Goal: Task Accomplishment & Management: Complete application form

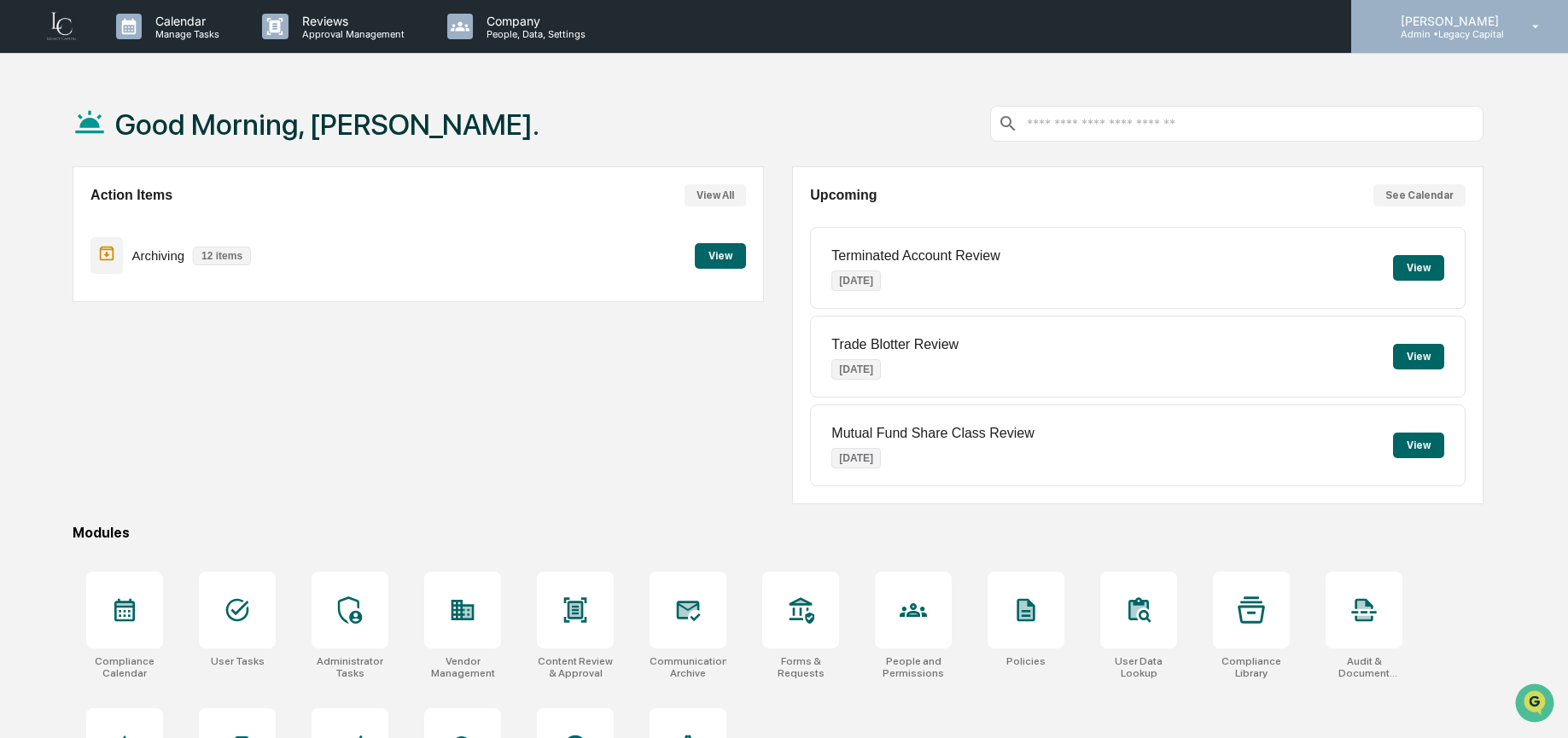
click at [1457, 40] on div "Lindsay Rider Admin • Legacy Capital" at bounding box center [1459, 26] width 216 height 53
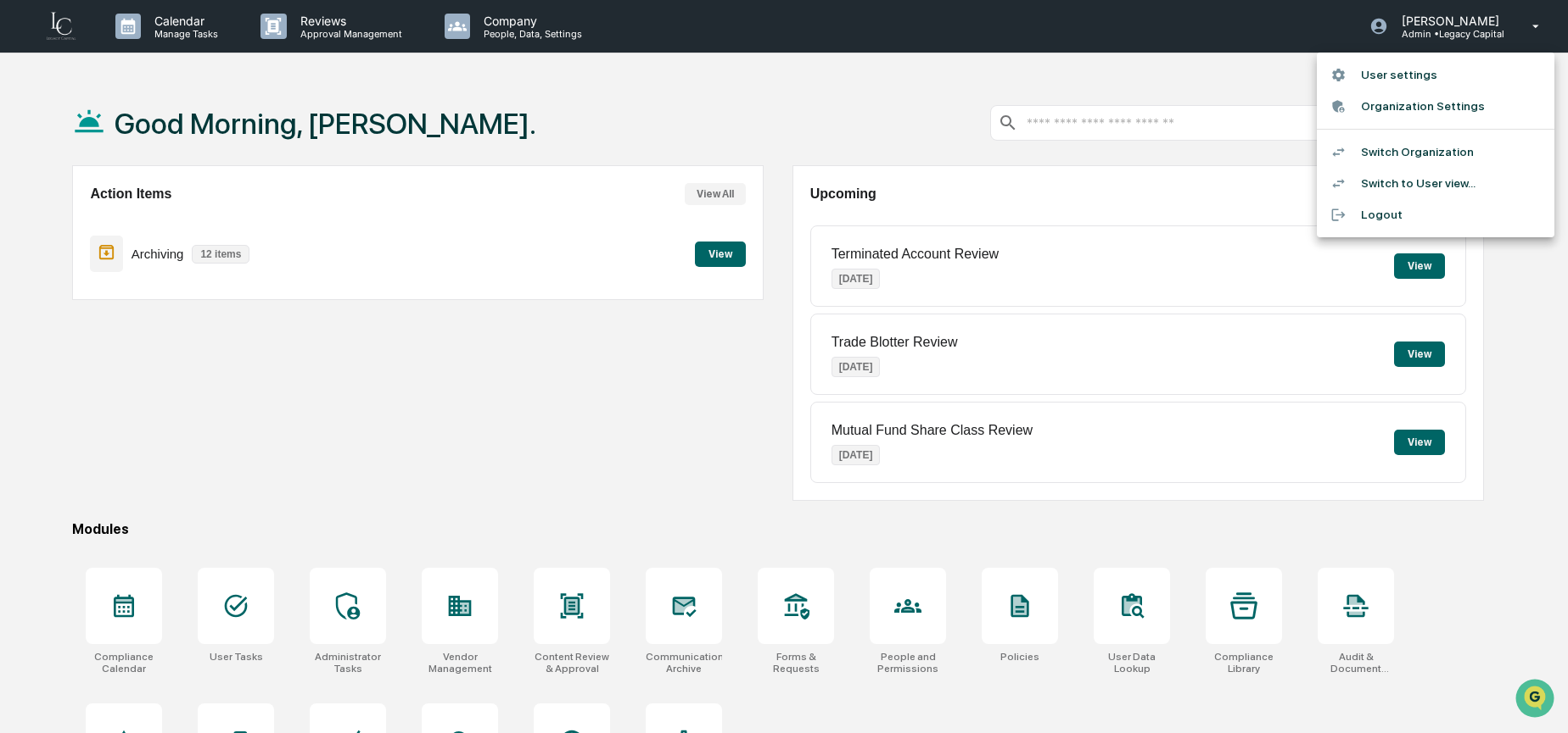
click at [617, 520] on div at bounding box center [784, 366] width 1568 height 733
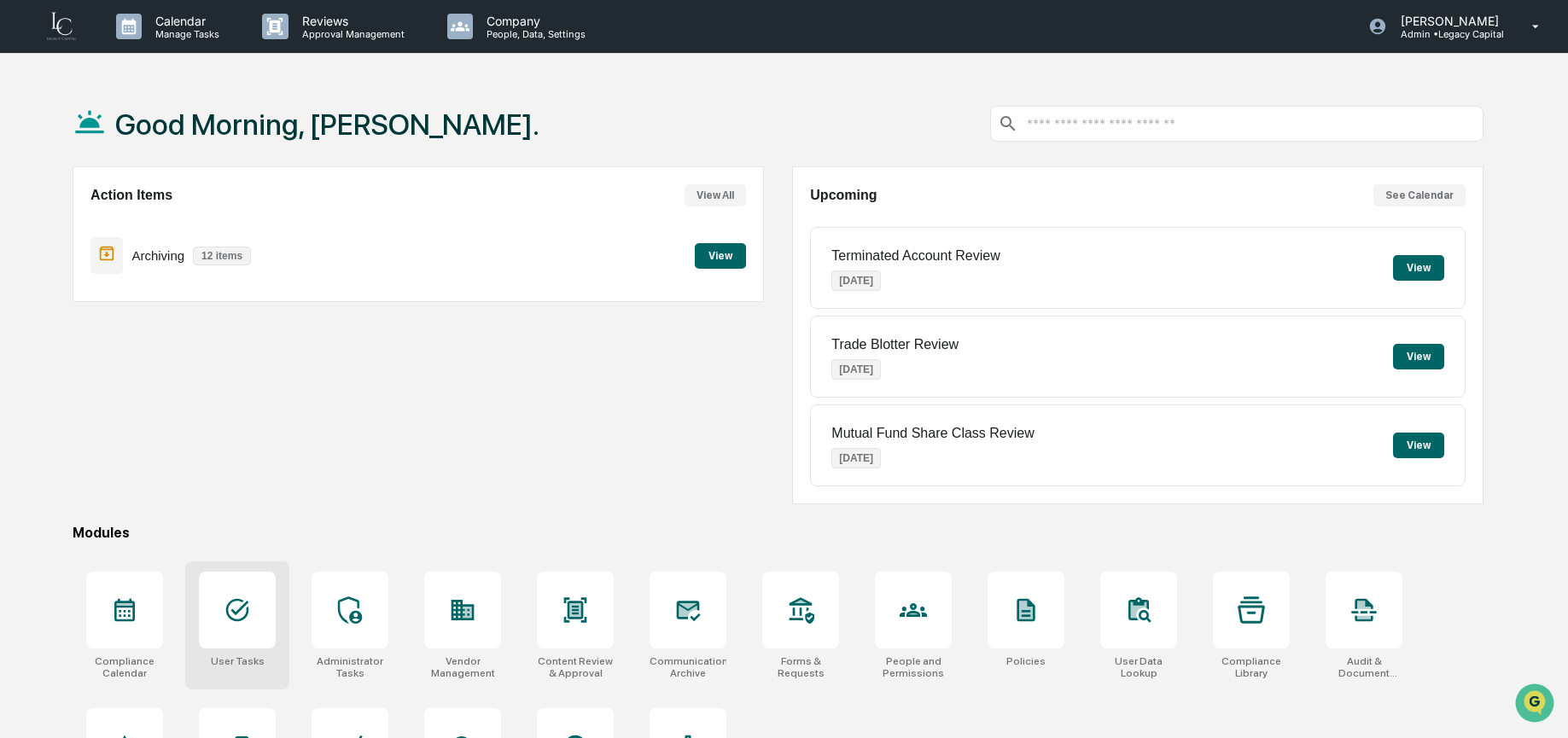
click at [269, 638] on div at bounding box center [237, 610] width 76 height 77
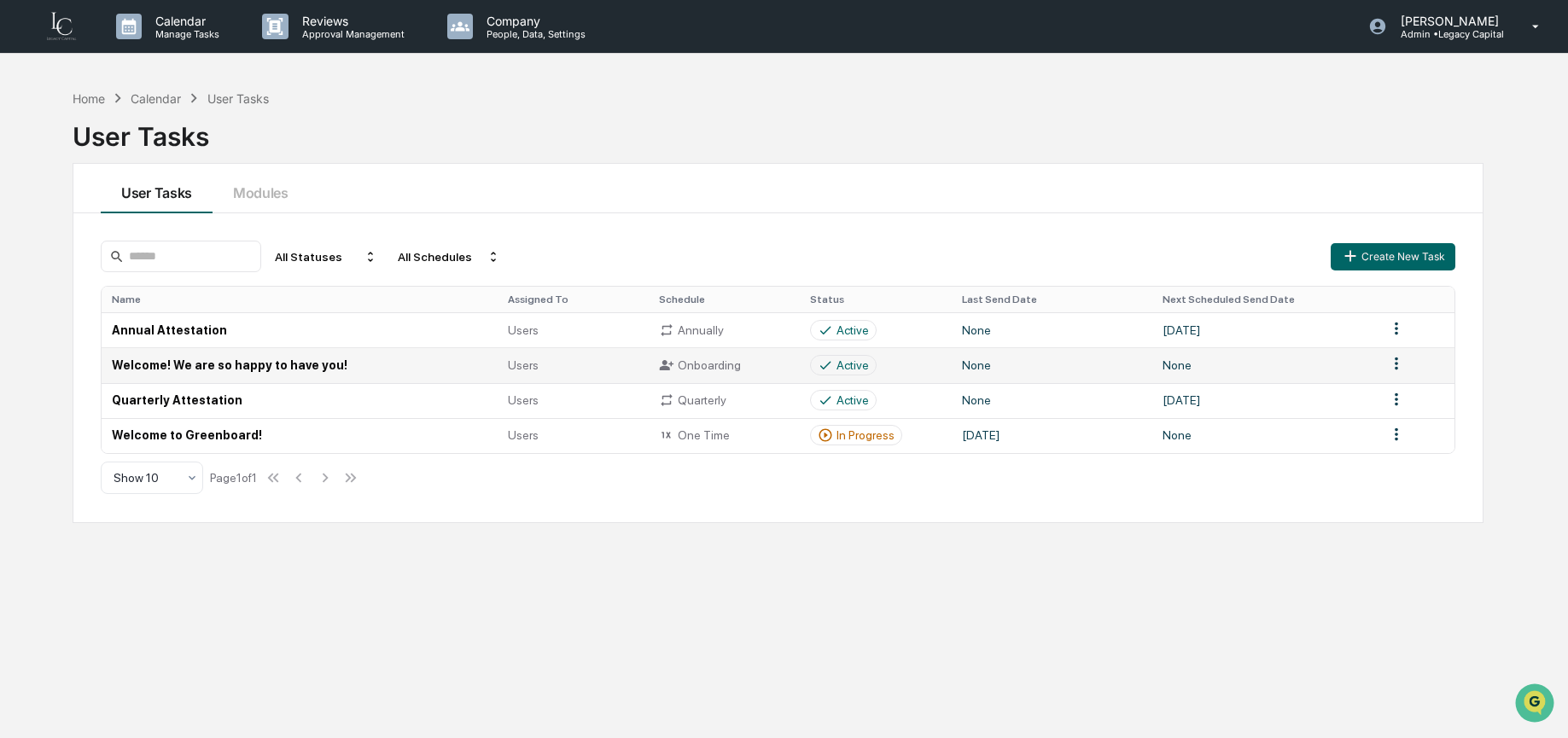
click at [350, 369] on td "Welcome! We are so happy to have you!" at bounding box center [299, 365] width 396 height 35
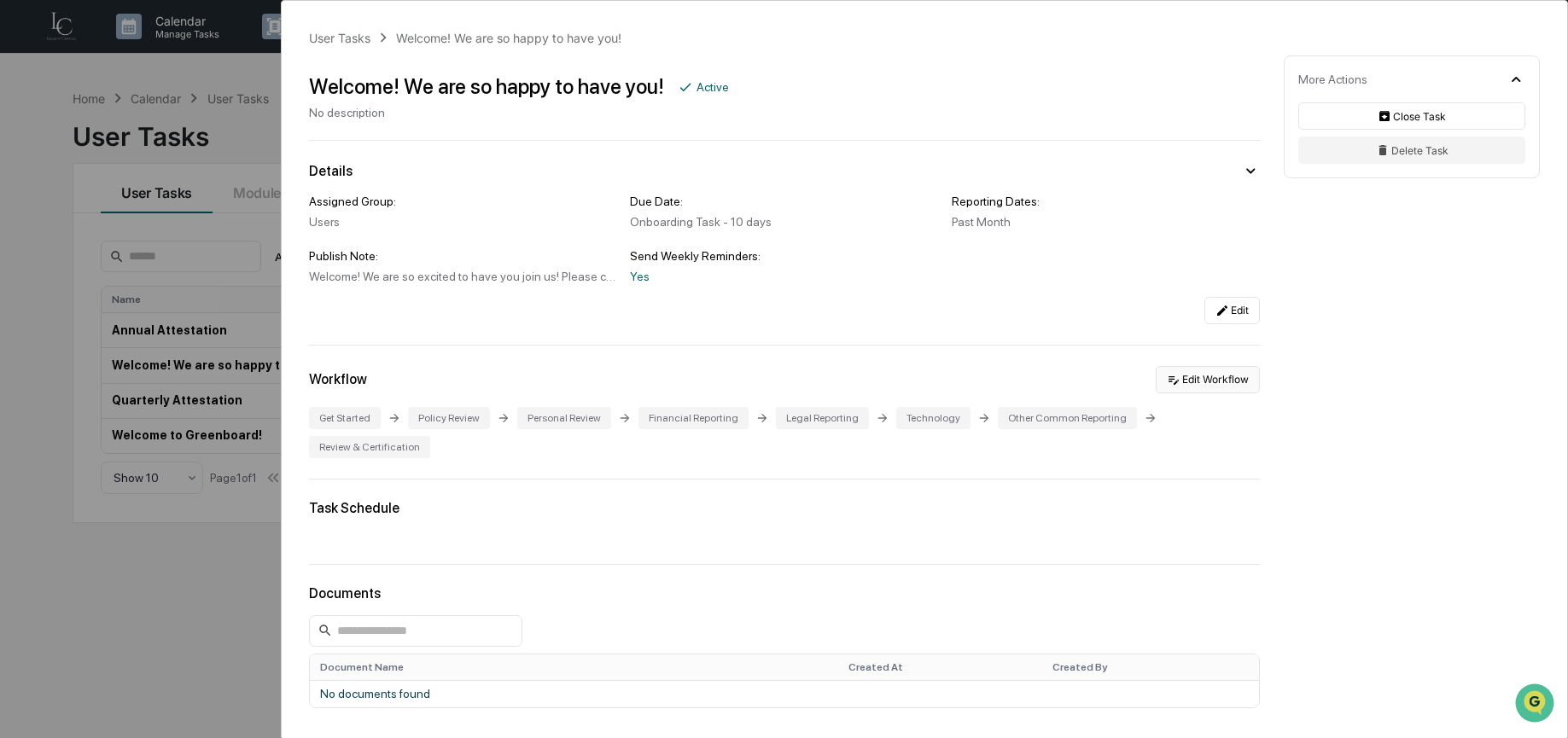
click at [1192, 383] on button "Edit Workflow" at bounding box center [1208, 380] width 104 height 27
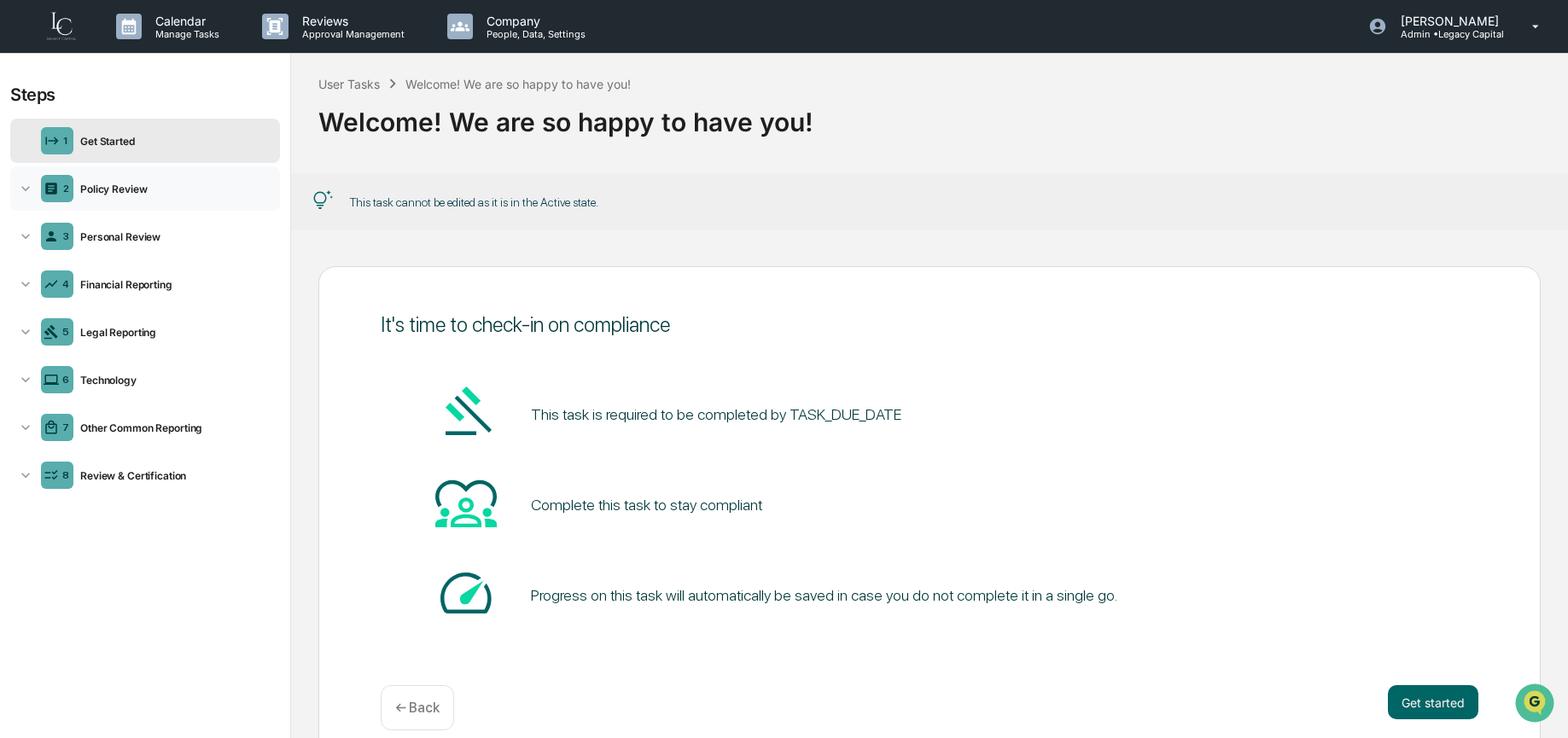
click at [115, 201] on div "2 Policy Review" at bounding box center [145, 188] width 270 height 45
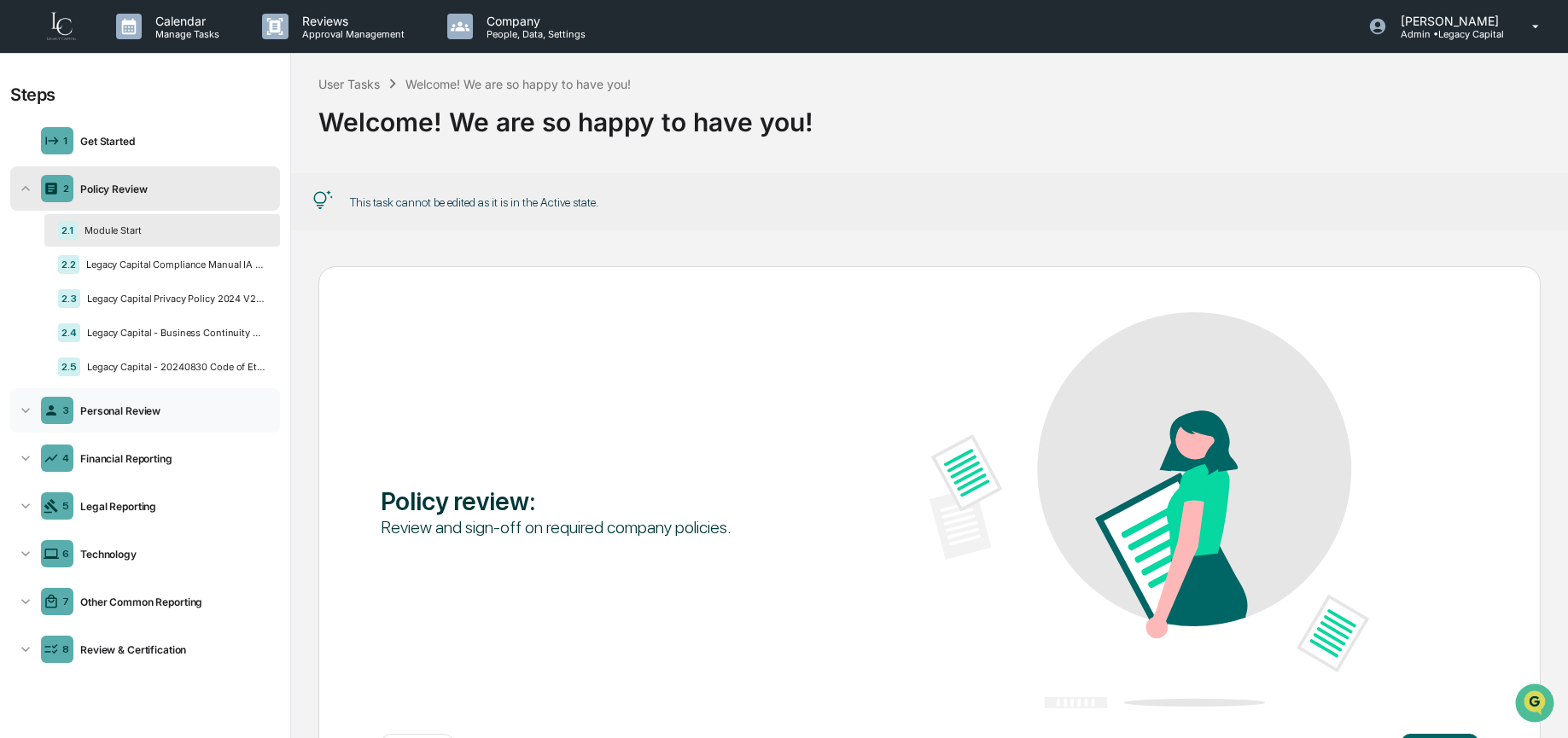
click at [190, 413] on div "Personal Review" at bounding box center [173, 411] width 200 height 13
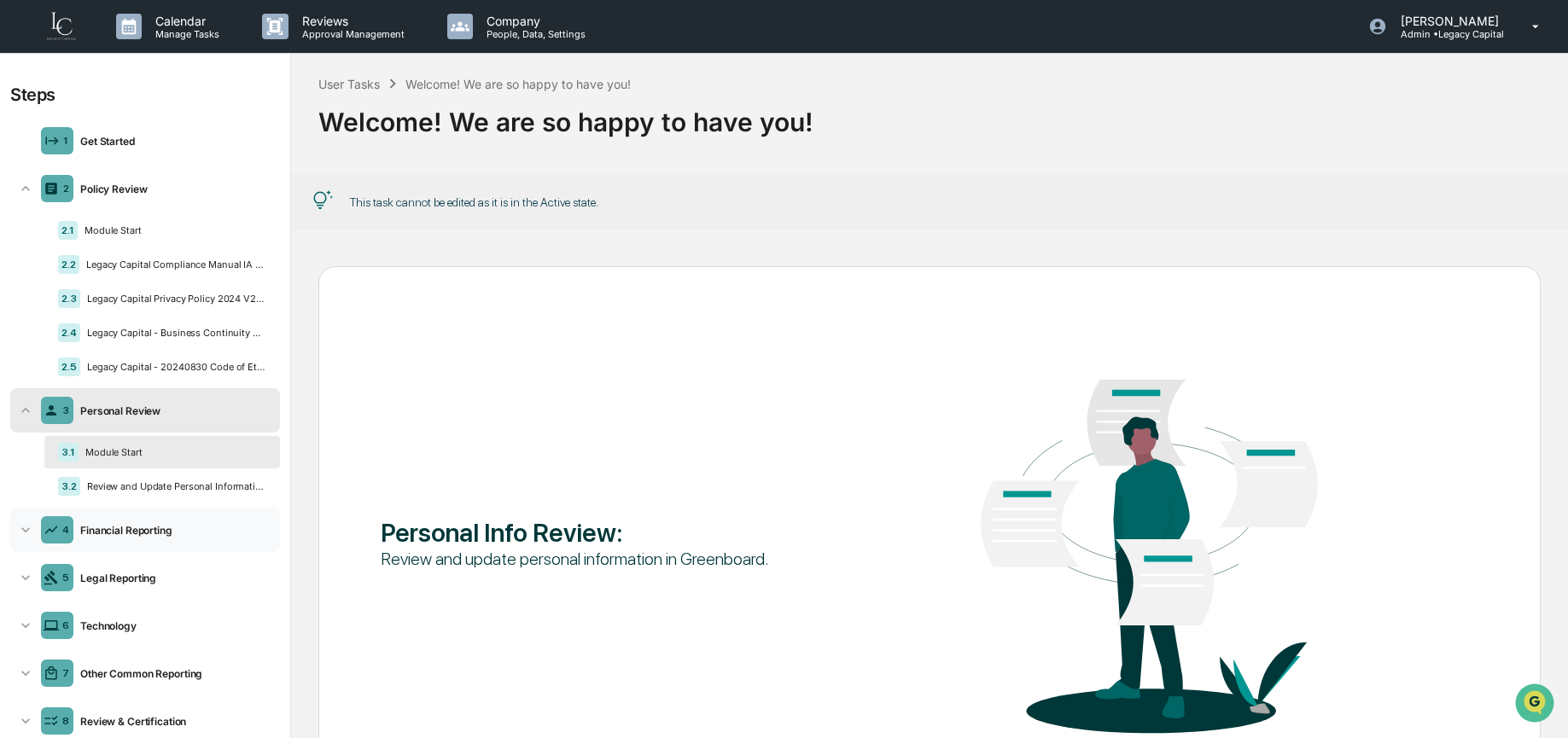
click at [160, 548] on div "4 Financial Reporting" at bounding box center [145, 530] width 270 height 45
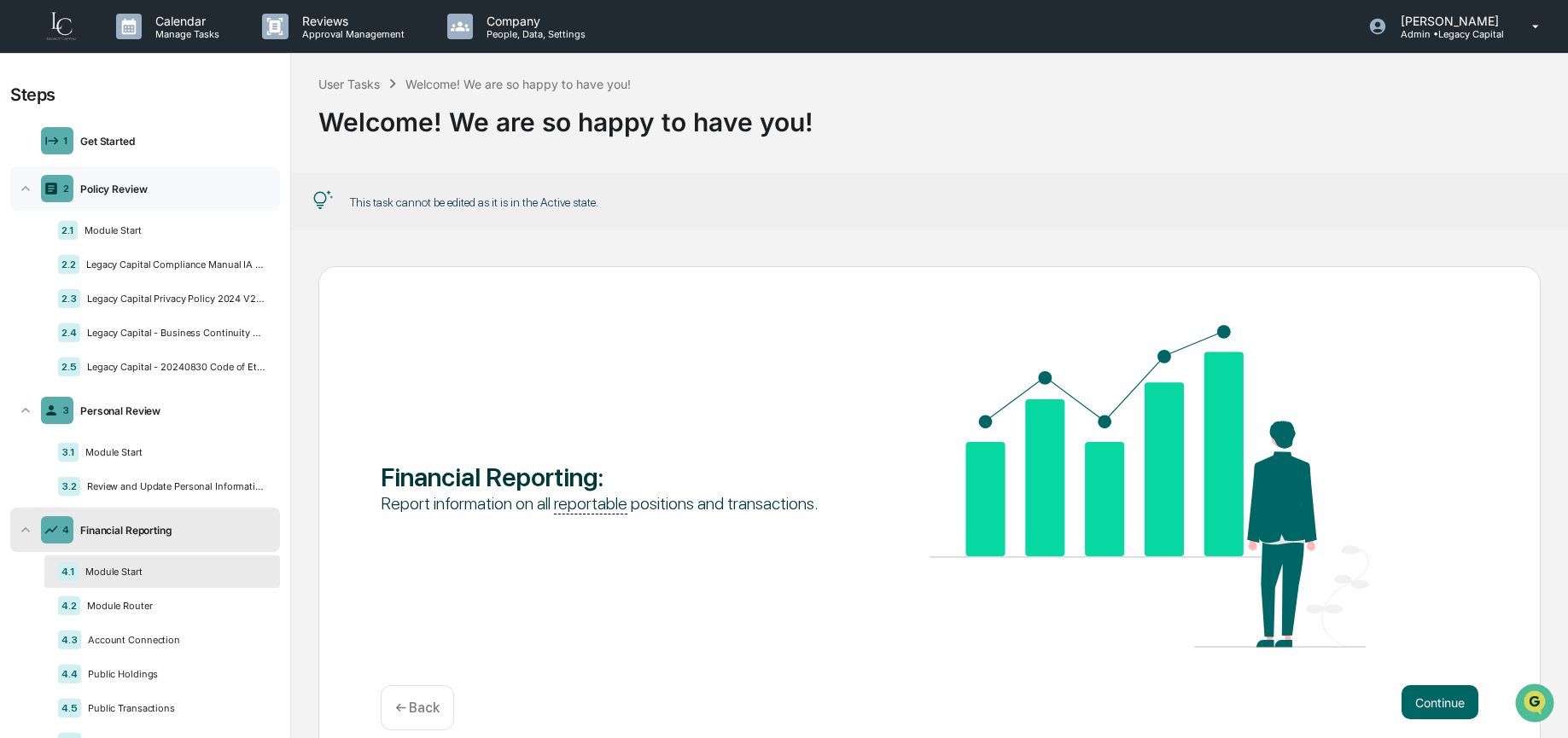
click at [153, 188] on div "Policy Review" at bounding box center [173, 189] width 200 height 13
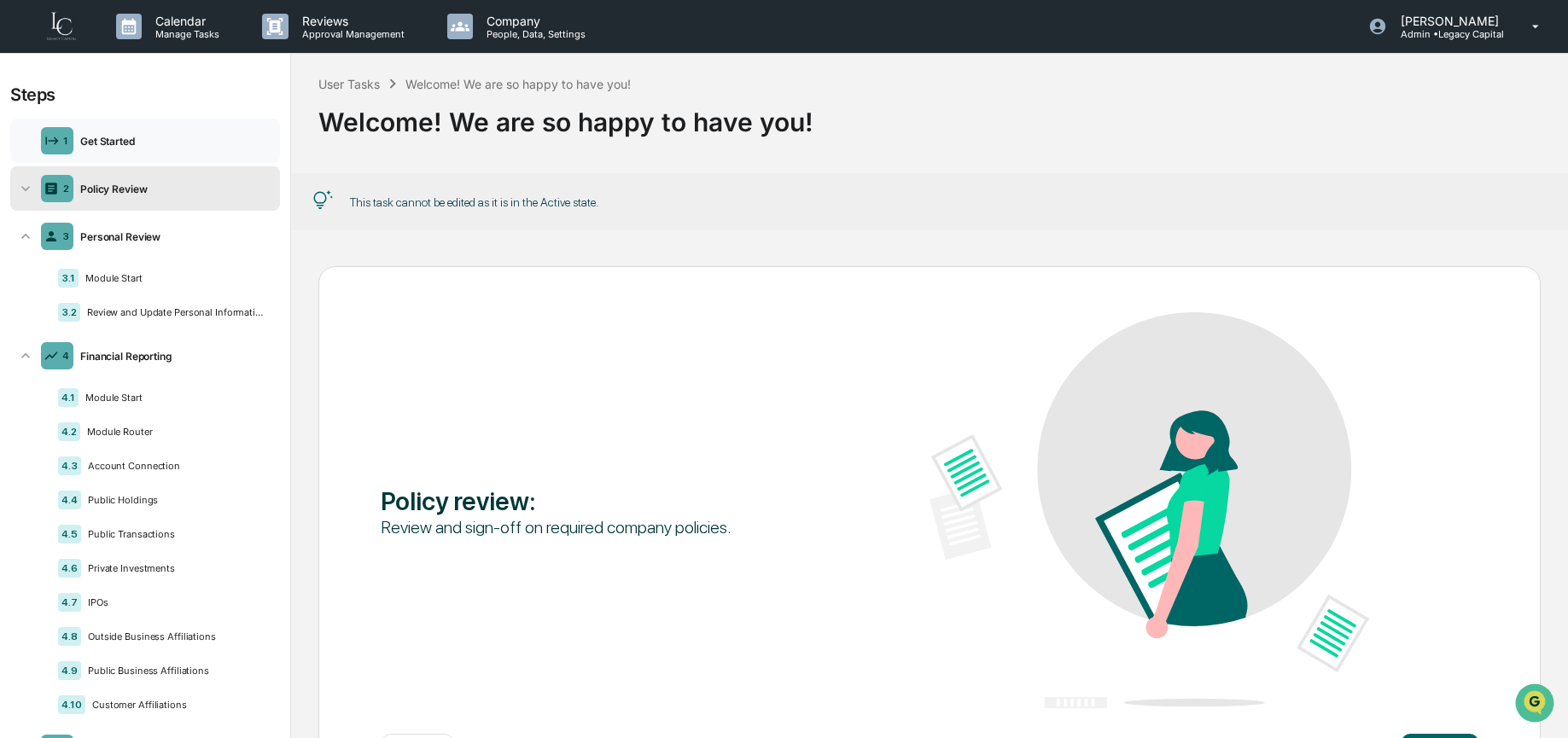
click at [121, 152] on div "1 Get Started" at bounding box center [145, 141] width 270 height 45
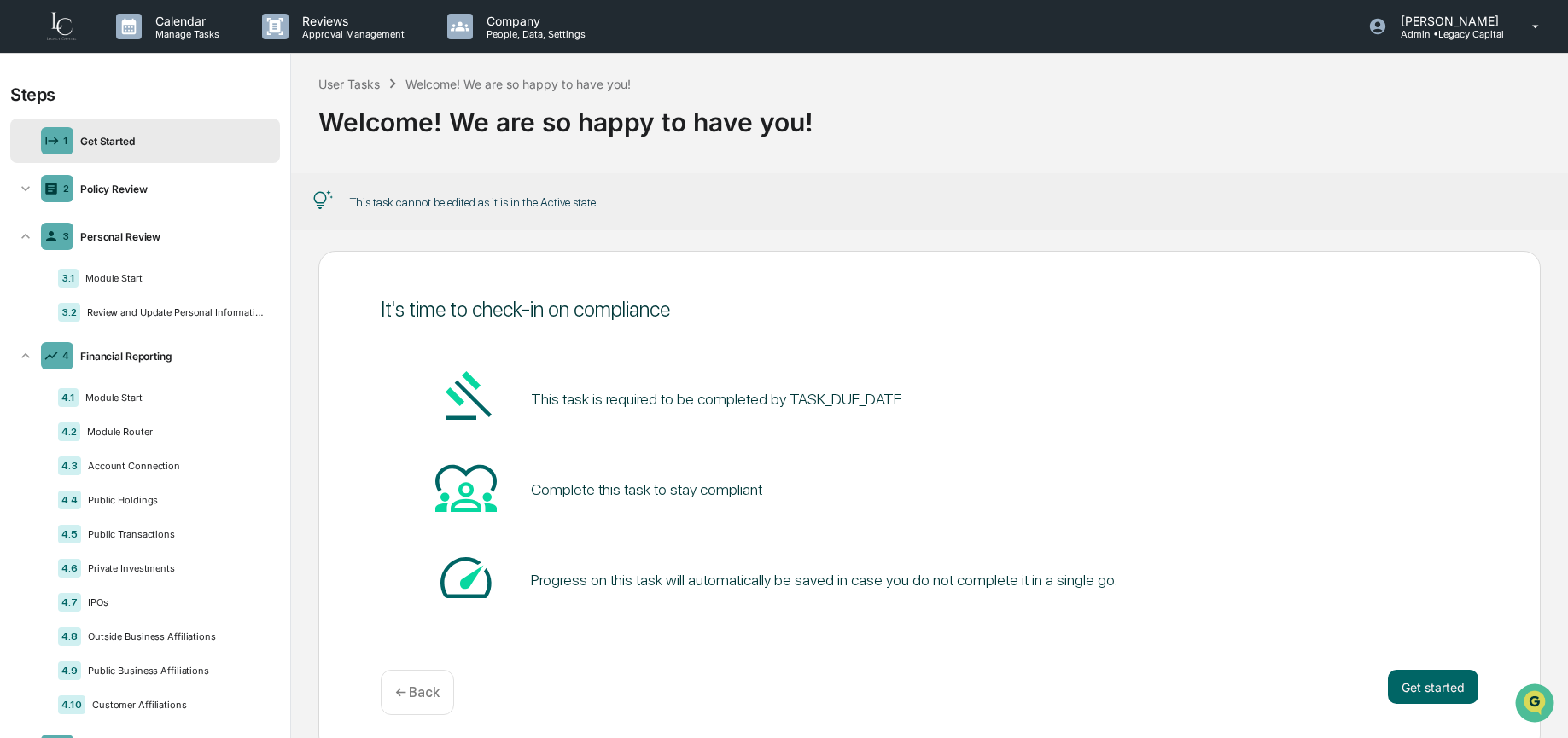
scroll to position [55, 0]
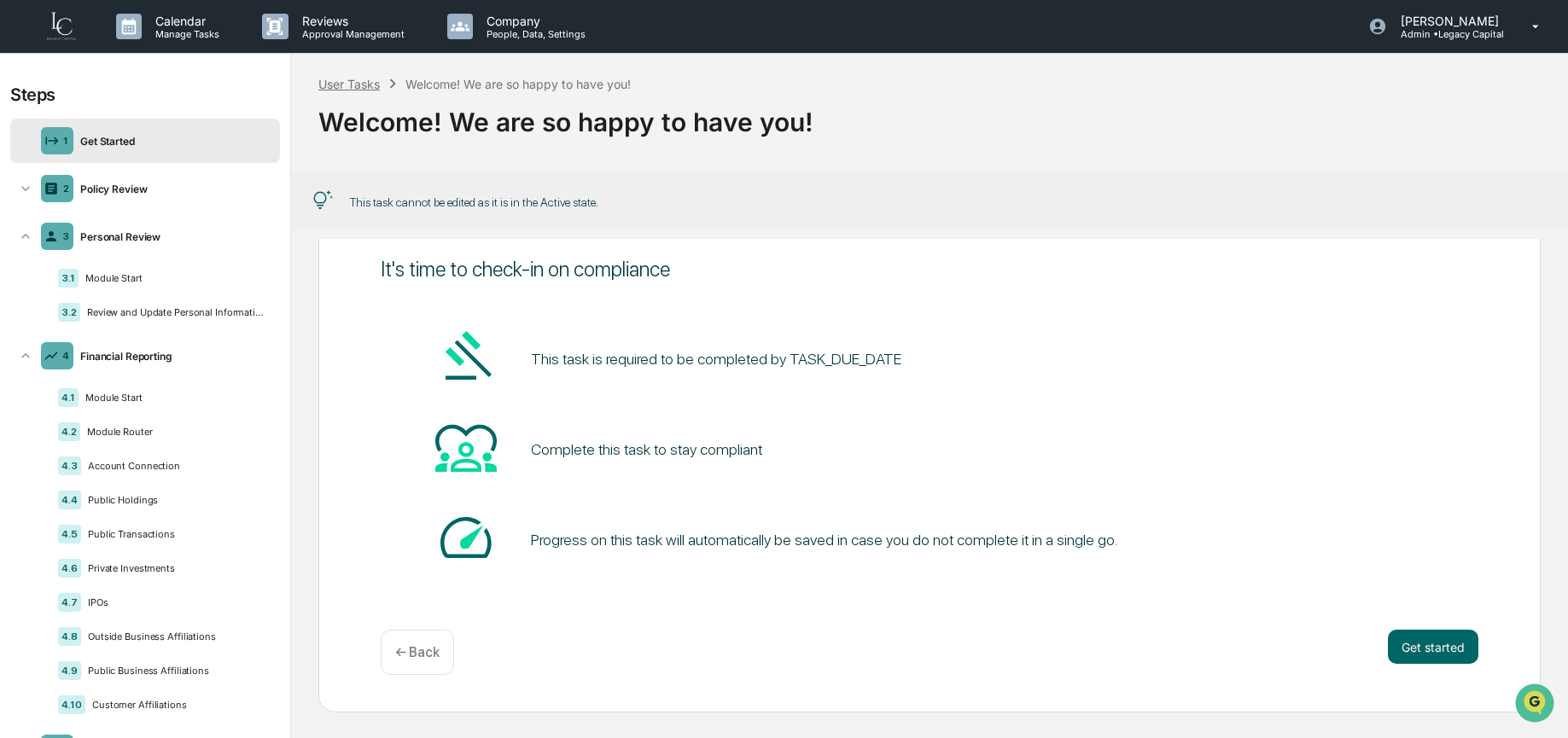
click at [352, 86] on div "User Tasks" at bounding box center [349, 84] width 62 height 15
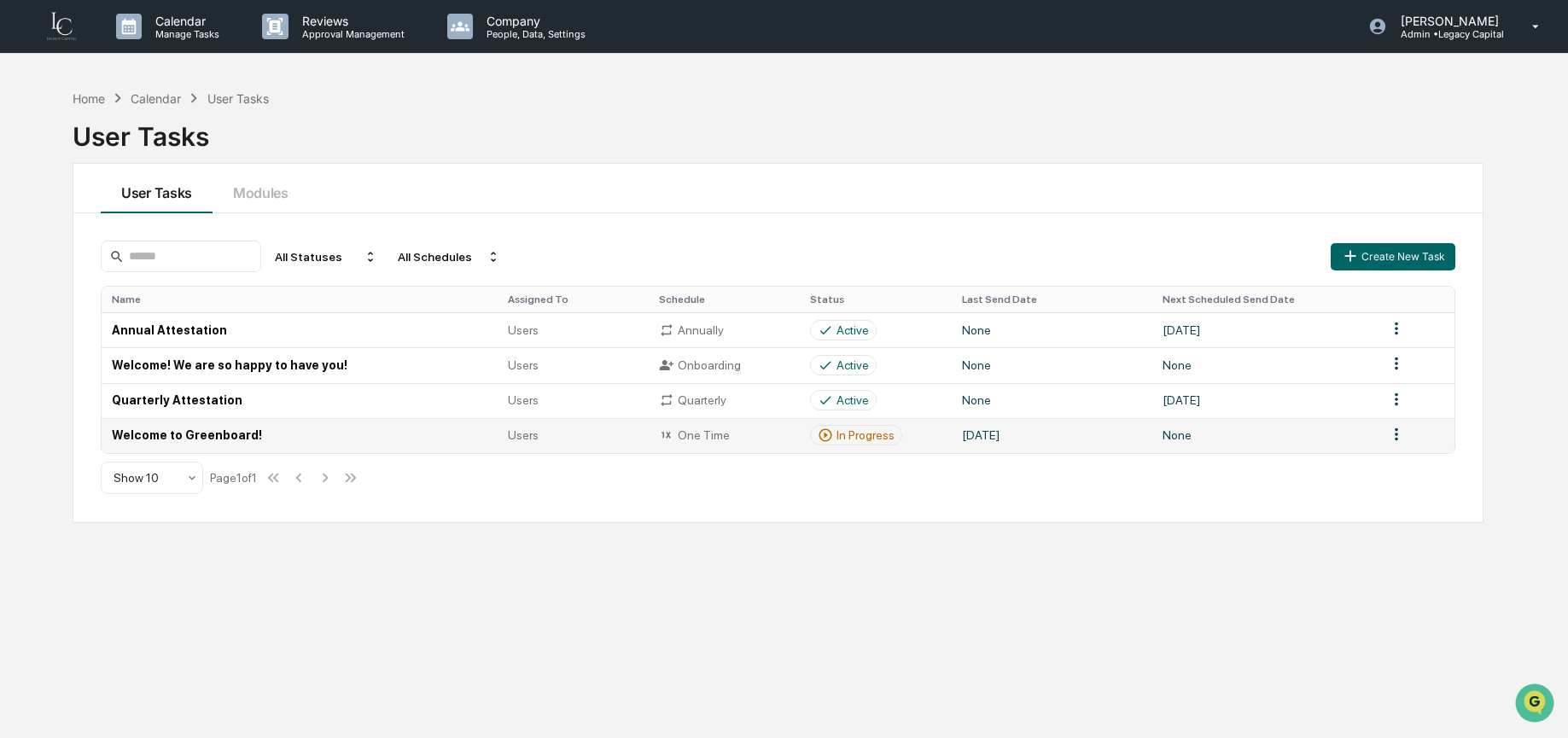
click at [164, 439] on td "Welcome to Greenboard!" at bounding box center [299, 436] width 396 height 35
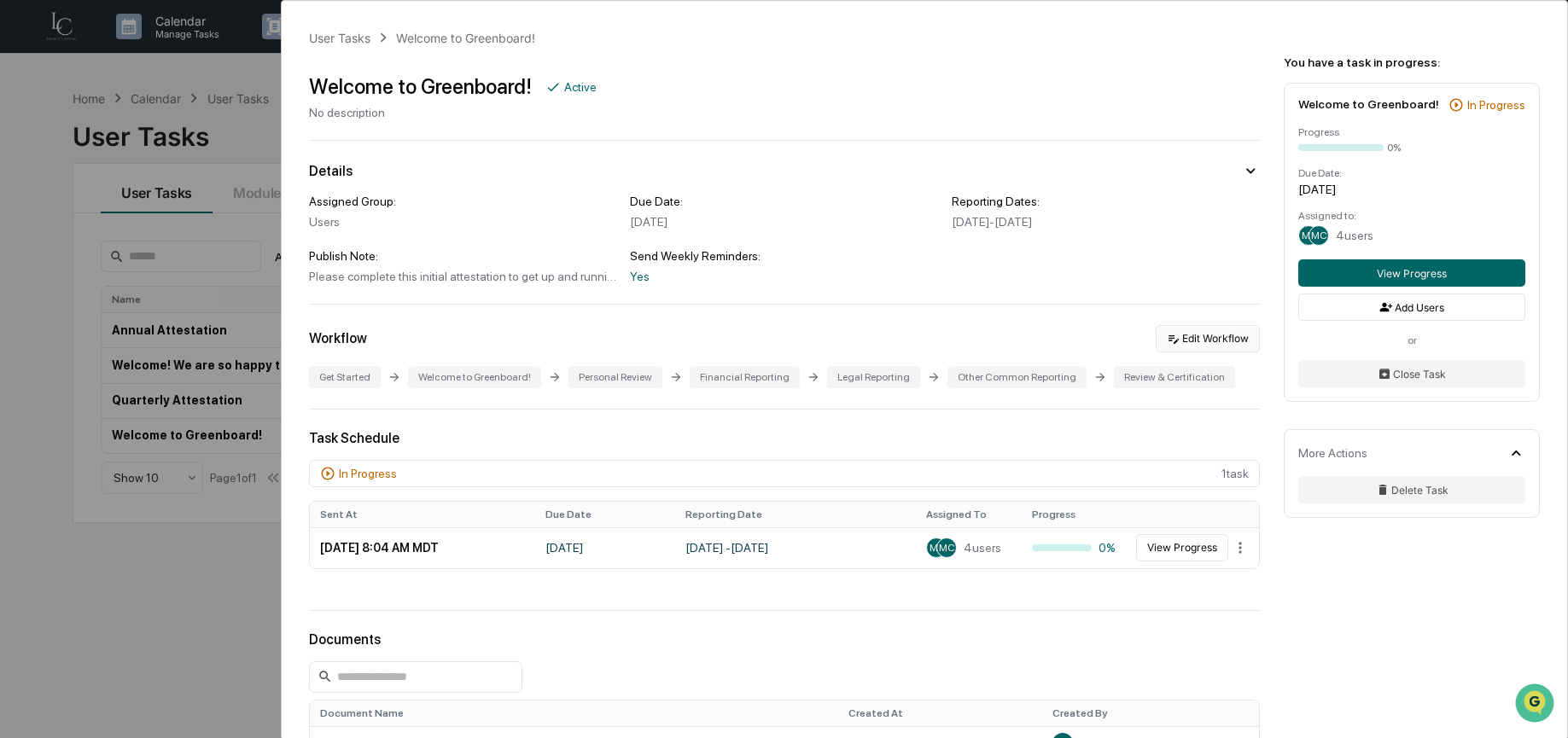
click at [1214, 345] on button "Edit Workflow" at bounding box center [1208, 339] width 104 height 27
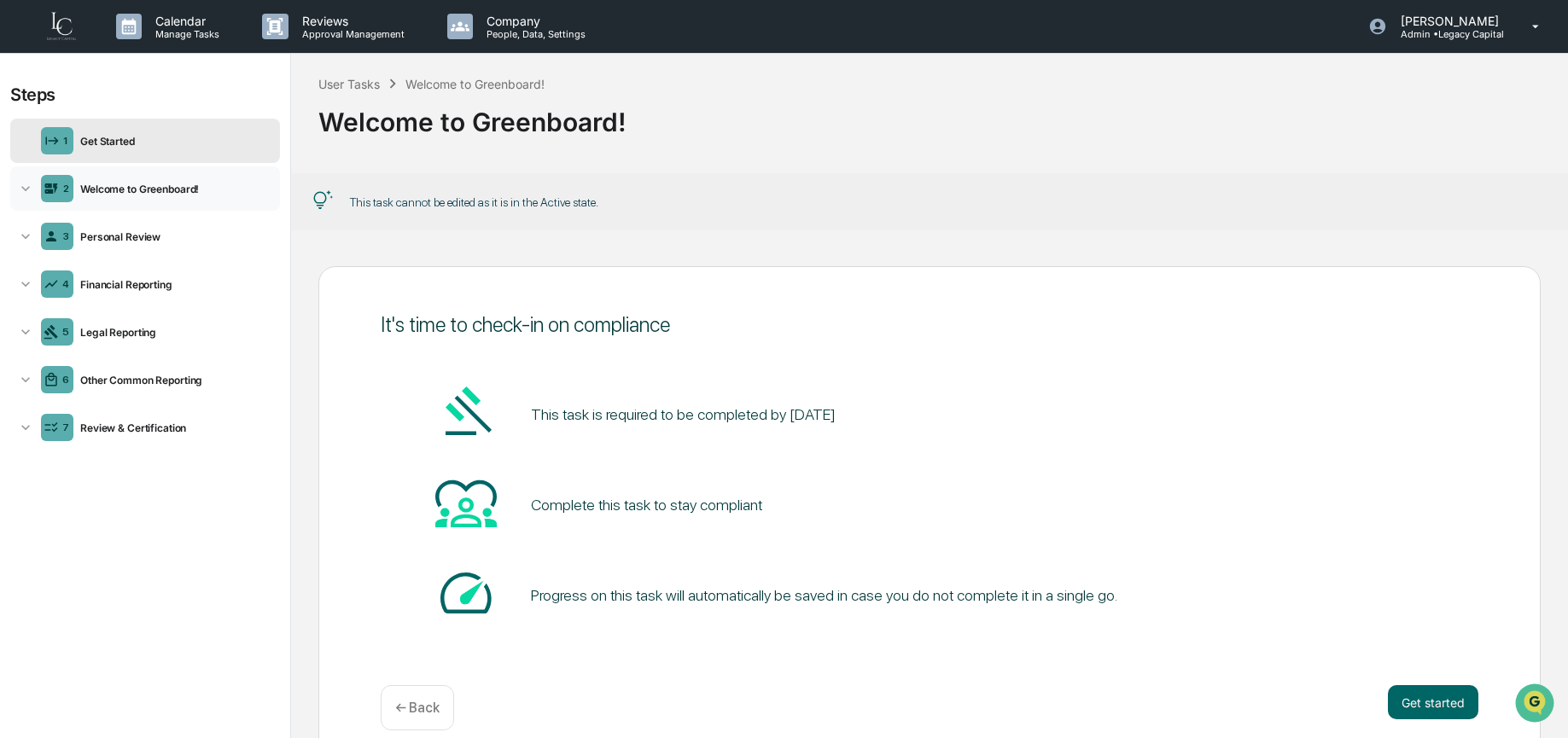
click at [175, 194] on div "Welcome to Greenboard!" at bounding box center [173, 189] width 200 height 13
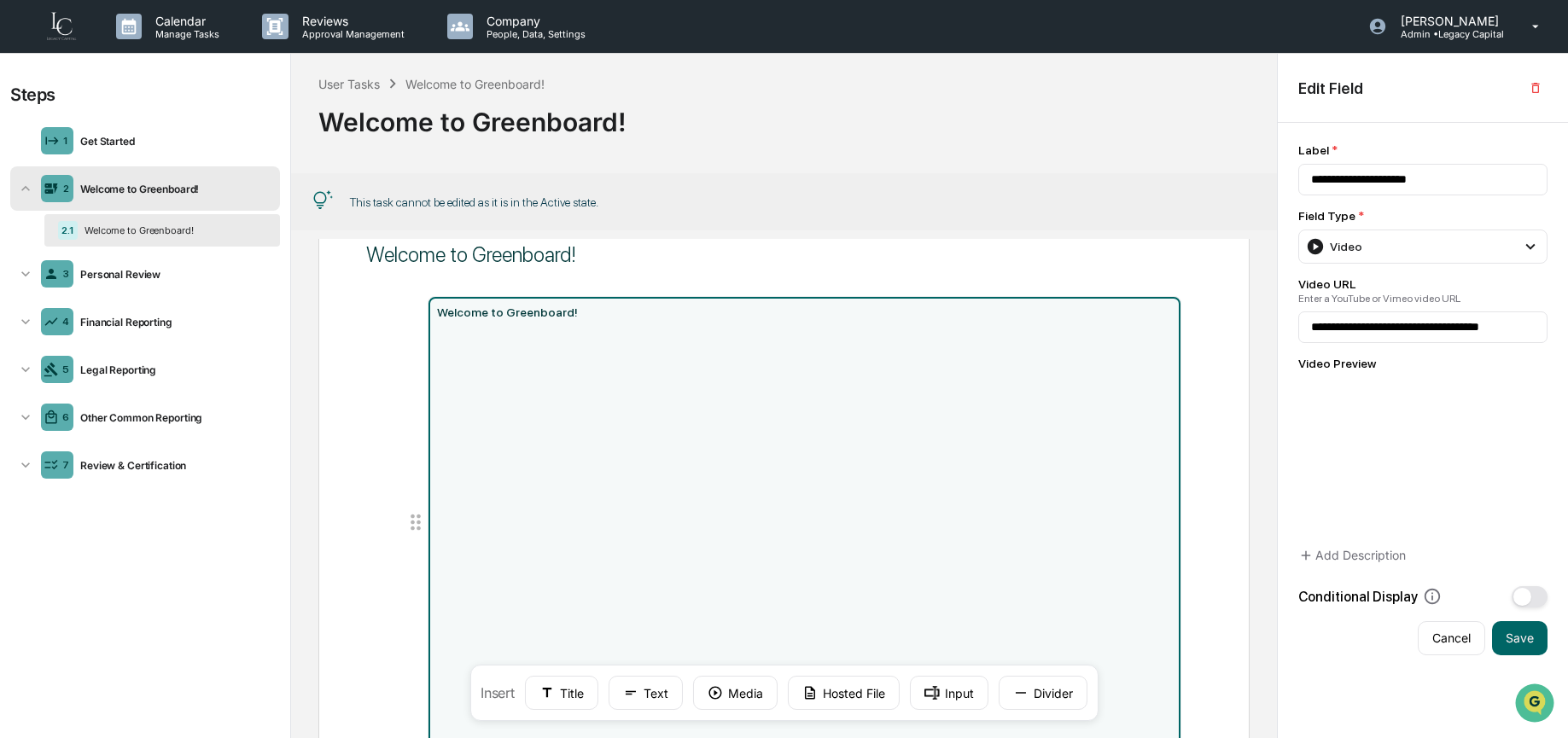
scroll to position [77, 0]
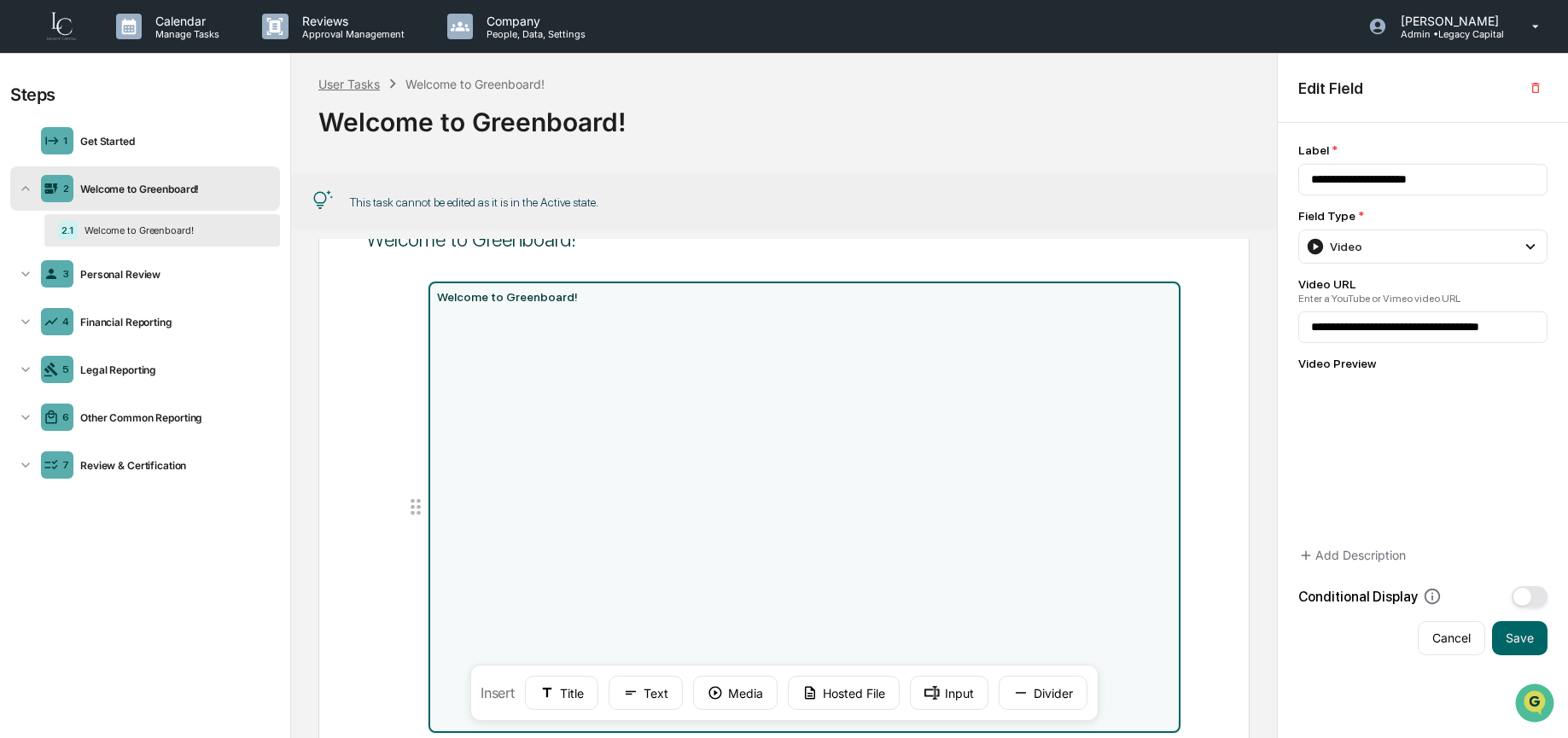
click at [354, 85] on div "User Tasks" at bounding box center [349, 84] width 62 height 15
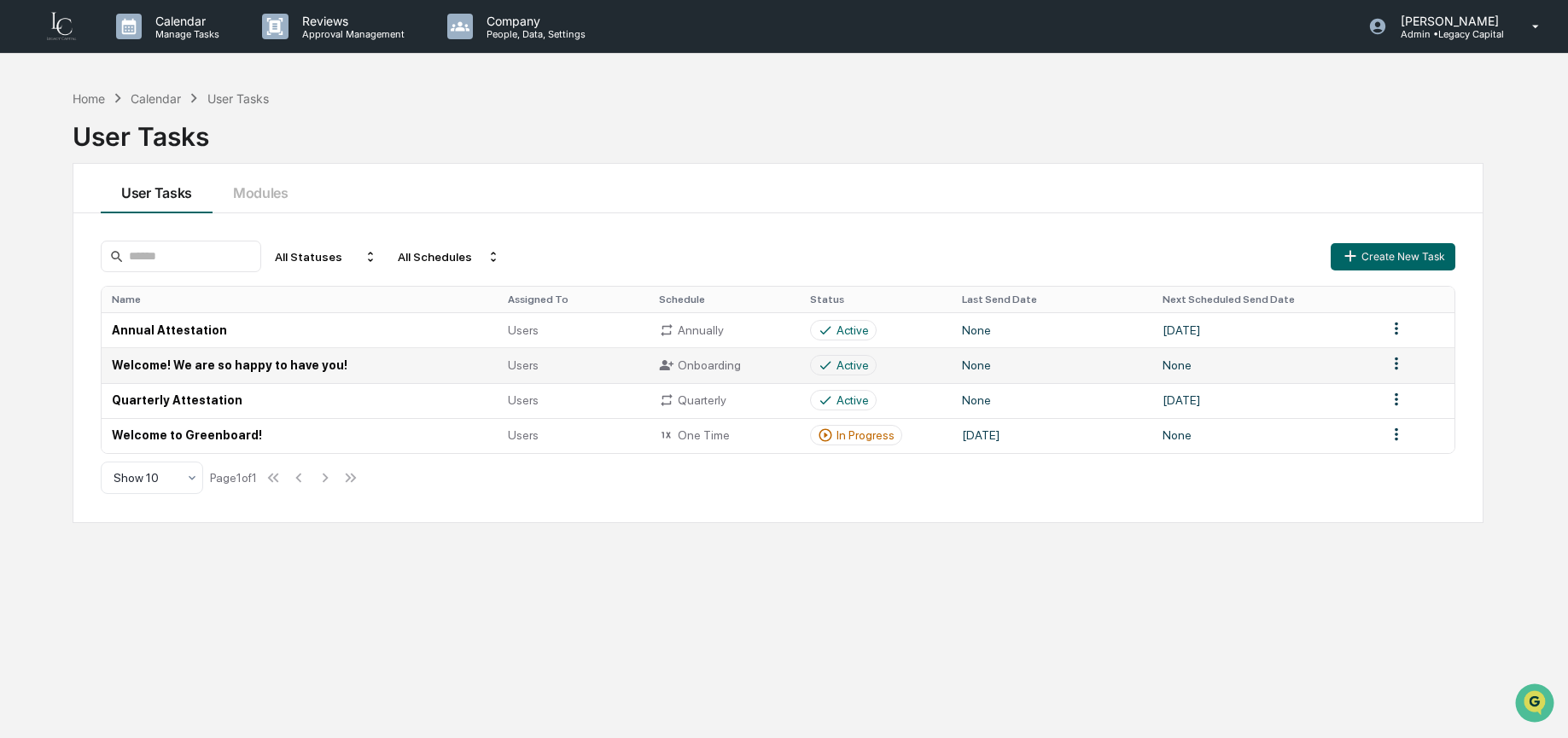
click at [197, 369] on td "Welcome! We are so happy to have you!" at bounding box center [299, 365] width 396 height 35
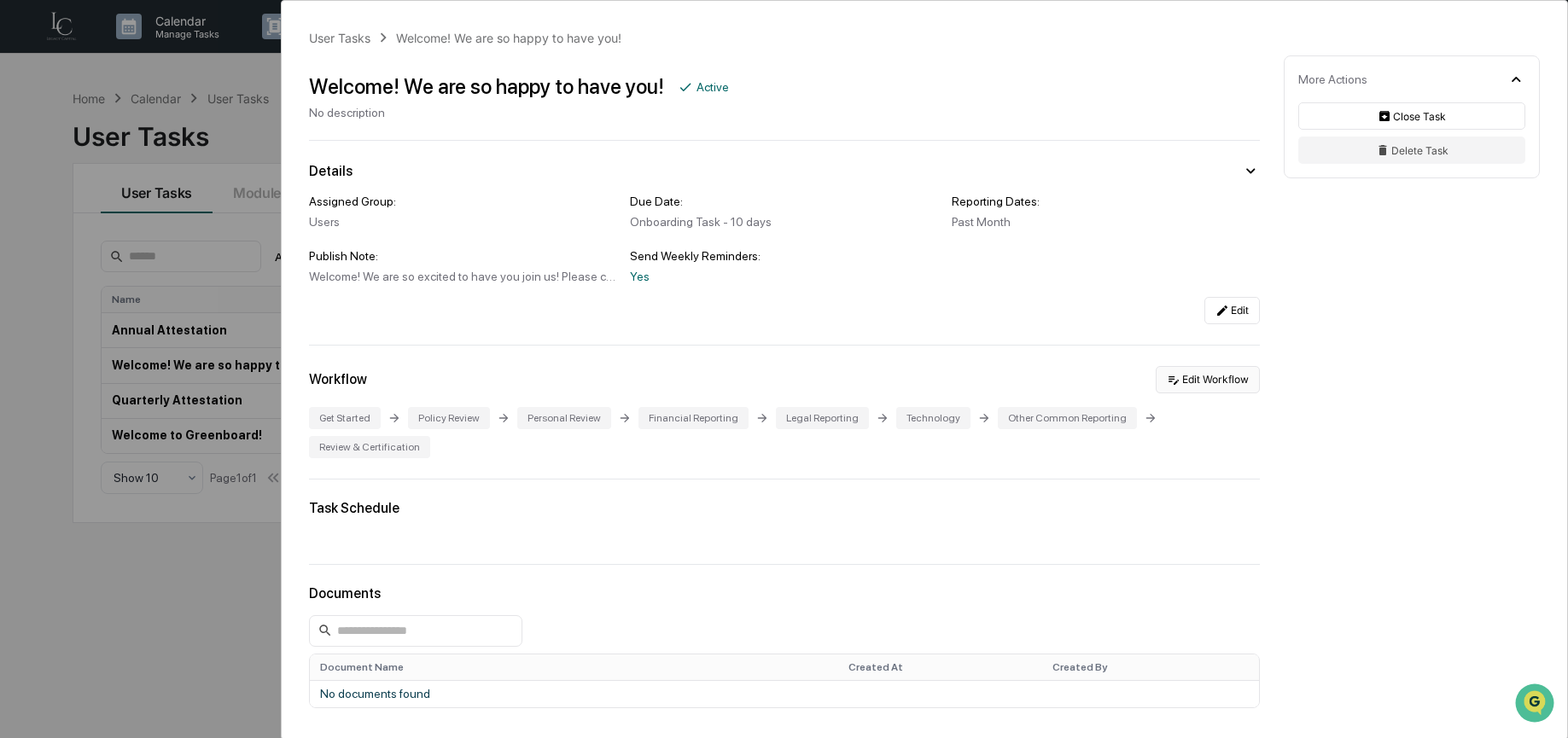
click at [1186, 386] on button "Edit Workflow" at bounding box center [1208, 380] width 104 height 27
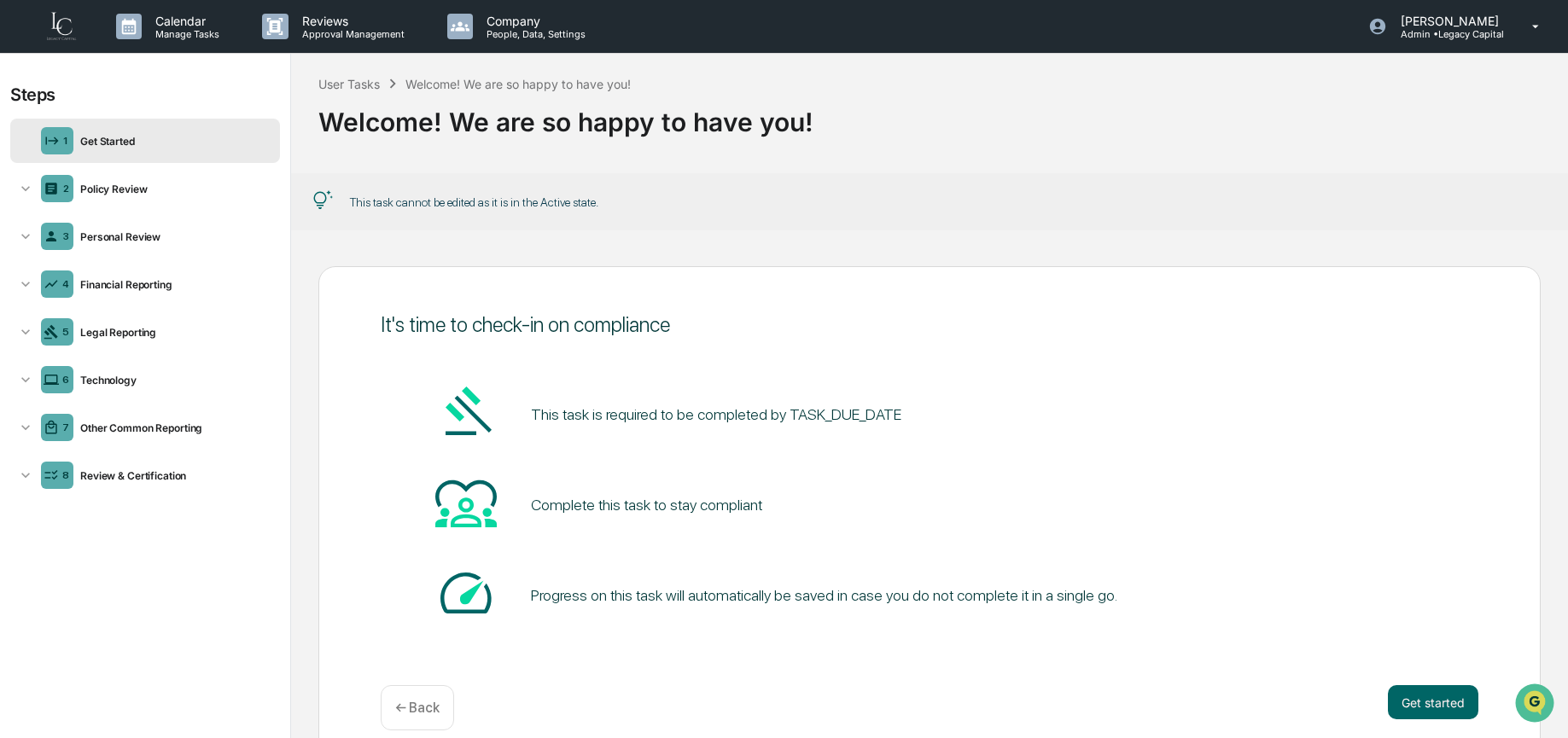
click at [57, 150] on div "1" at bounding box center [57, 140] width 33 height 27
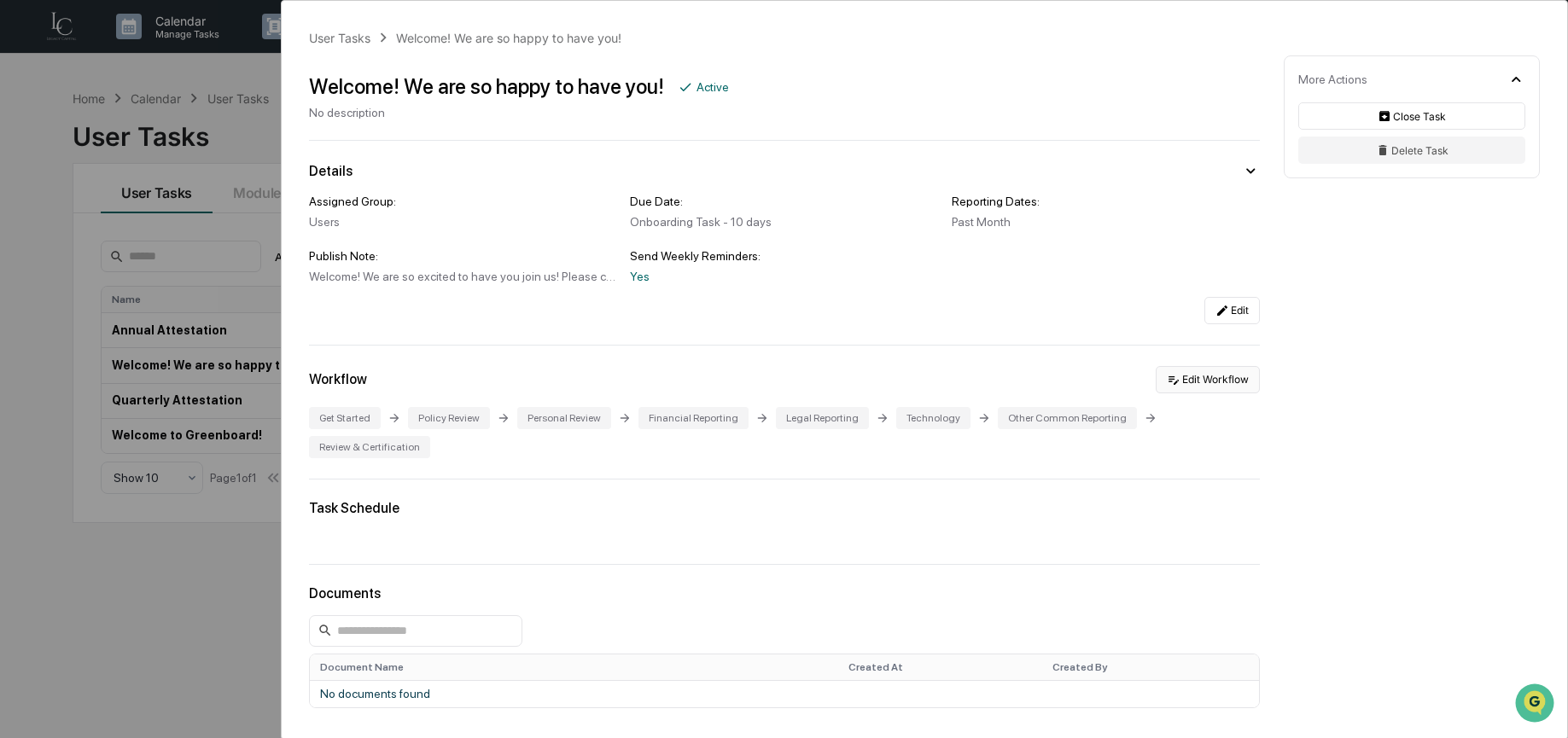
click at [1196, 391] on button "Edit Workflow" at bounding box center [1208, 380] width 104 height 27
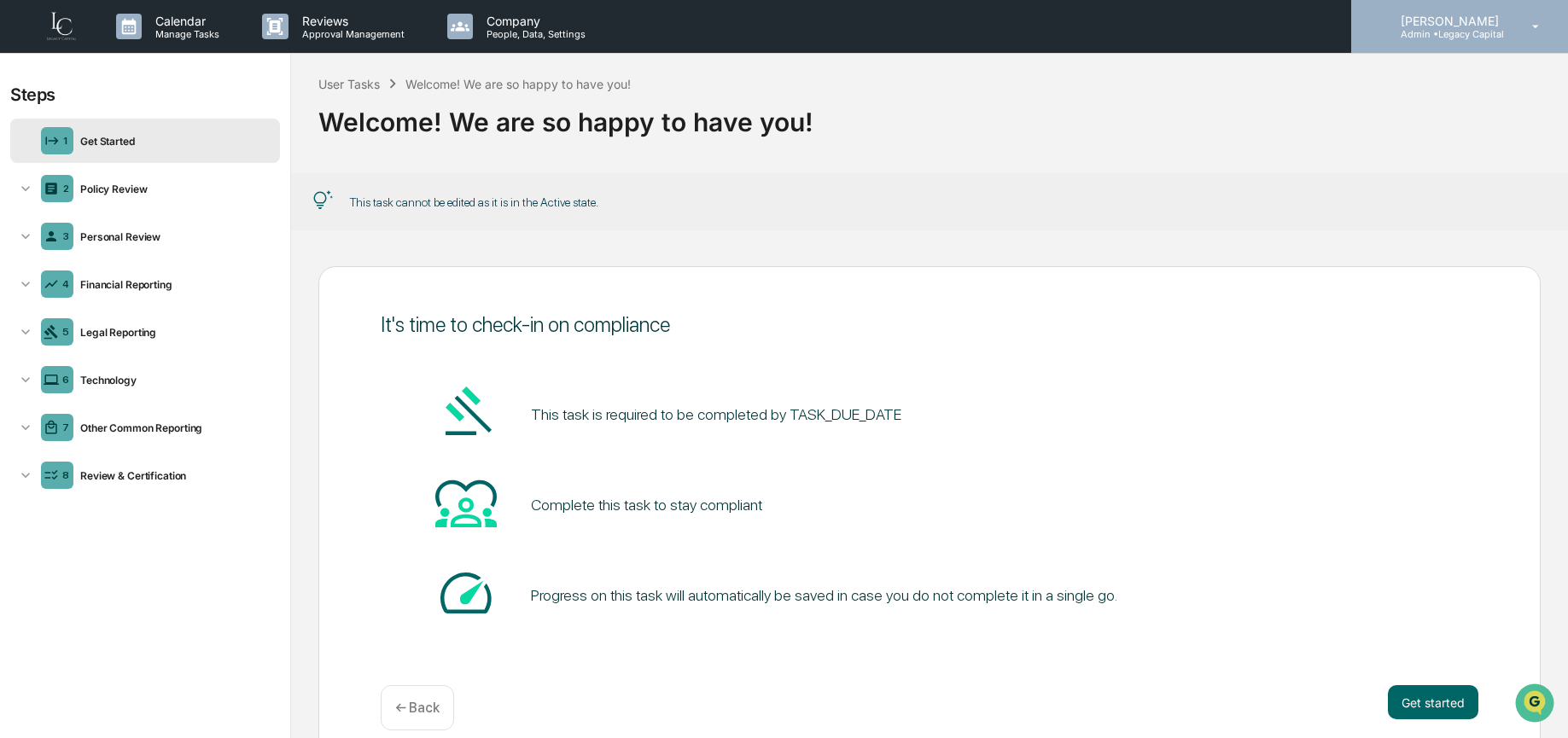
click at [1535, 29] on icon at bounding box center [1536, 26] width 30 height 16
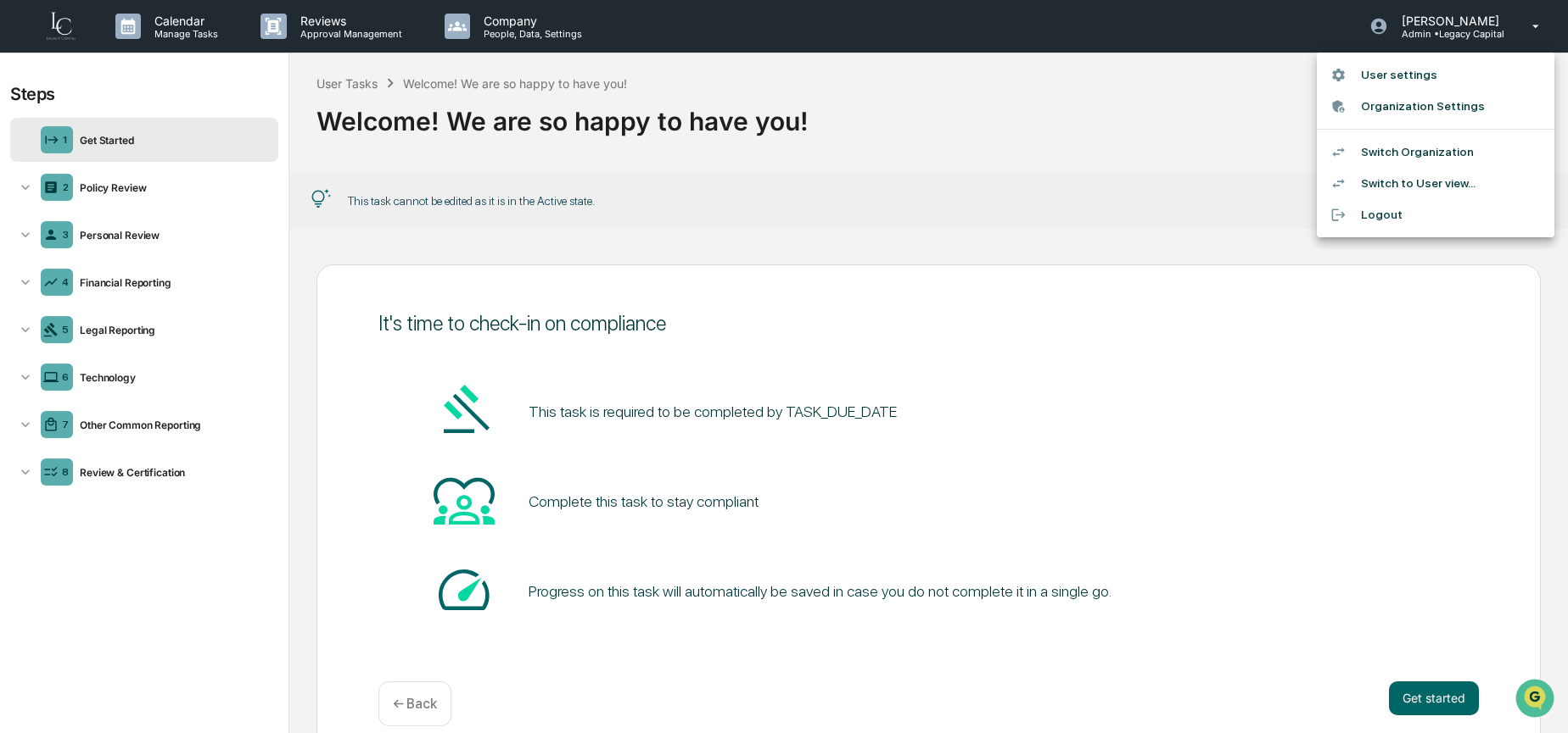
click at [1131, 135] on div at bounding box center [784, 366] width 1568 height 733
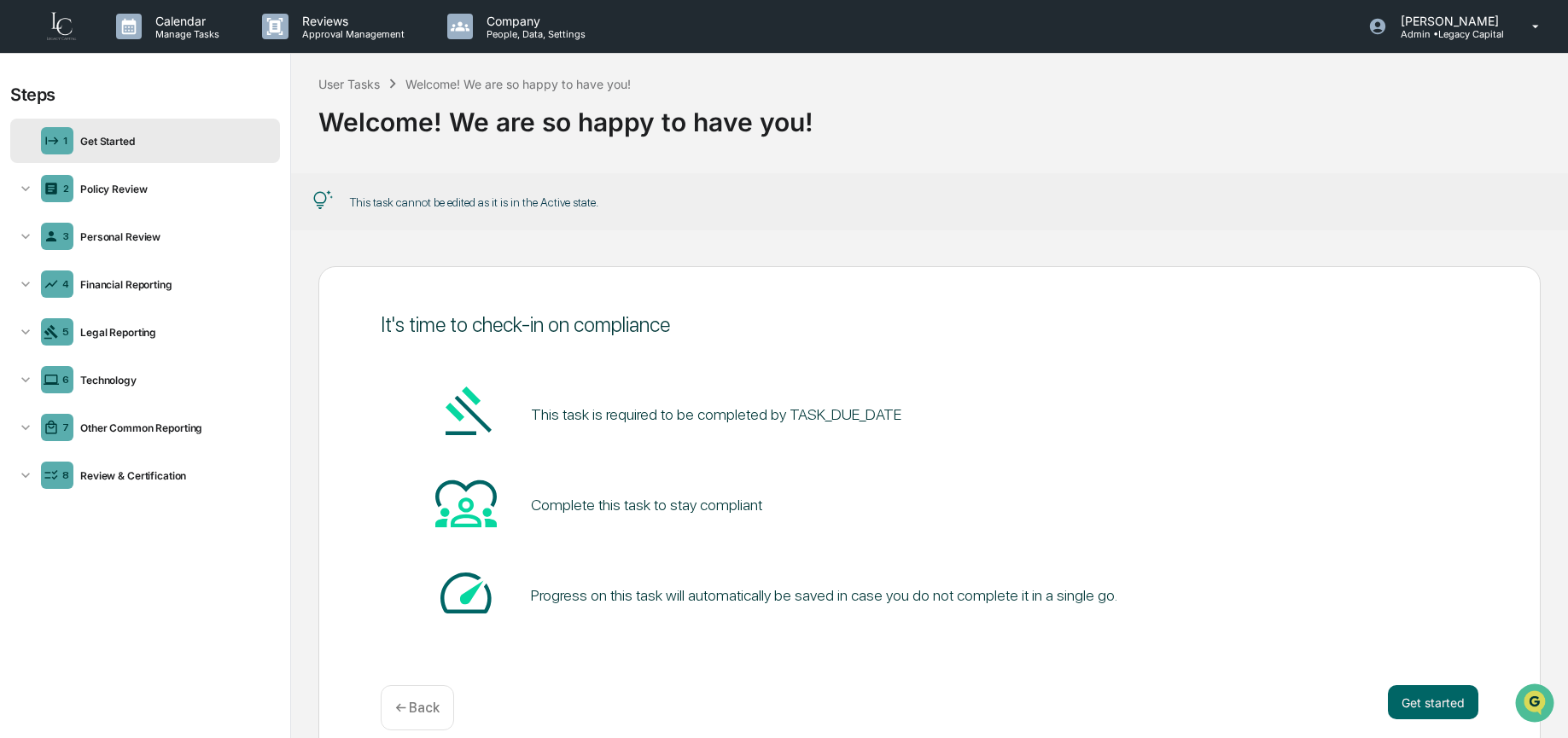
click at [743, 148] on div "User Tasks Welcome! We are so happy to have you! Welcome! We are so happy to ha…" at bounding box center [929, 109] width 1277 height 111
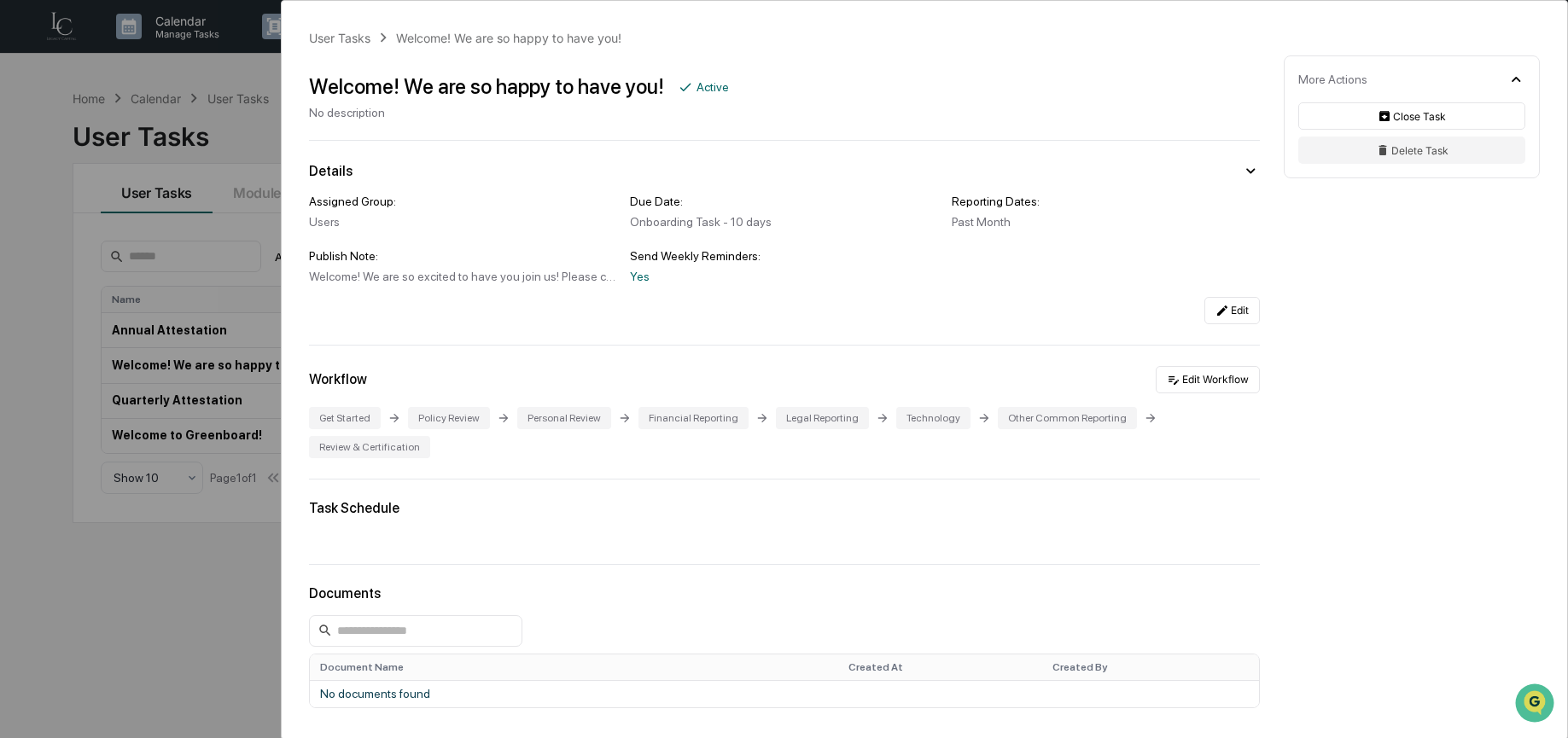
click at [204, 146] on div "User Tasks Welcome! We are so happy to have you! Welcome! We are so happy to ha…" at bounding box center [784, 369] width 1568 height 738
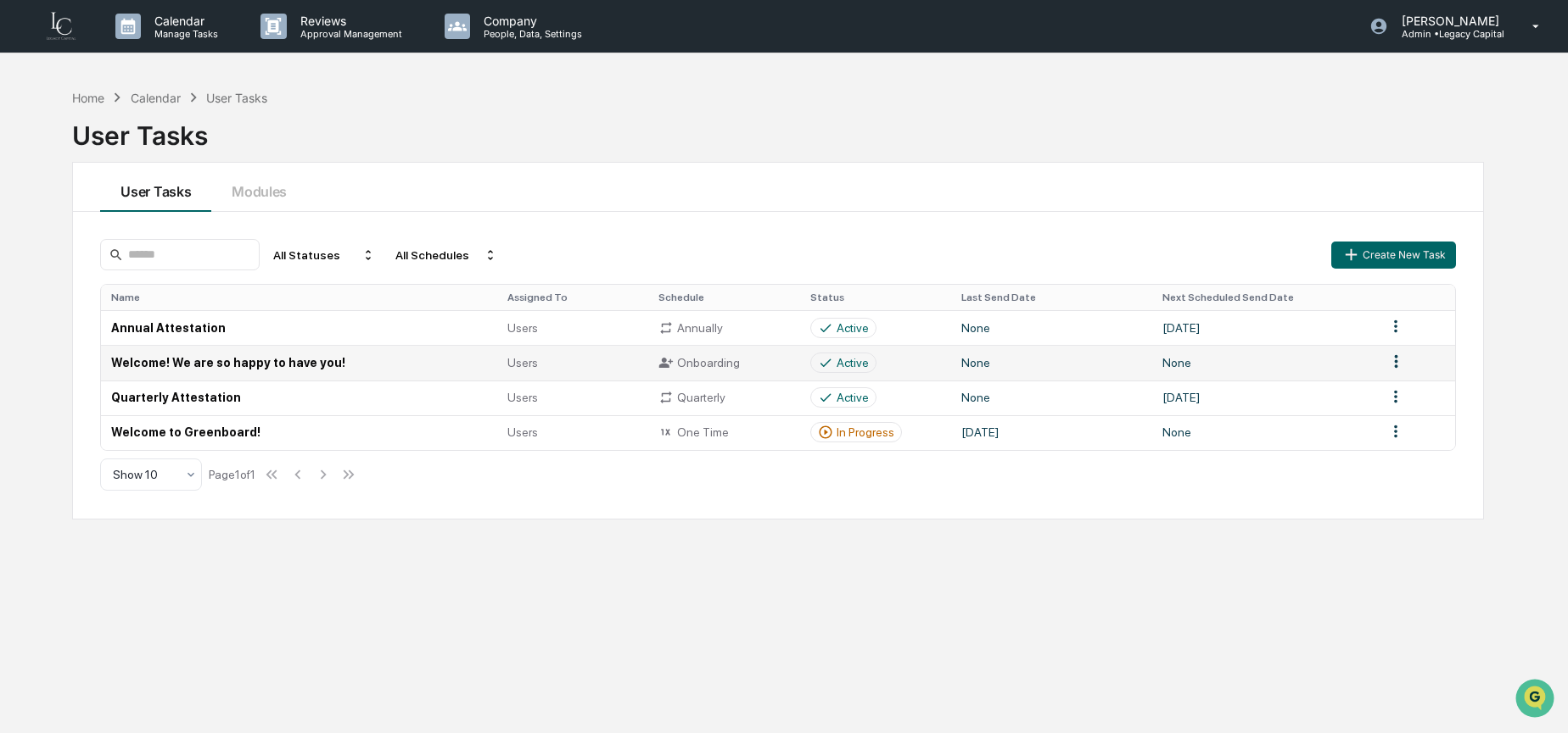
click at [1388, 363] on html "Calendar Manage Tasks Reviews Approval Management Company People, Data, Setting…" at bounding box center [784, 366] width 1568 height 733
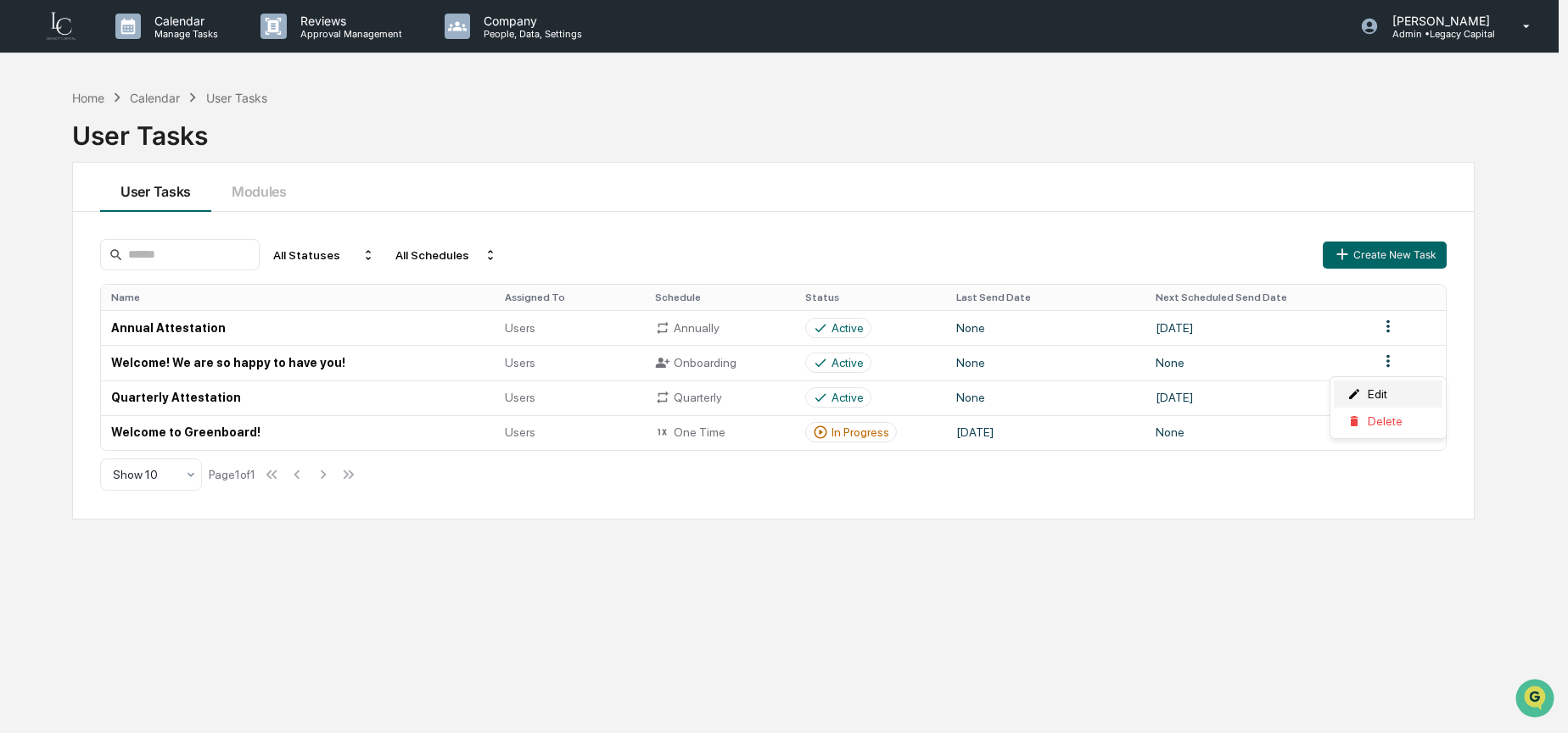
click at [1373, 389] on div "Edit" at bounding box center [1387, 394] width 108 height 27
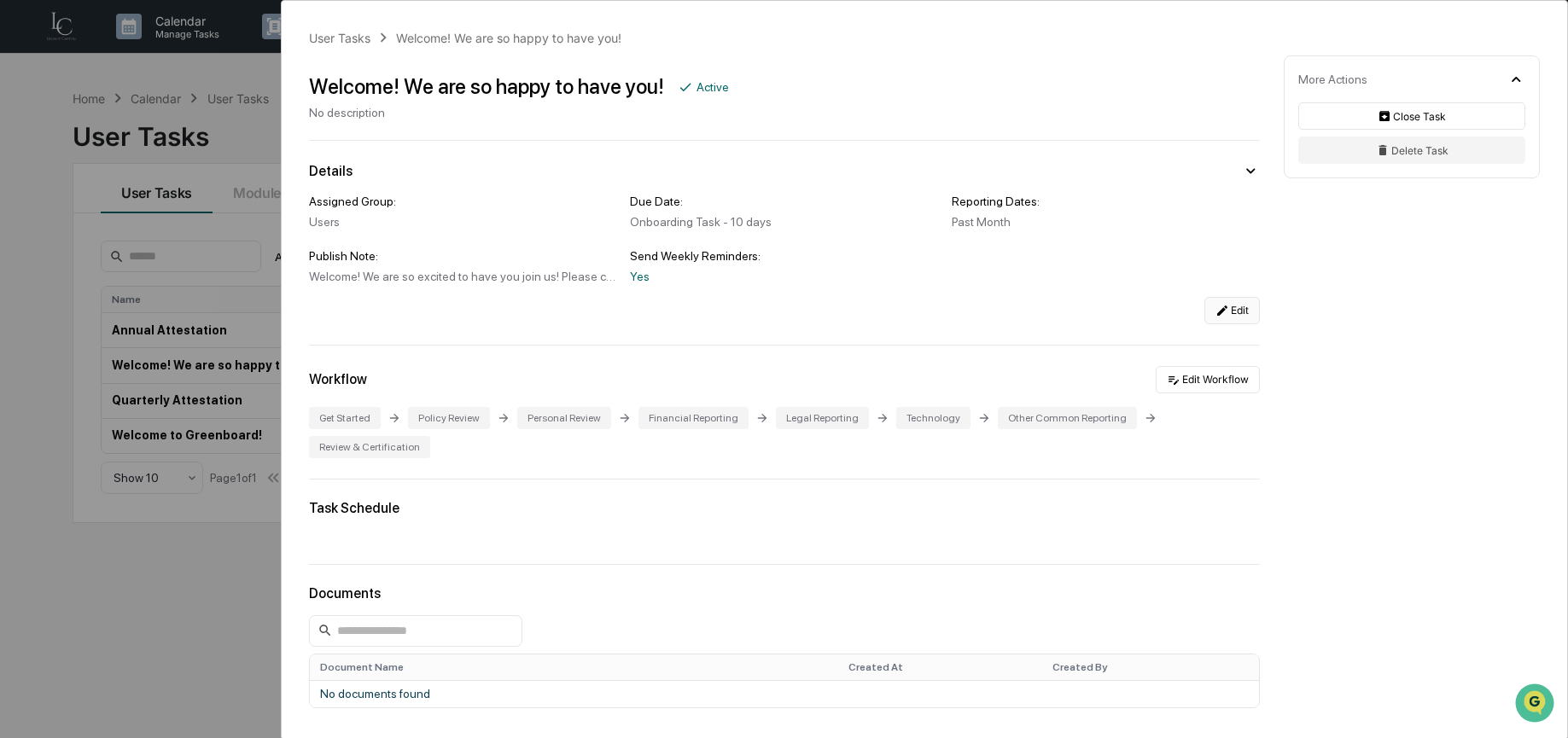
click at [1215, 317] on icon at bounding box center [1222, 311] width 14 height 14
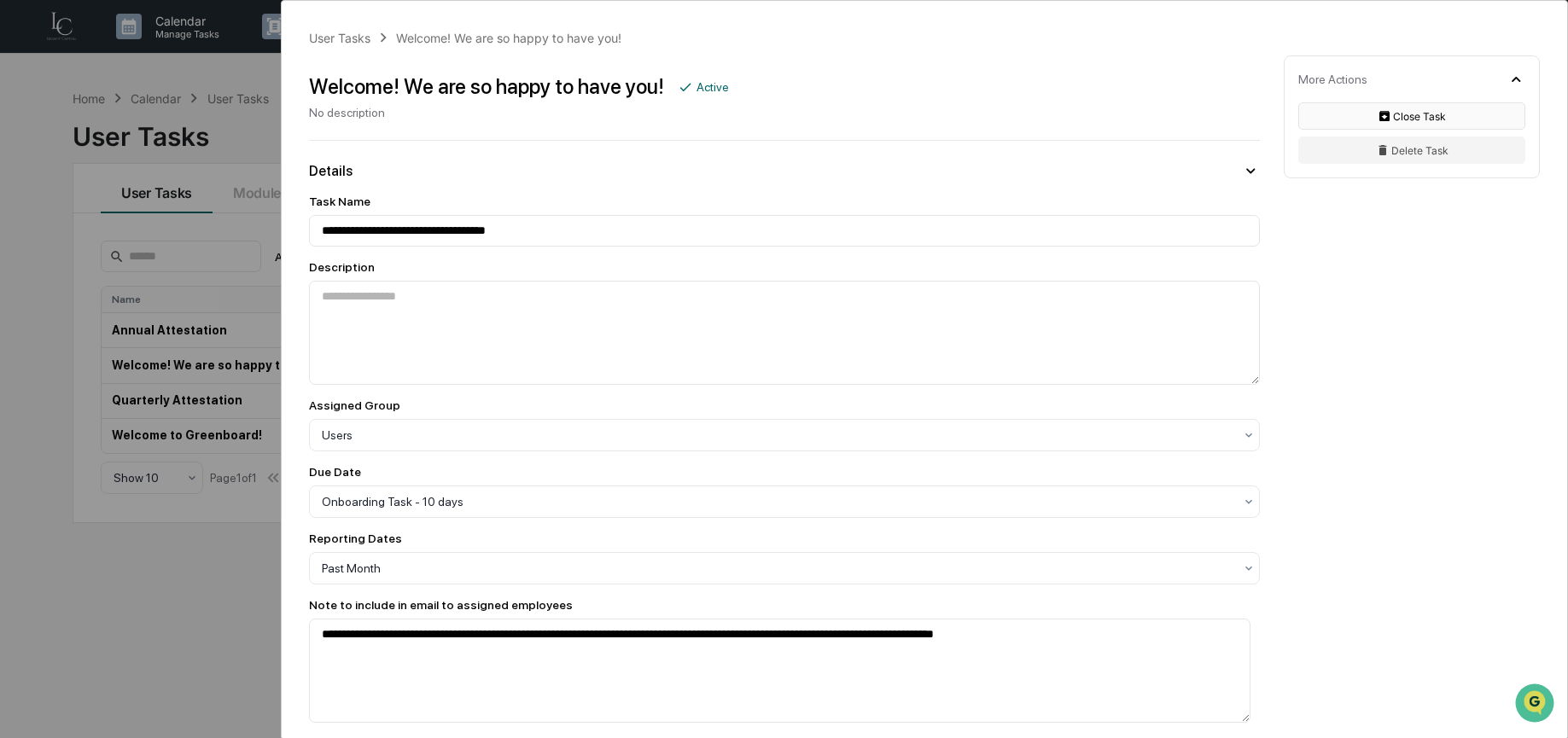
click at [1412, 115] on button "Close Task" at bounding box center [1411, 116] width 227 height 27
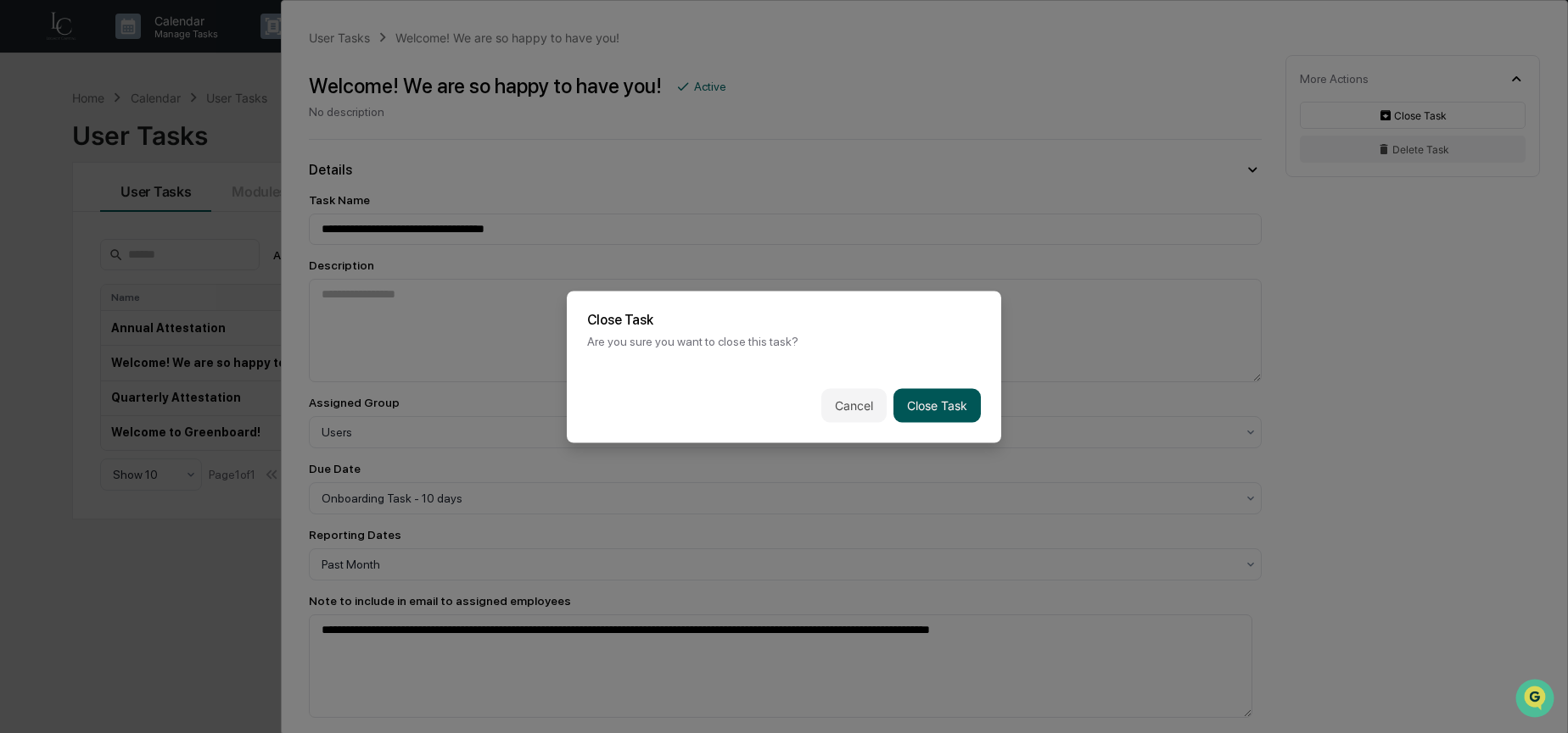
click at [926, 411] on button "Close Task" at bounding box center [937, 405] width 87 height 34
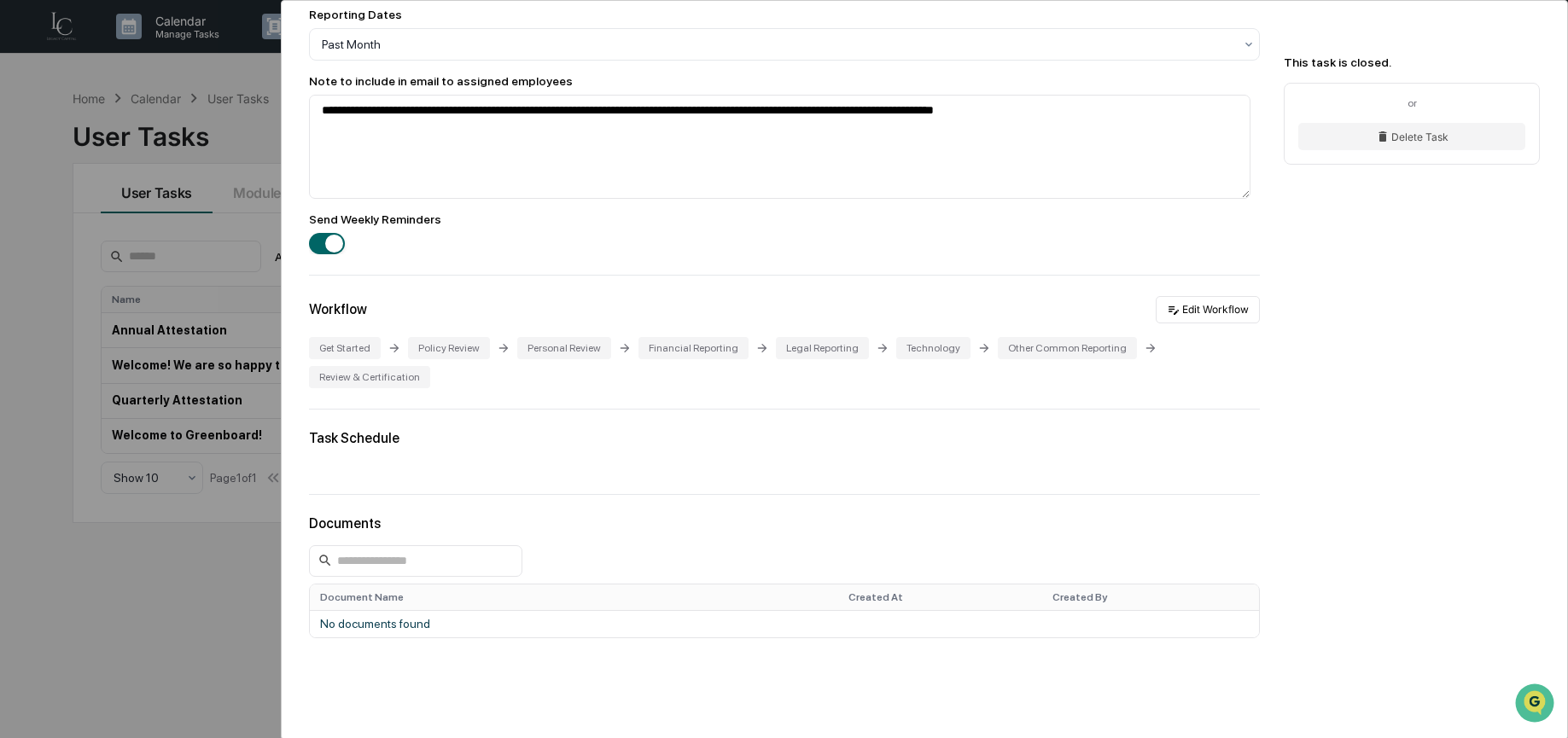
scroll to position [509, 0]
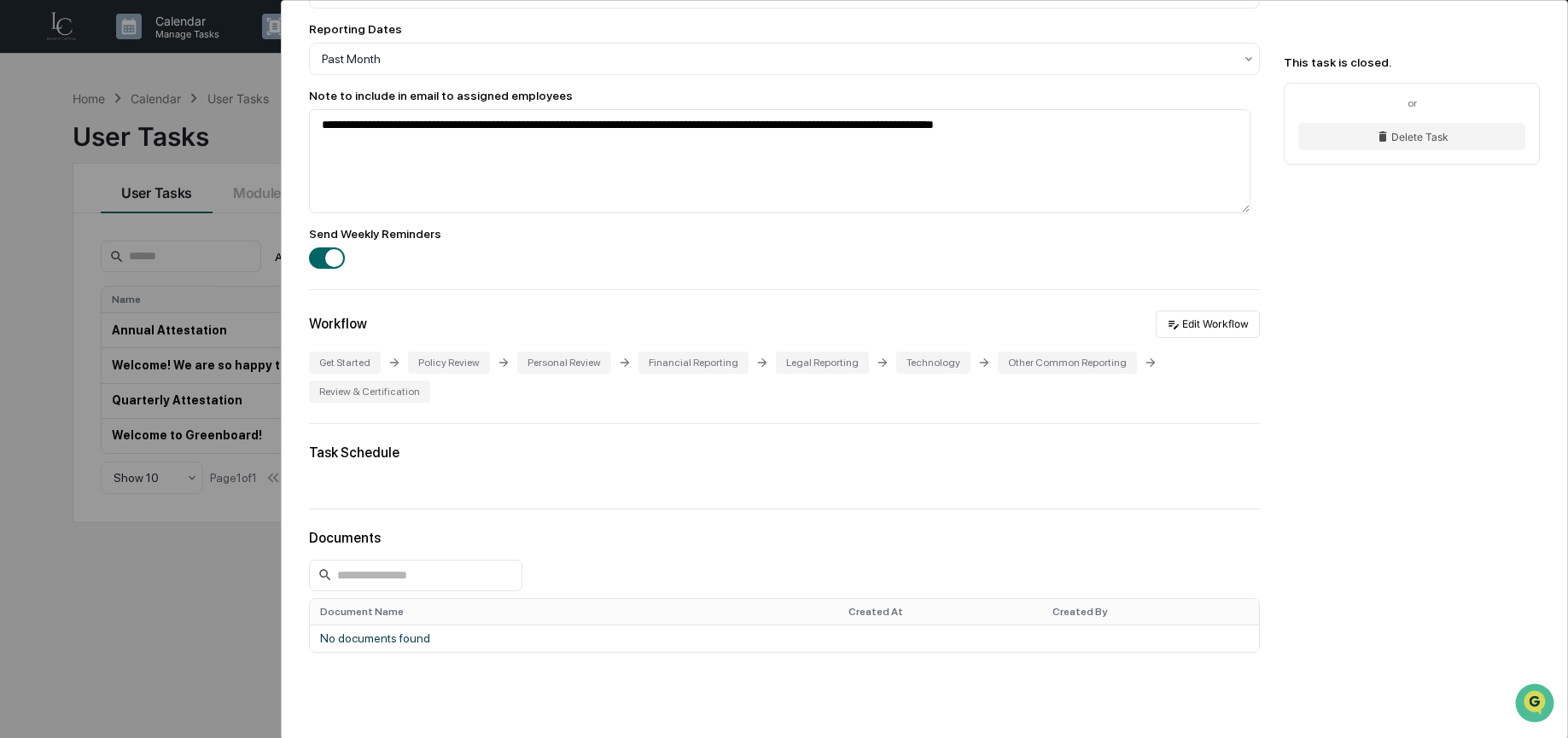
click at [139, 386] on div "**********" at bounding box center [784, 369] width 1568 height 738
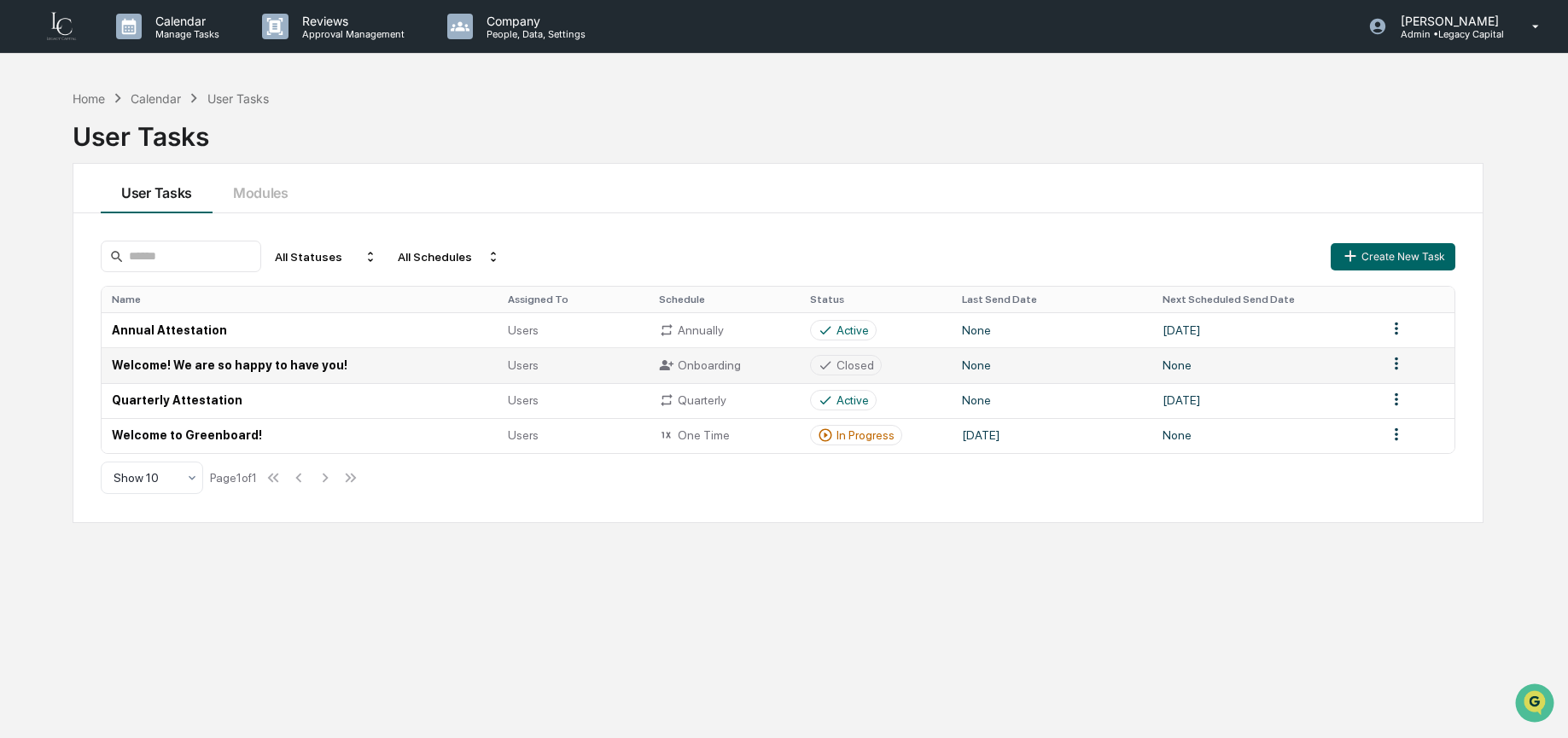
click at [365, 369] on td "Welcome! We are so happy to have you!" at bounding box center [299, 365] width 396 height 35
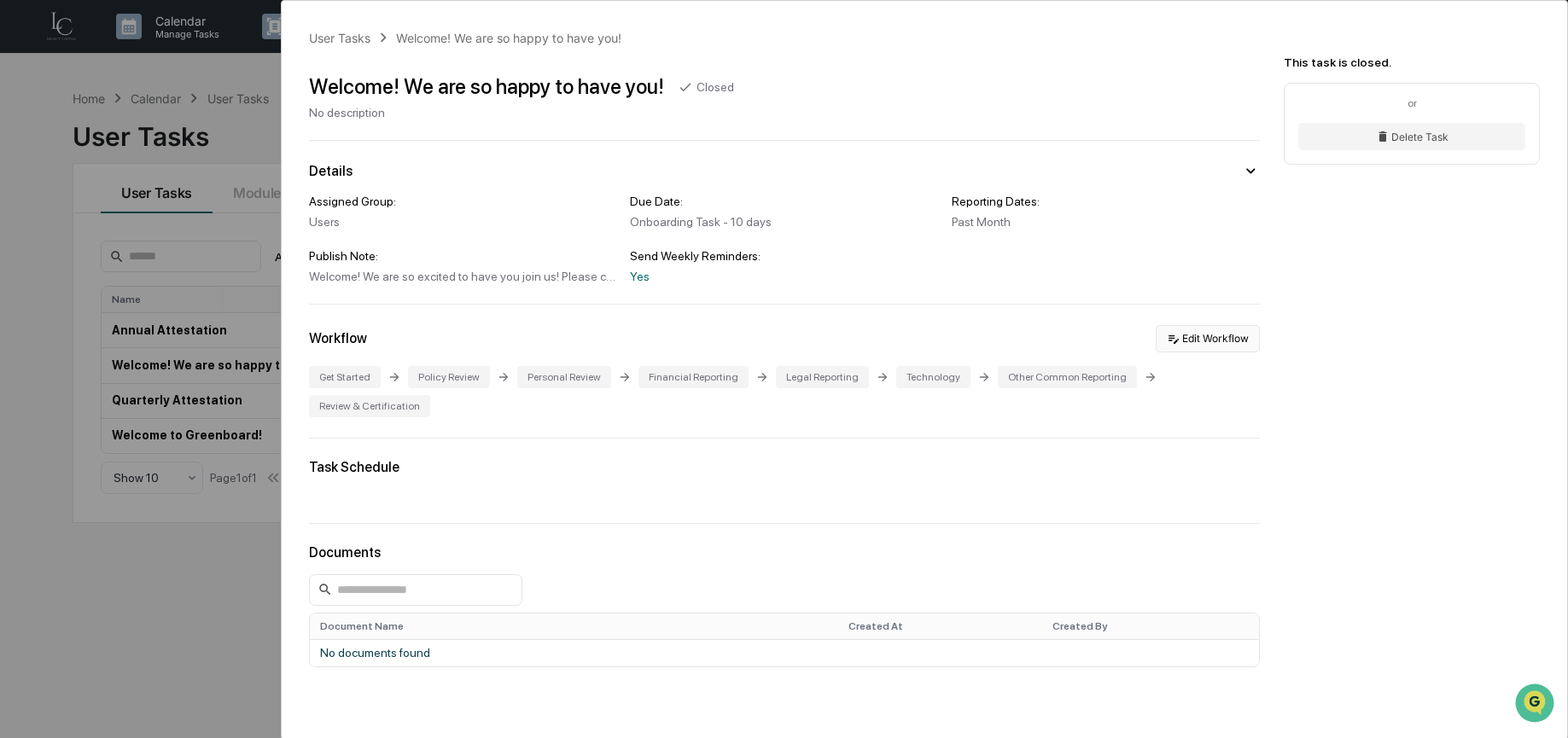
click at [1190, 345] on button "Edit Workflow" at bounding box center [1208, 339] width 104 height 27
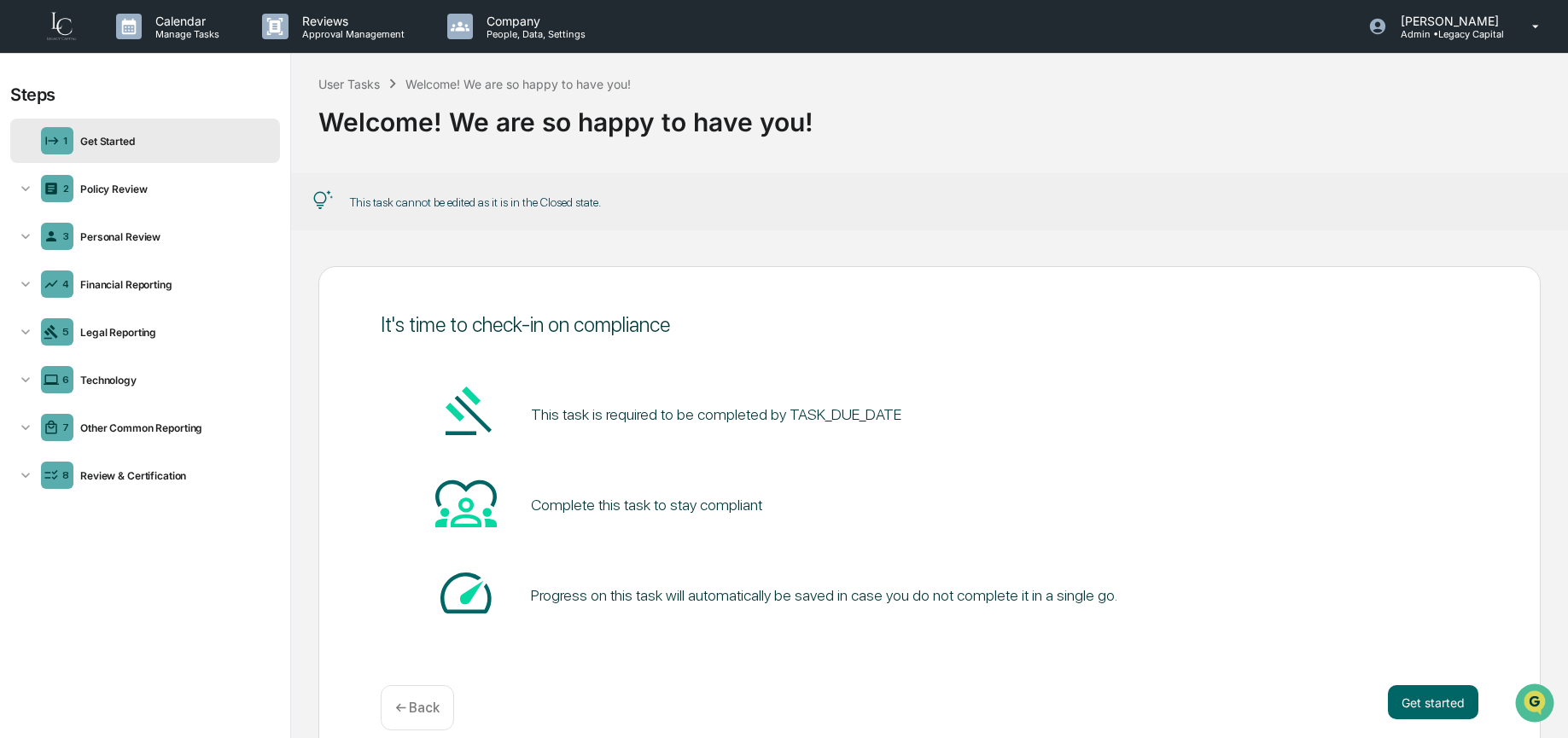
scroll to position [4, 0]
click at [1394, 703] on button "Get started" at bounding box center [1433, 699] width 90 height 35
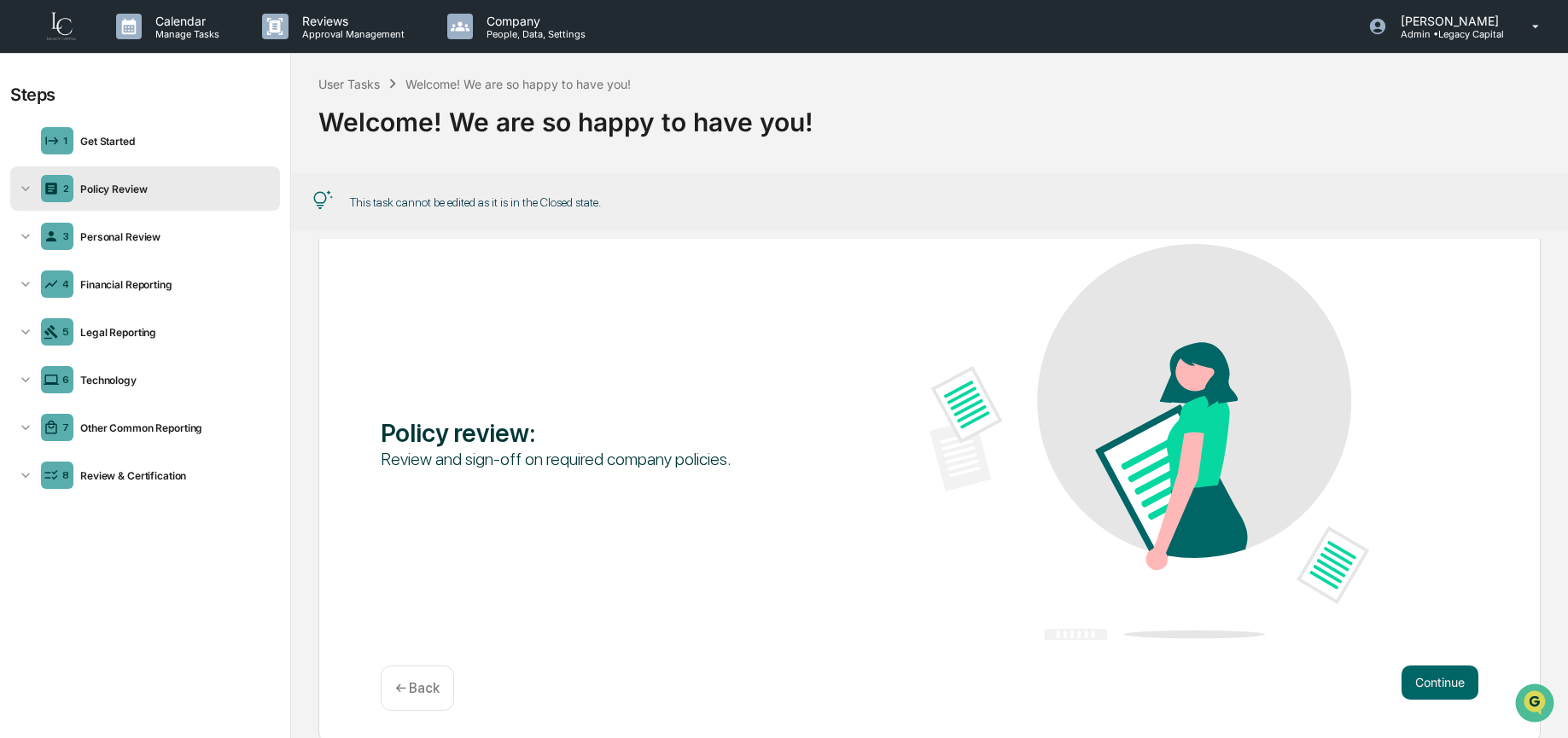
scroll to position [86, 0]
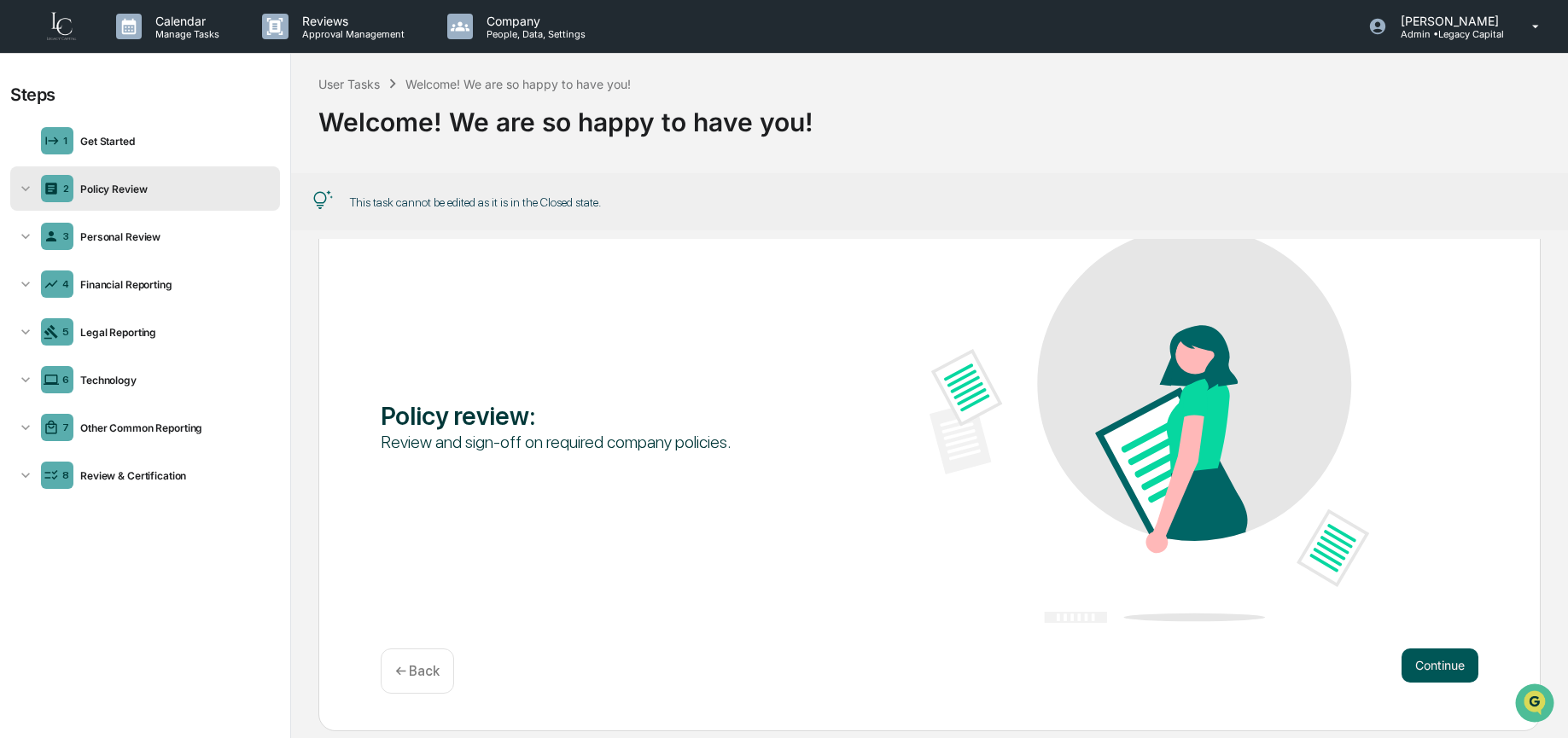
click at [1441, 667] on button "Continue" at bounding box center [1439, 665] width 76 height 35
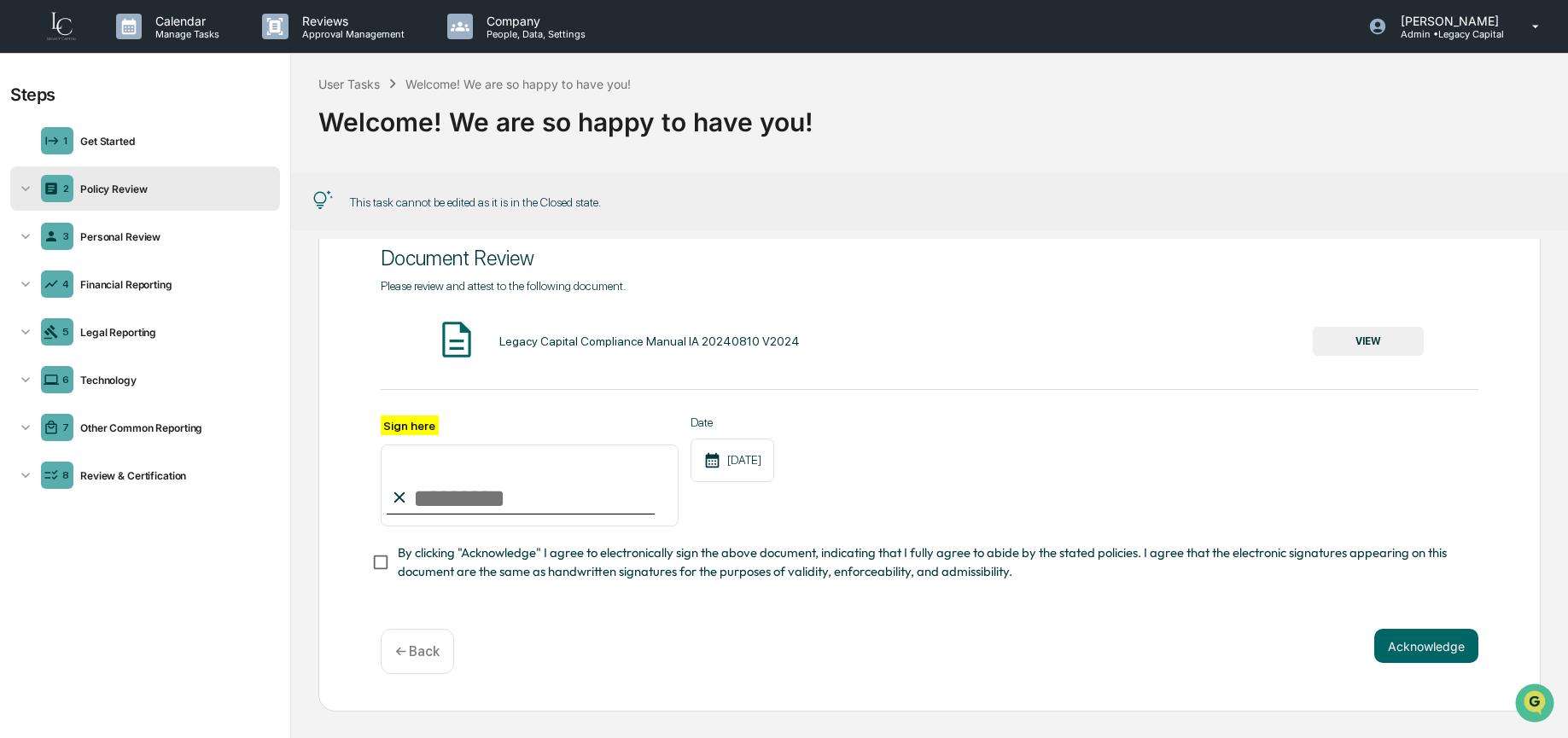
scroll to position [64, 0]
click at [1431, 656] on button "Acknowledge" at bounding box center [1426, 648] width 104 height 35
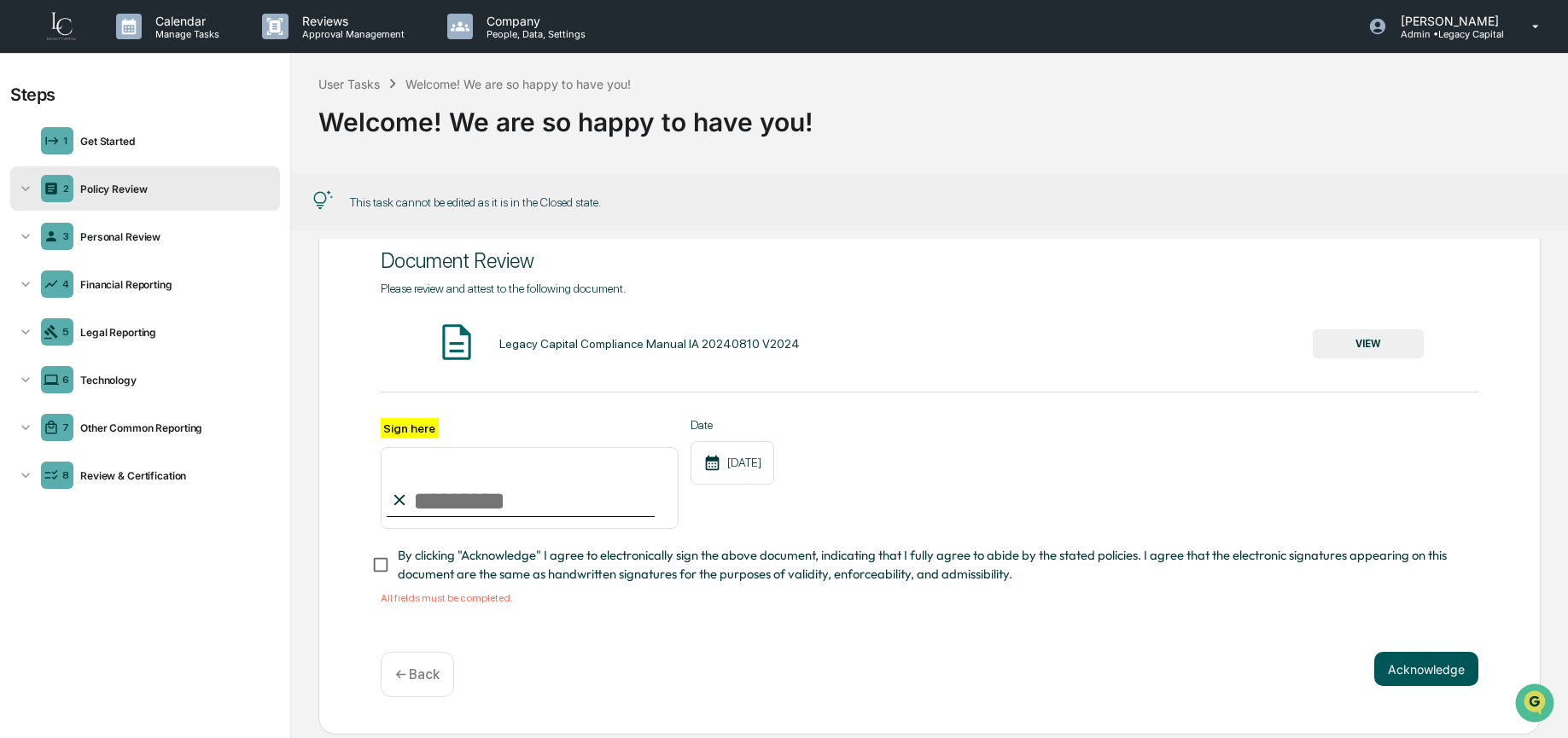
scroll to position [86, 0]
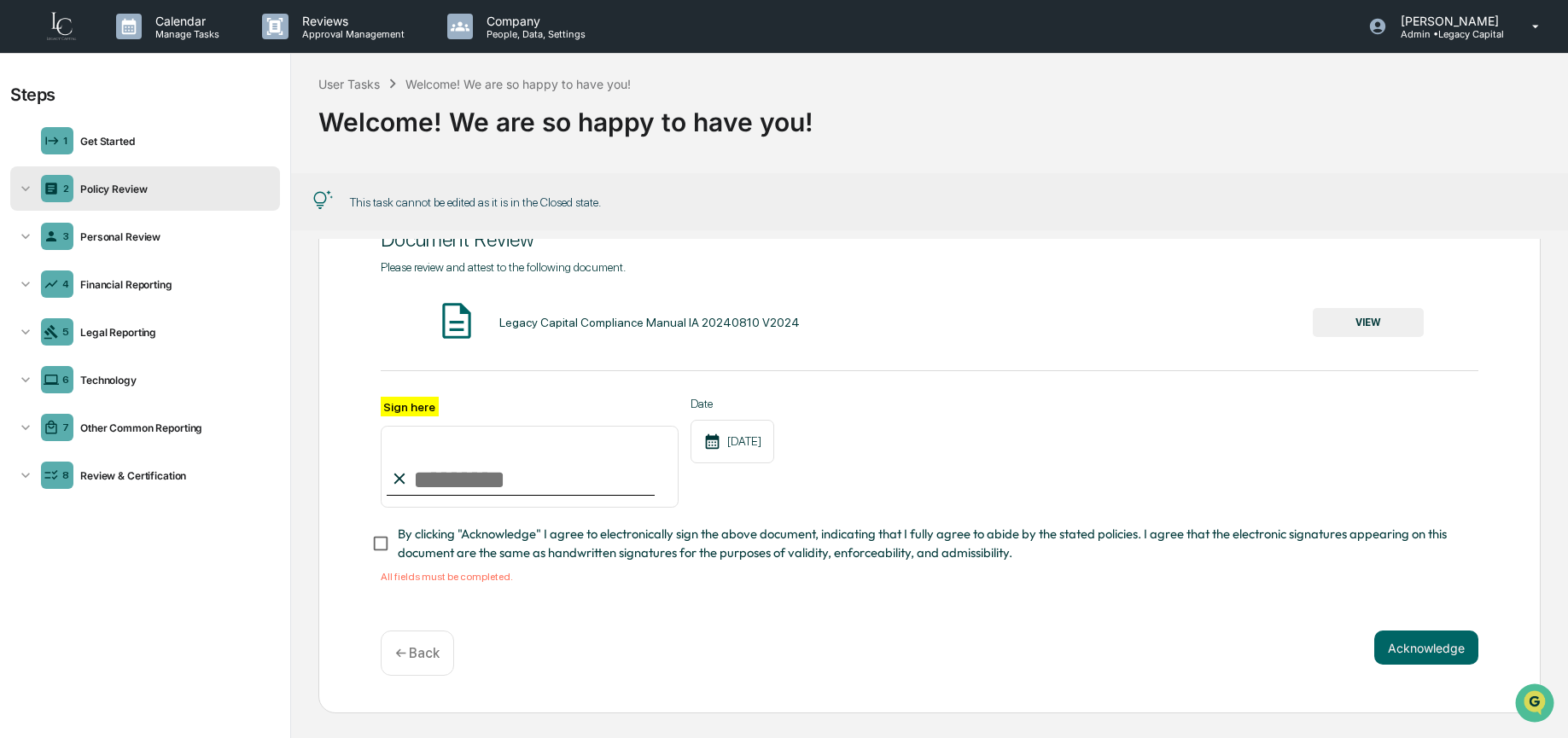
click at [569, 477] on input "Sign here" at bounding box center [529, 467] width 298 height 82
type input "**********"
click at [1140, 535] on span "By clicking "Acknowledge" I agree to electronically sign the above document, in…" at bounding box center [931, 544] width 1068 height 38
click at [1435, 636] on button "Acknowledge" at bounding box center [1426, 647] width 104 height 35
click at [828, 622] on div "**********" at bounding box center [929, 447] width 1222 height 533
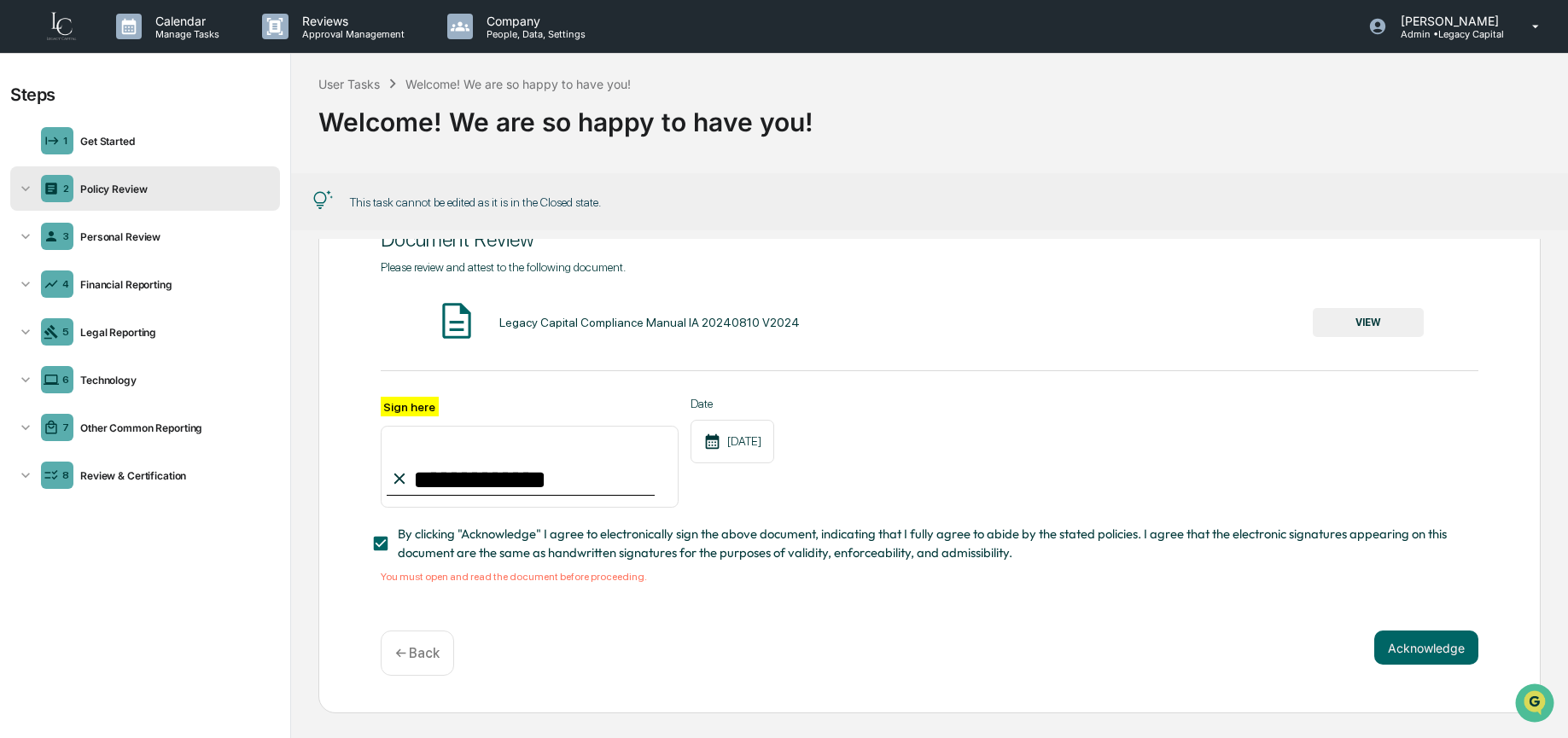
click at [1388, 323] on button "VIEW" at bounding box center [1367, 322] width 111 height 29
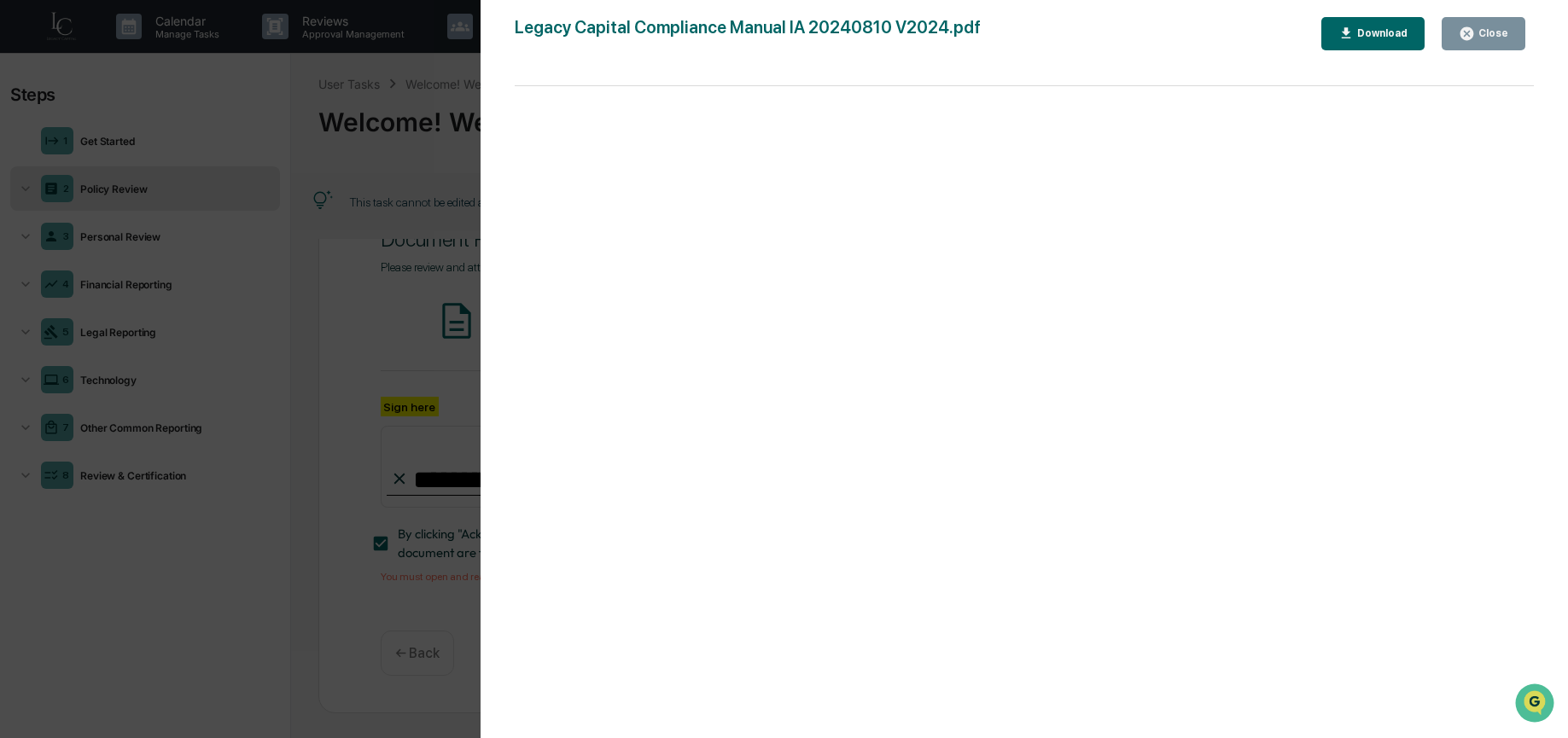
click at [1481, 32] on div "Close" at bounding box center [1492, 33] width 34 height 12
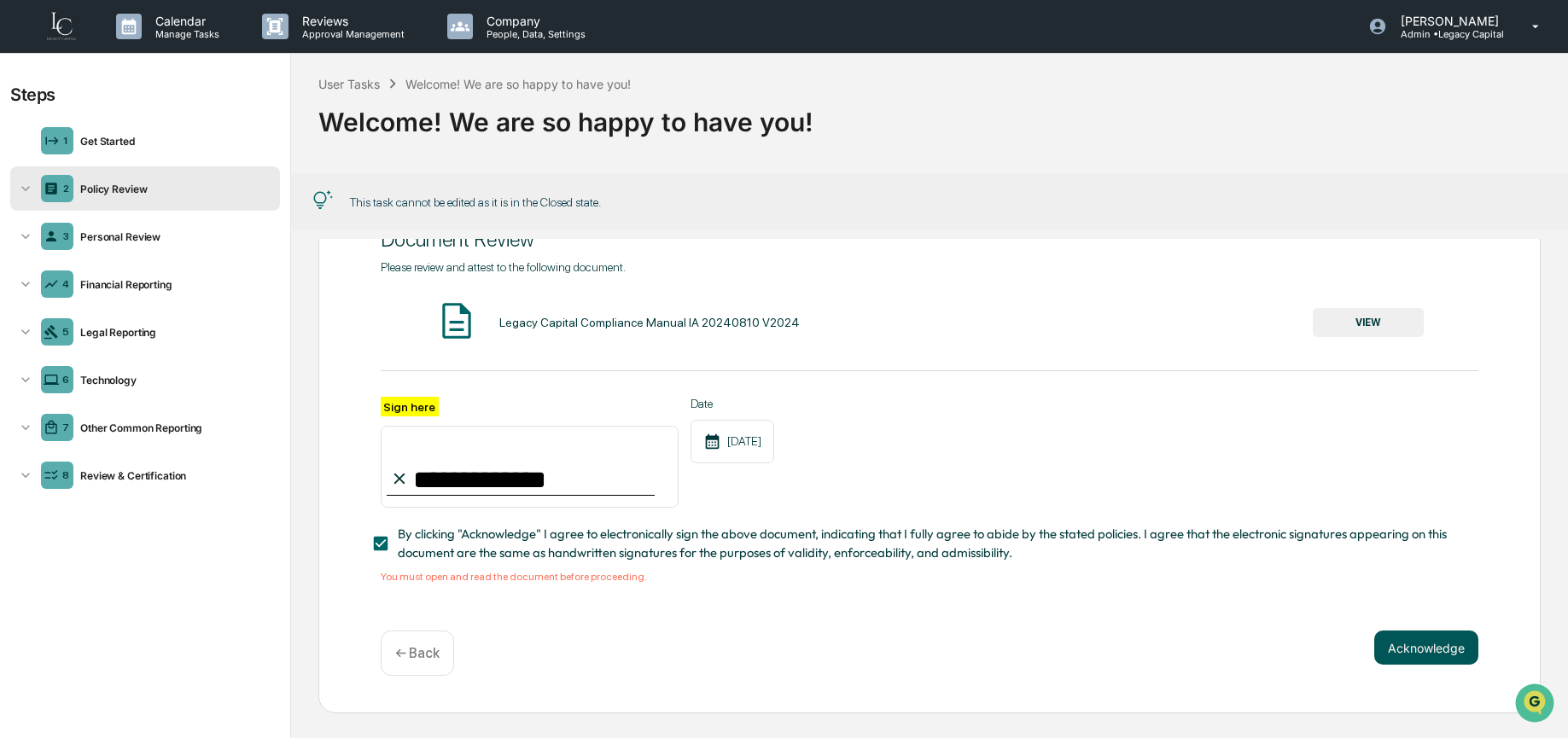
click at [1421, 644] on button "Acknowledge" at bounding box center [1426, 647] width 104 height 35
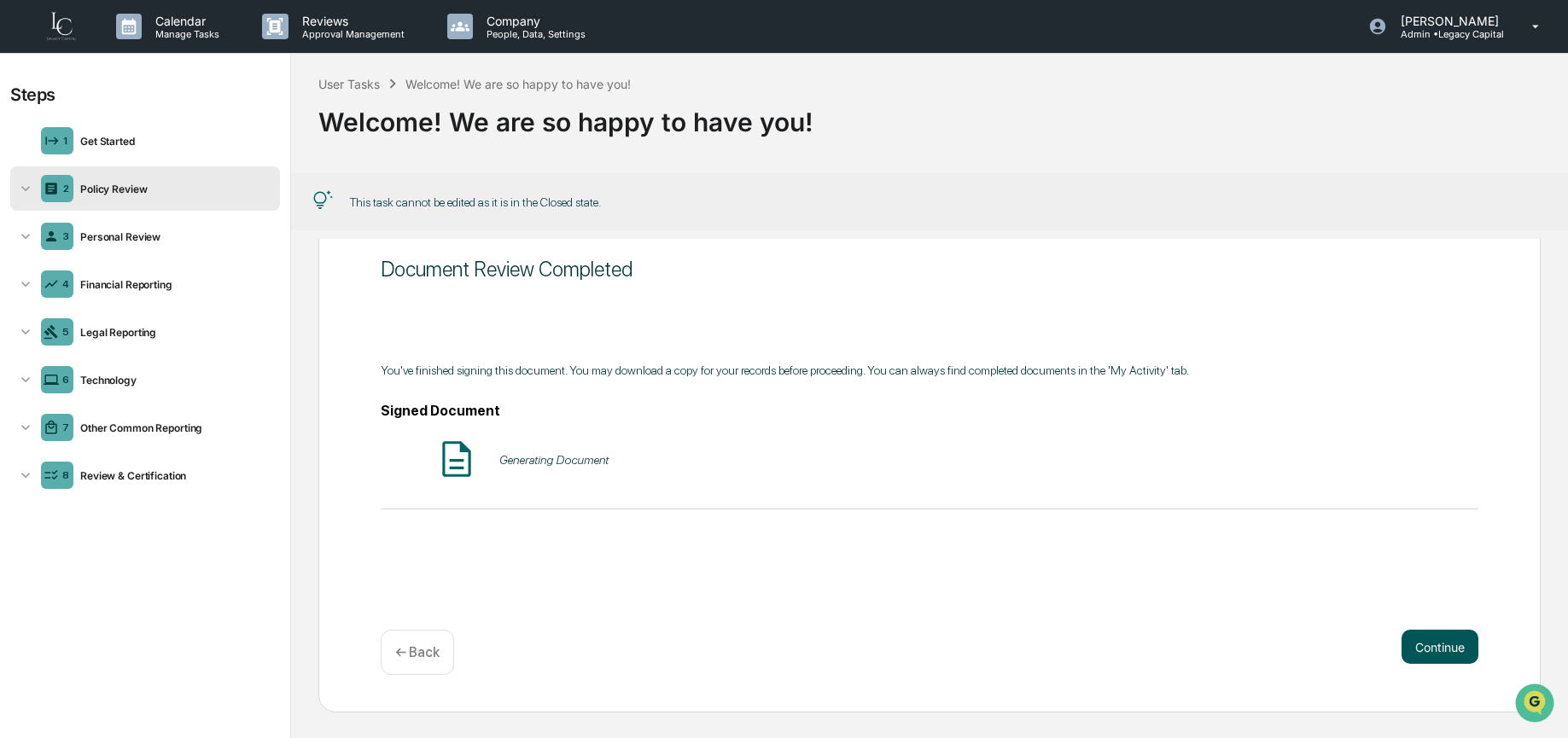
click at [1425, 640] on button "Continue" at bounding box center [1439, 647] width 76 height 35
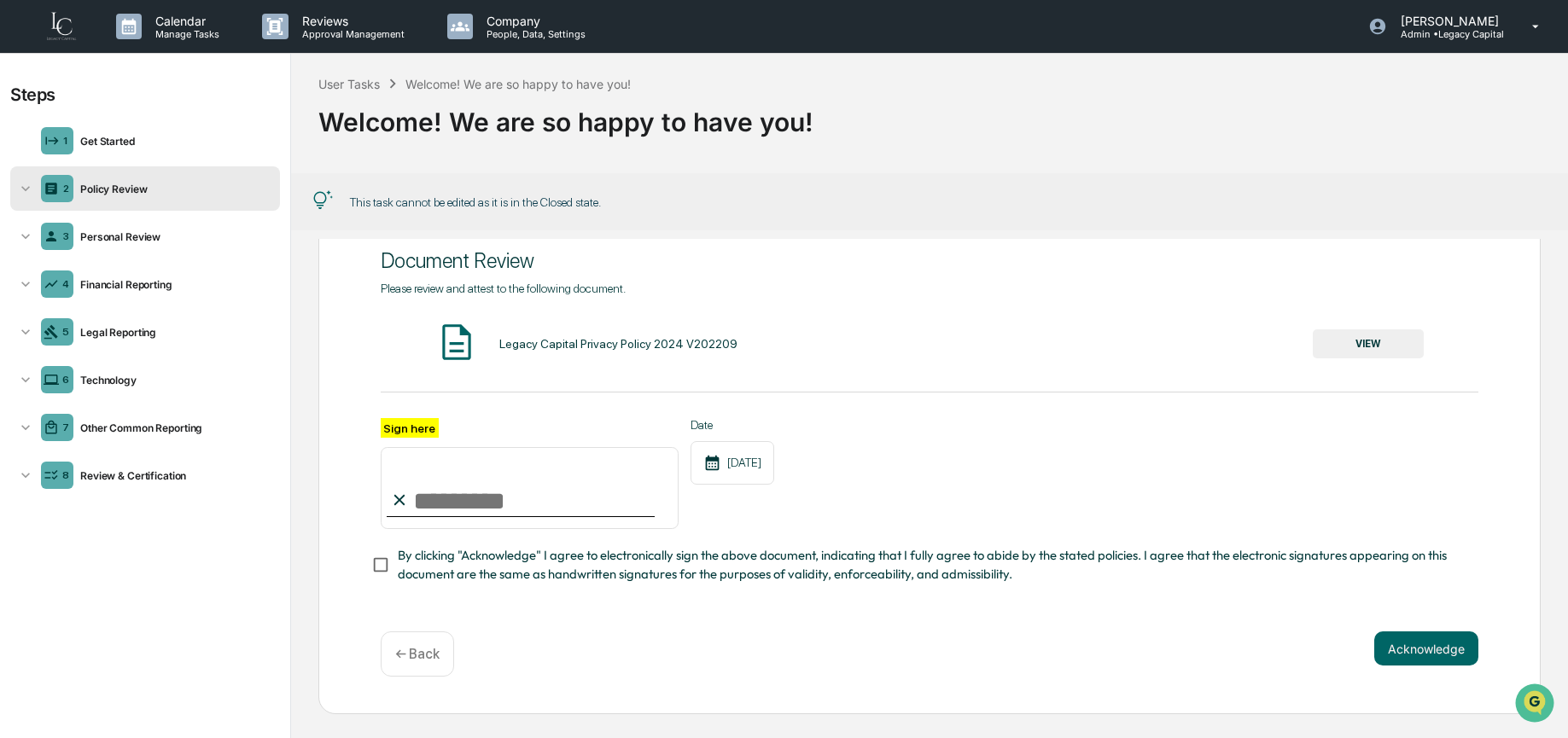
click at [1401, 321] on div "Legacy Capital Privacy Policy 2024 V202209 VIEW" at bounding box center [930, 343] width 1099 height 45
click at [1367, 339] on button "VIEW" at bounding box center [1367, 343] width 111 height 29
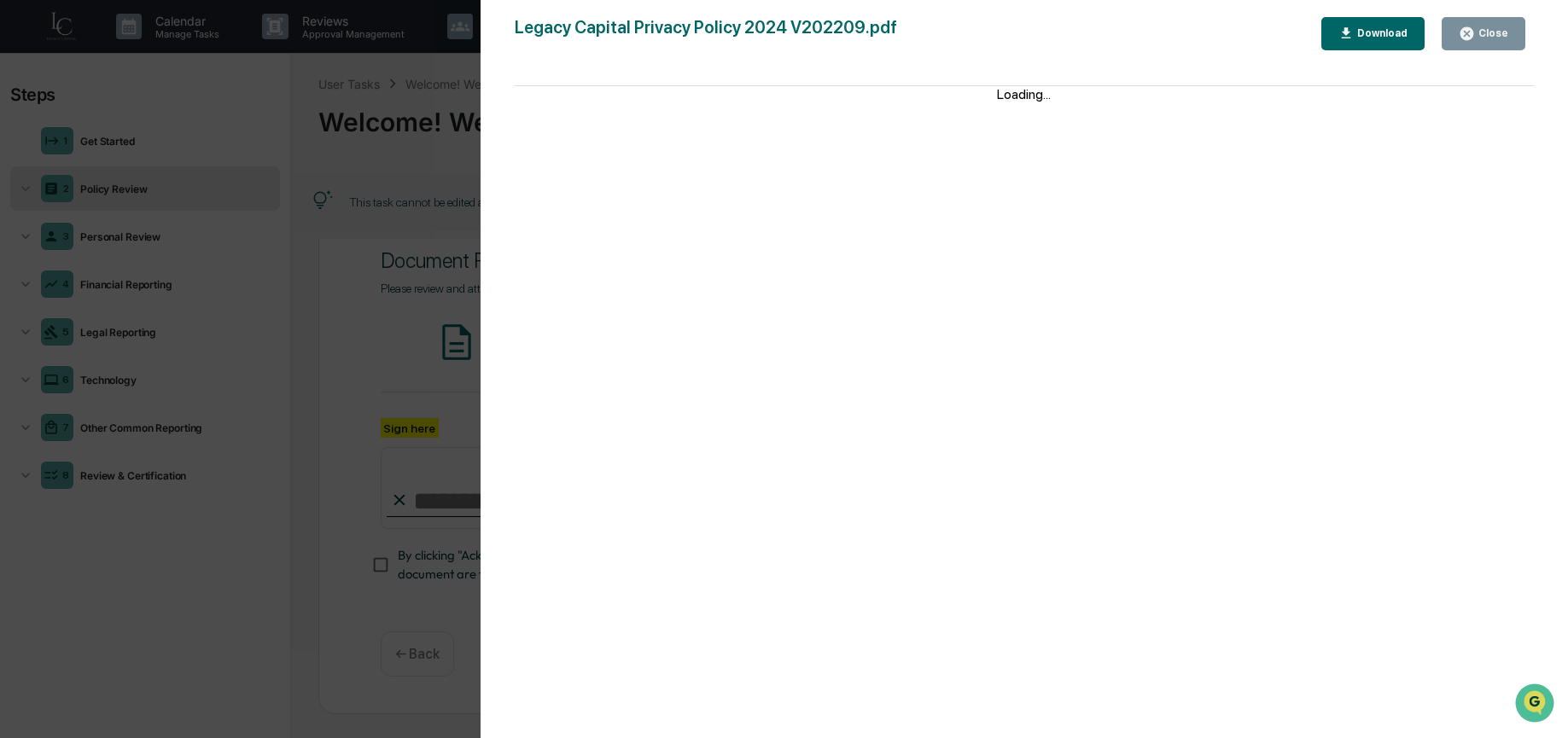
click at [1490, 32] on div "Close" at bounding box center [1492, 33] width 34 height 12
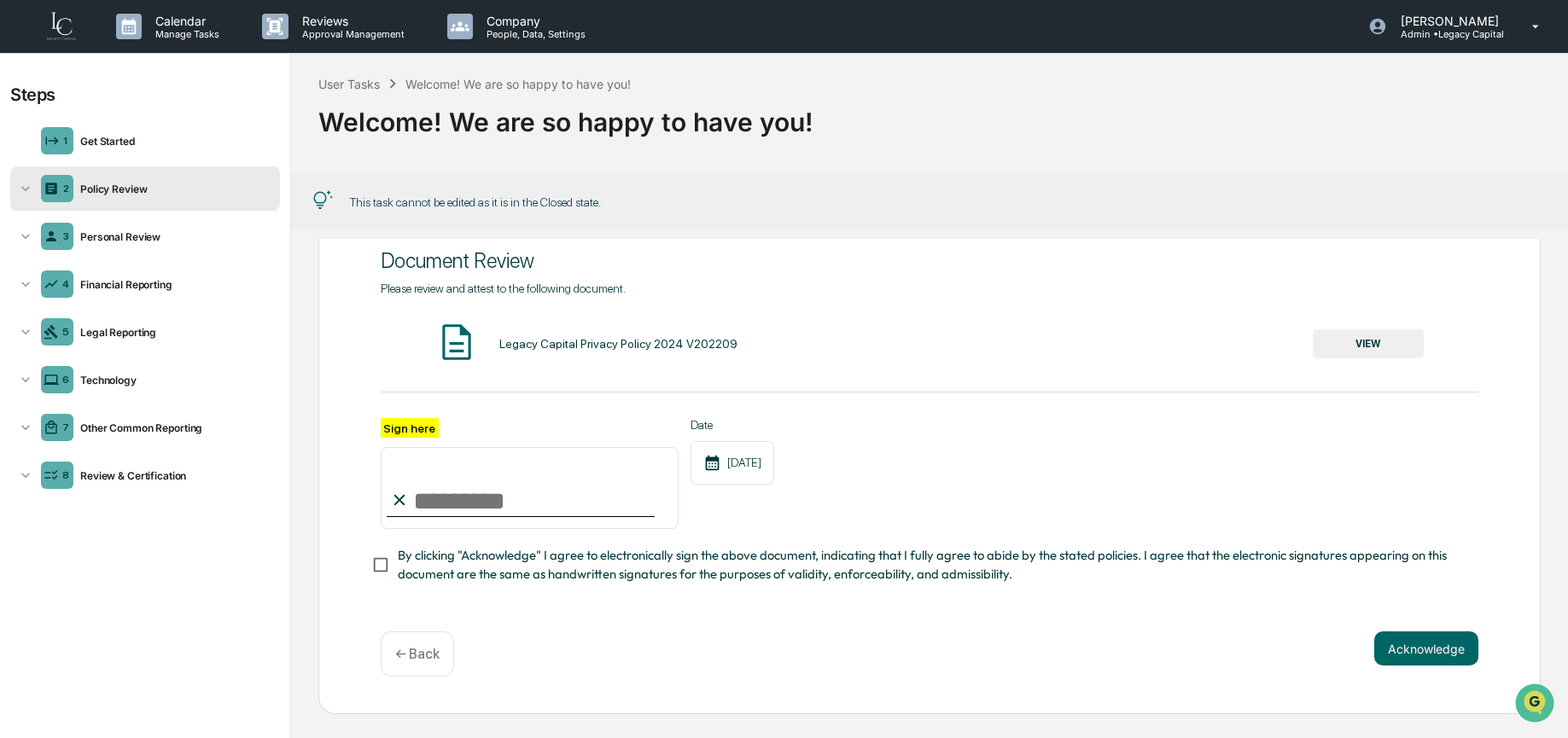
click at [598, 494] on input "Sign here" at bounding box center [529, 488] width 298 height 82
type input "**********"
click at [527, 564] on span "By clicking "Acknowledge" I agree to electronically sign the above document, in…" at bounding box center [931, 565] width 1068 height 38
click at [1400, 638] on button "Acknowledge" at bounding box center [1426, 648] width 104 height 35
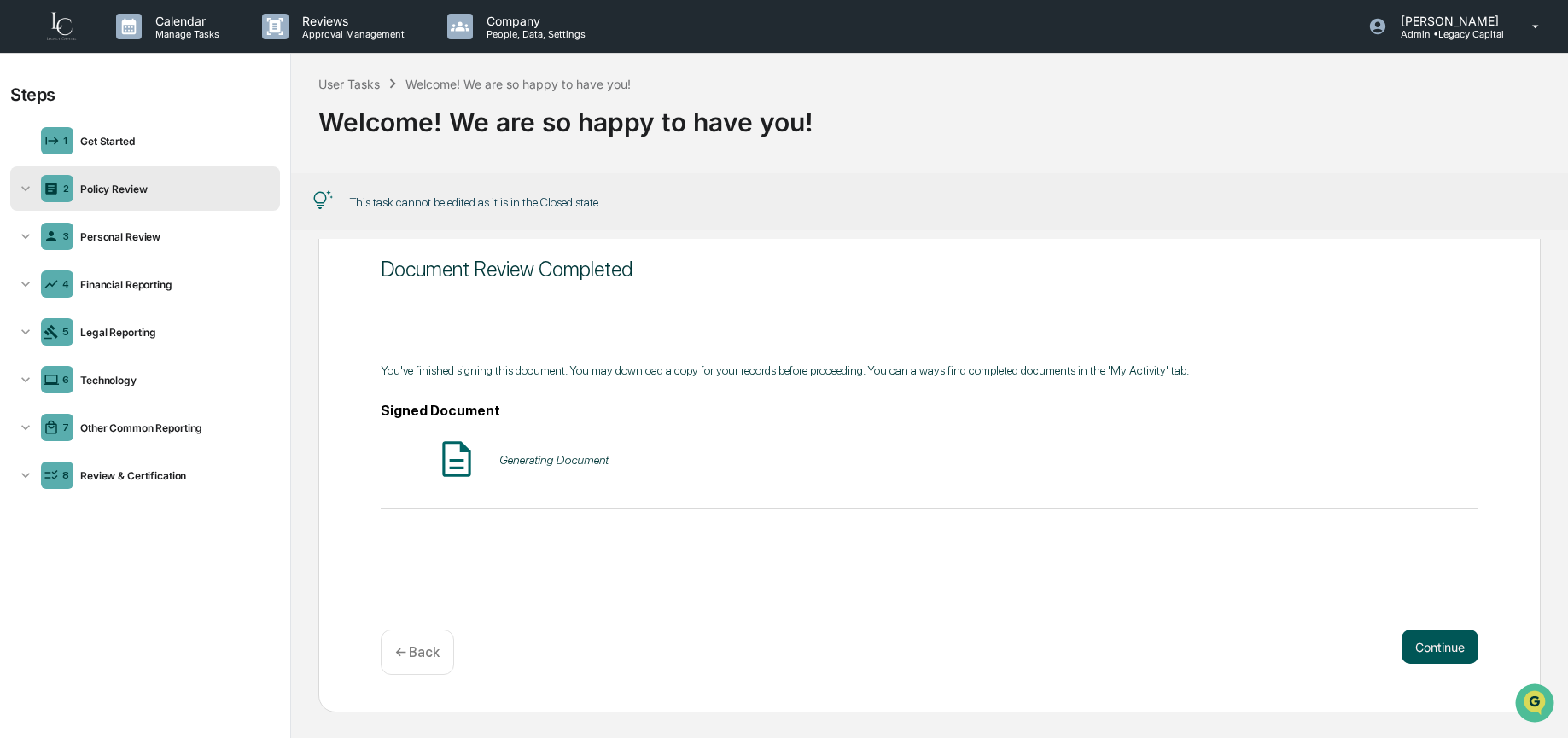
click at [1401, 638] on button "Continue" at bounding box center [1439, 647] width 76 height 35
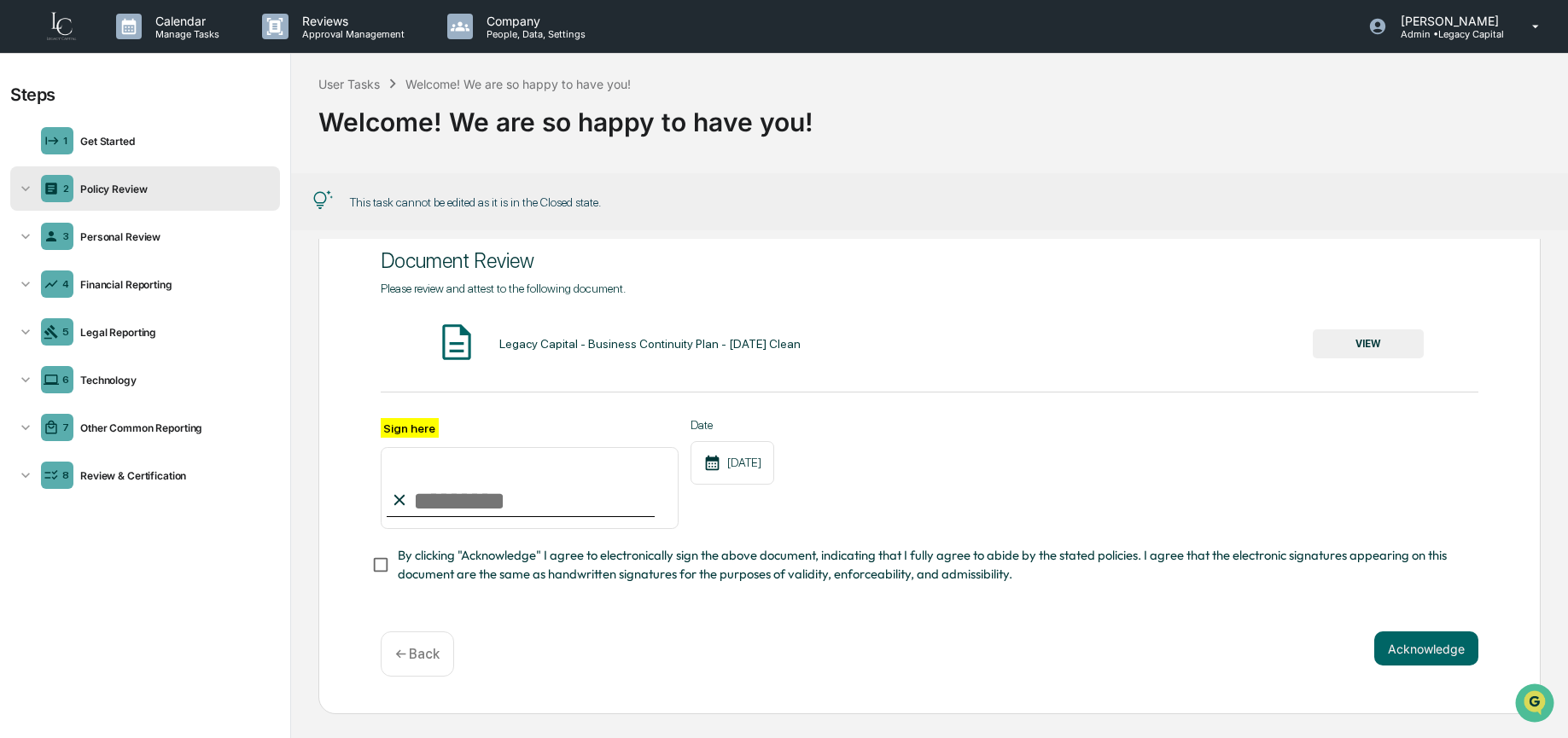
click at [1350, 339] on button "VIEW" at bounding box center [1367, 343] width 111 height 29
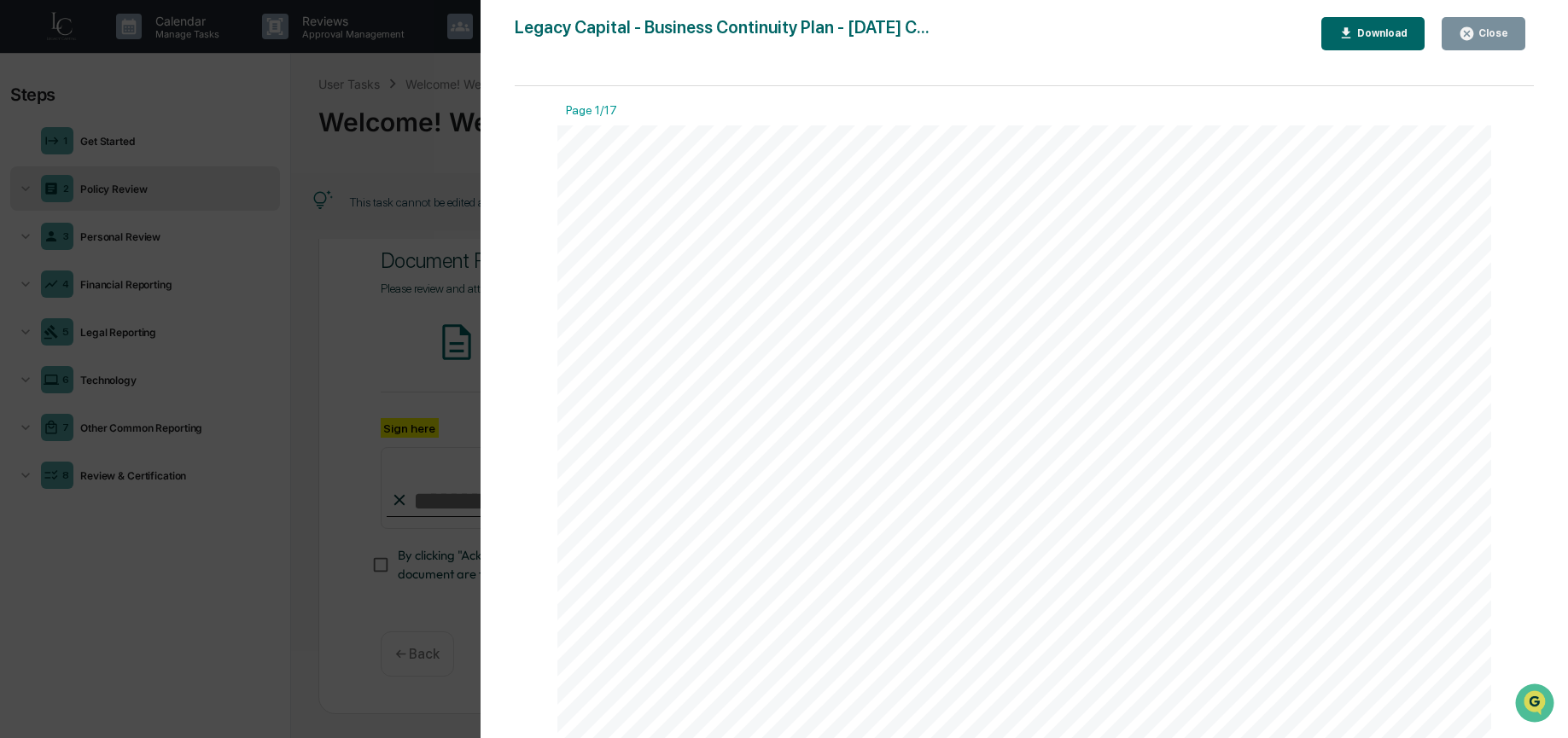
click at [1510, 24] on button "Close" at bounding box center [1483, 34] width 84 height 34
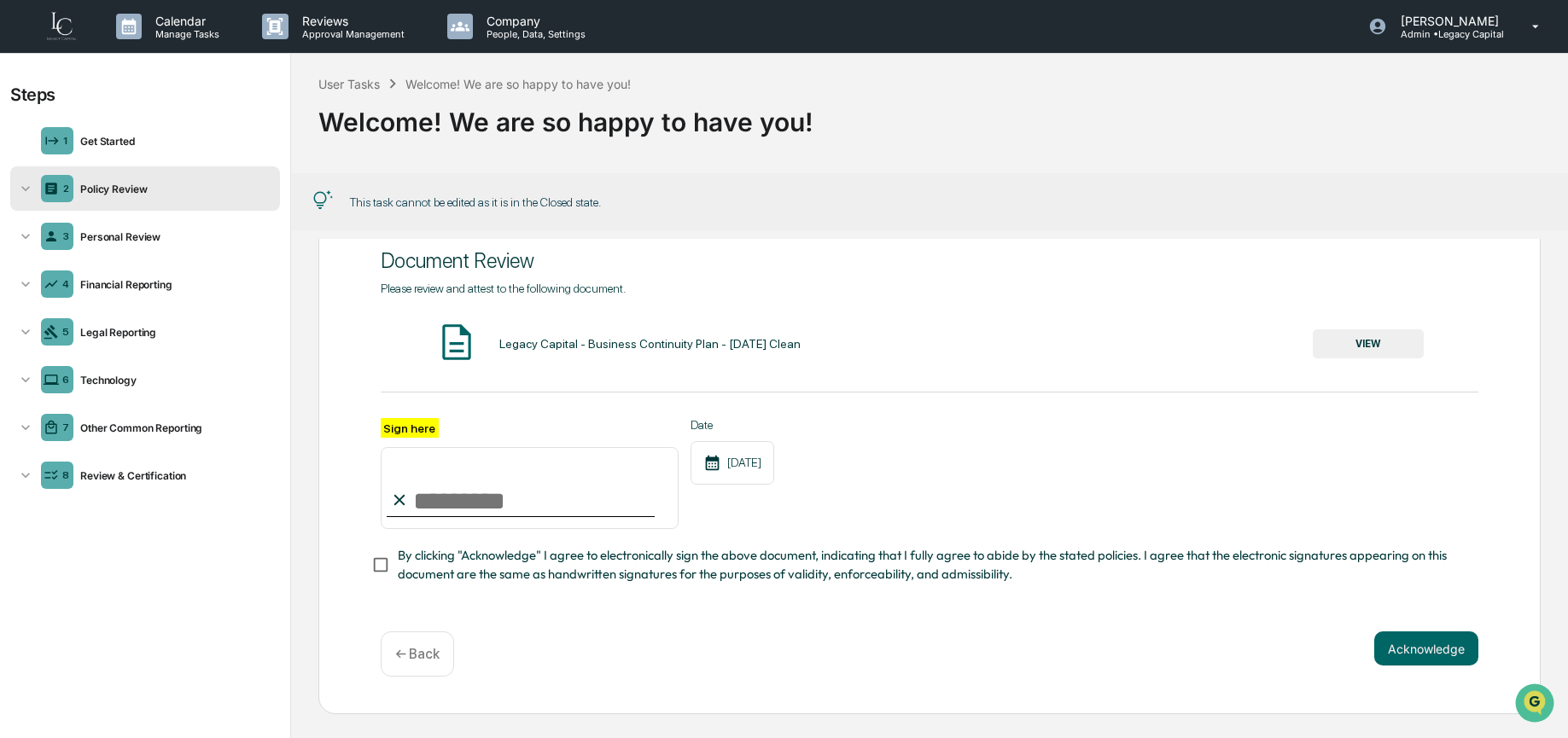
click at [564, 496] on input "Sign here" at bounding box center [529, 488] width 298 height 82
type input "**********"
click at [520, 561] on span "By clicking "Acknowledge" I agree to electronically sign the above document, in…" at bounding box center [931, 565] width 1068 height 38
click at [1446, 647] on button "Acknowledge" at bounding box center [1426, 648] width 104 height 35
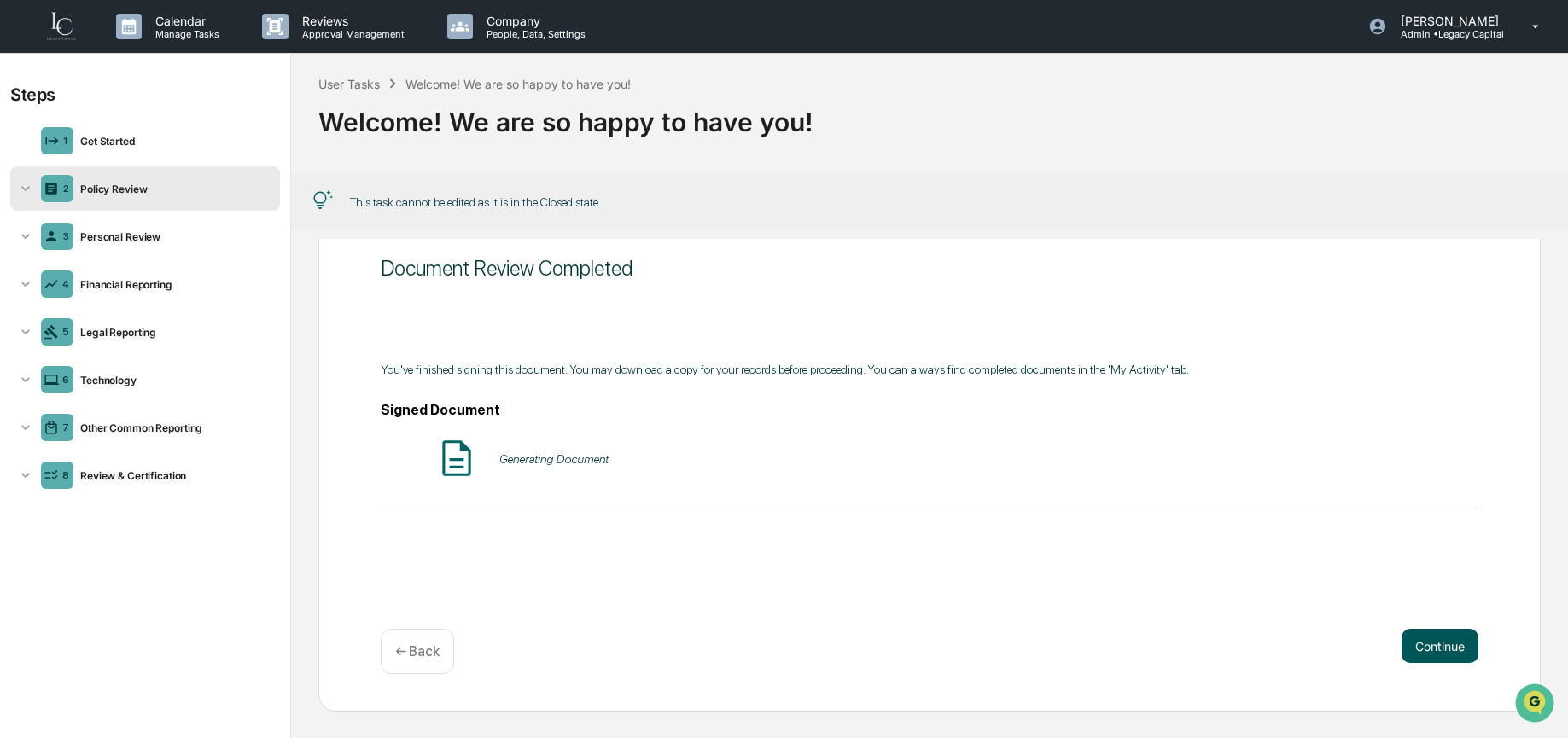
scroll to position [55, 0]
click at [1440, 638] on button "Continue" at bounding box center [1439, 647] width 76 height 35
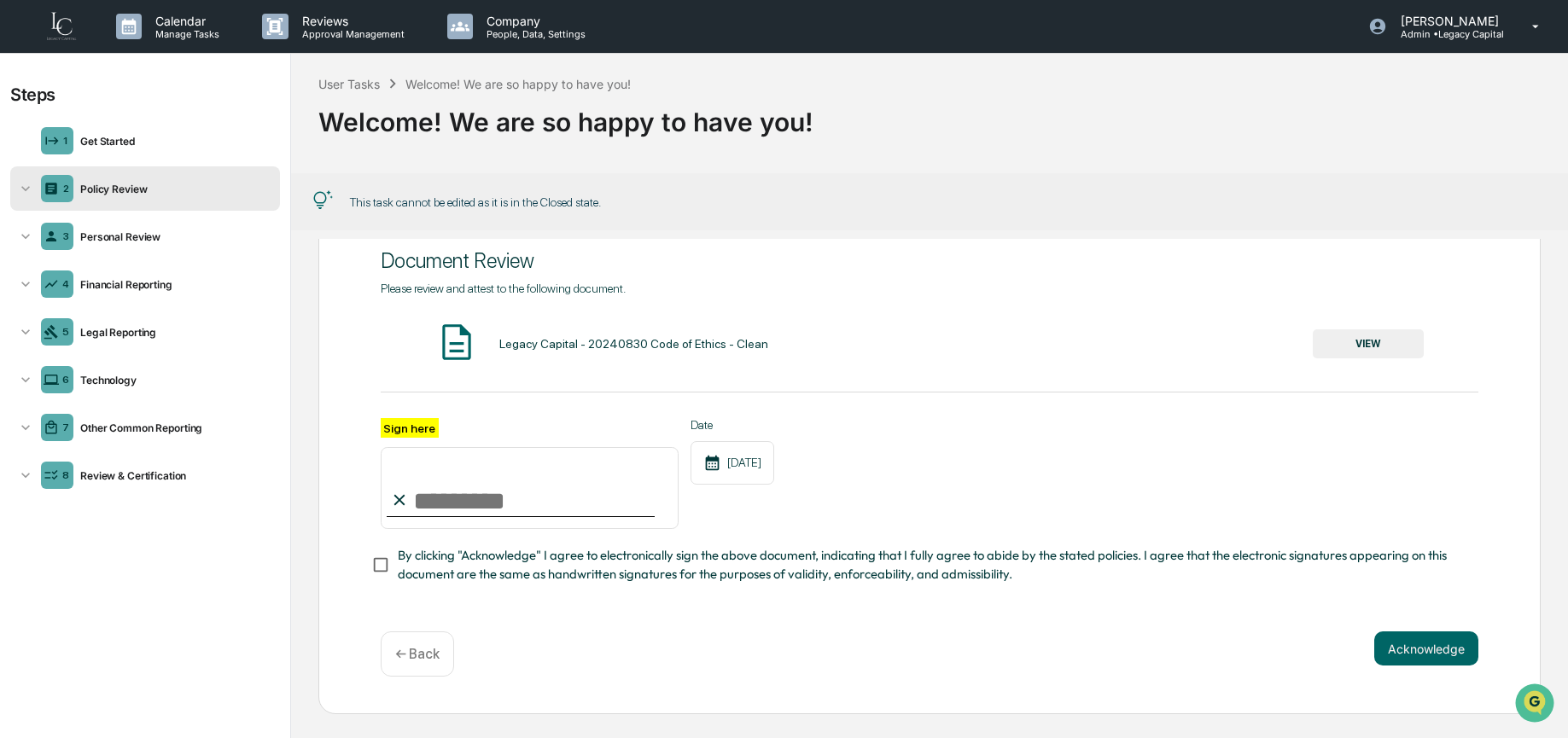
click at [1341, 335] on button "VIEW" at bounding box center [1367, 343] width 111 height 29
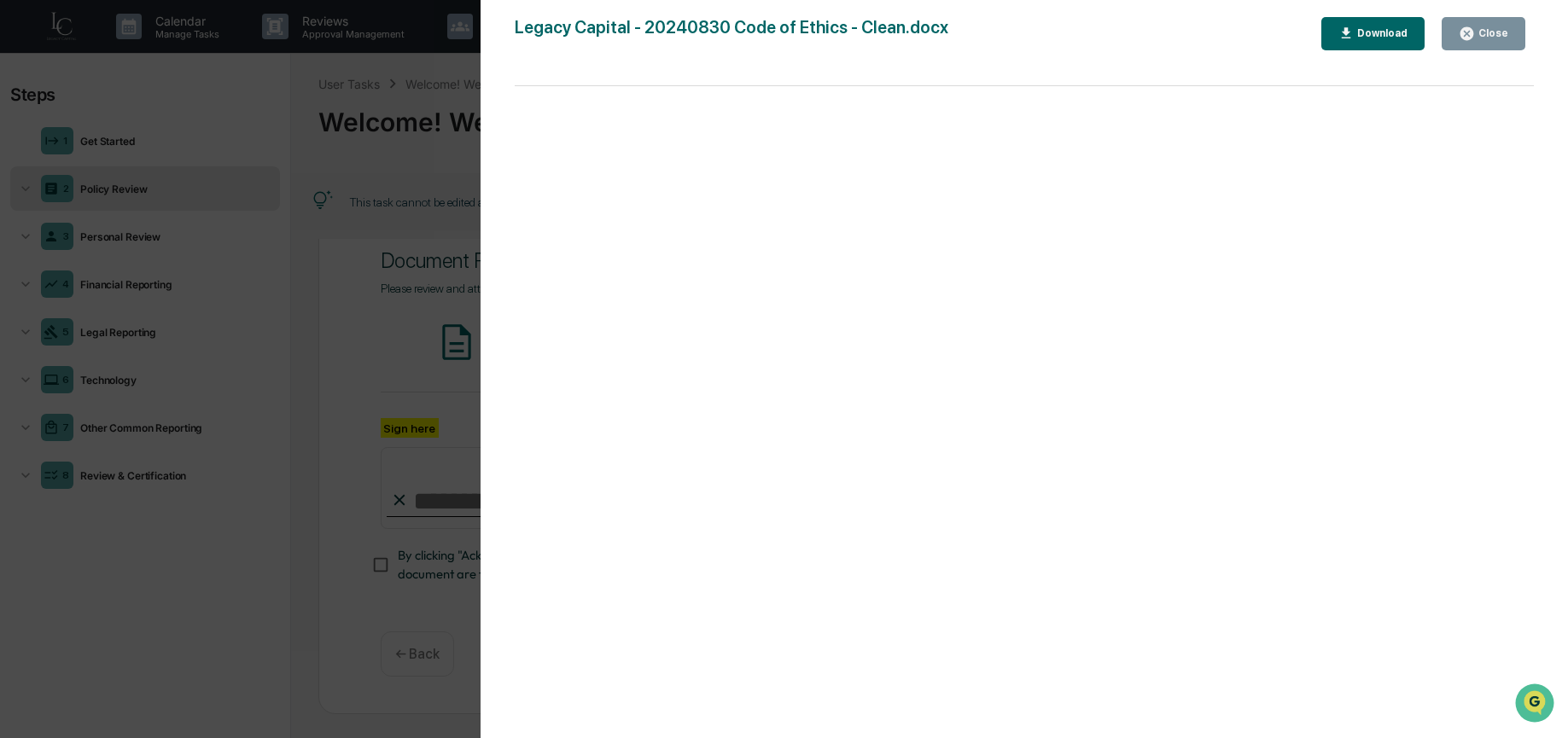
click at [1477, 36] on div "Close" at bounding box center [1492, 33] width 34 height 12
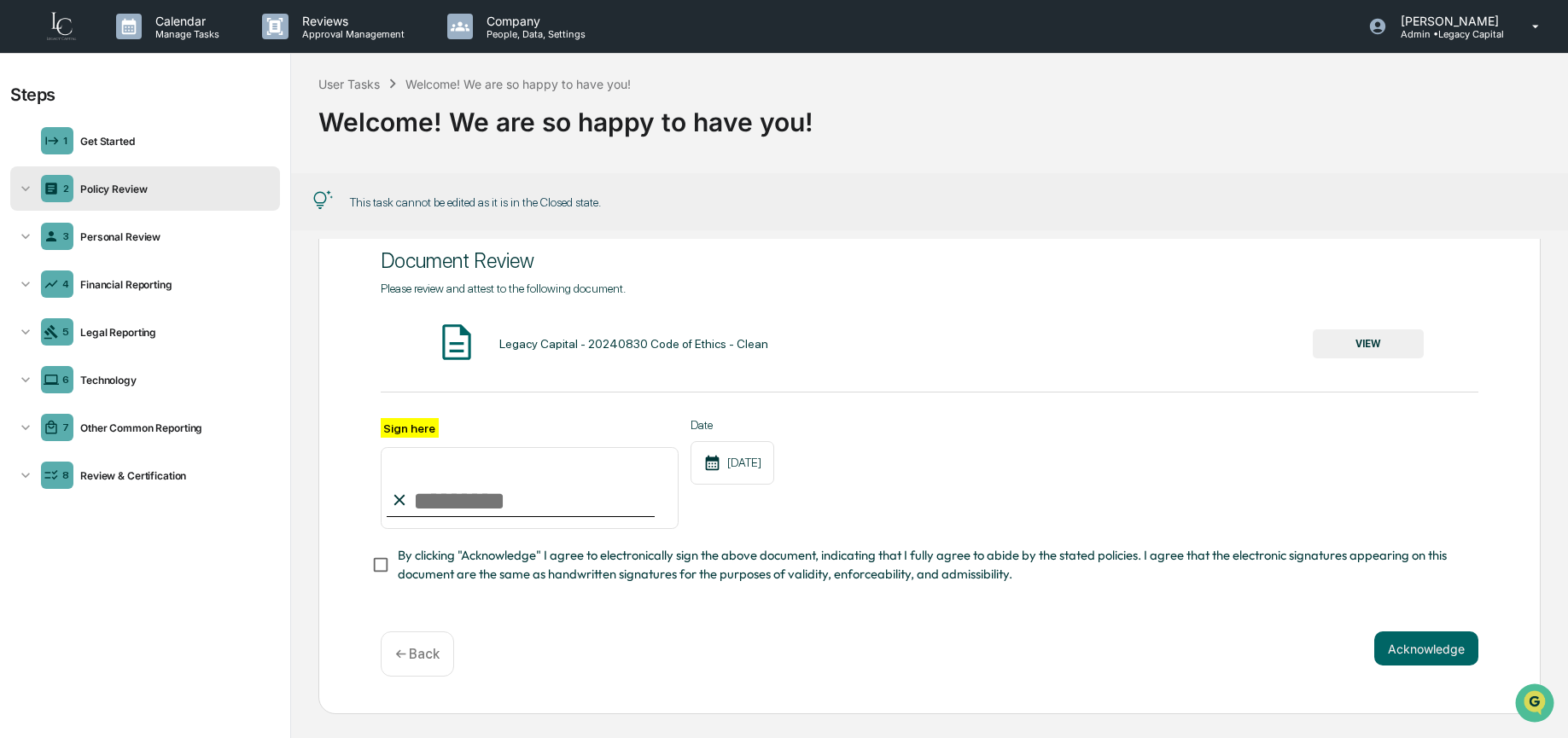
click at [514, 498] on input "Sign here" at bounding box center [529, 488] width 298 height 82
type input "**********"
click at [505, 559] on span "By clicking "Acknowledge" I agree to electronically sign the above document, in…" at bounding box center [931, 565] width 1068 height 38
click at [1423, 647] on button "Acknowledge" at bounding box center [1426, 648] width 104 height 35
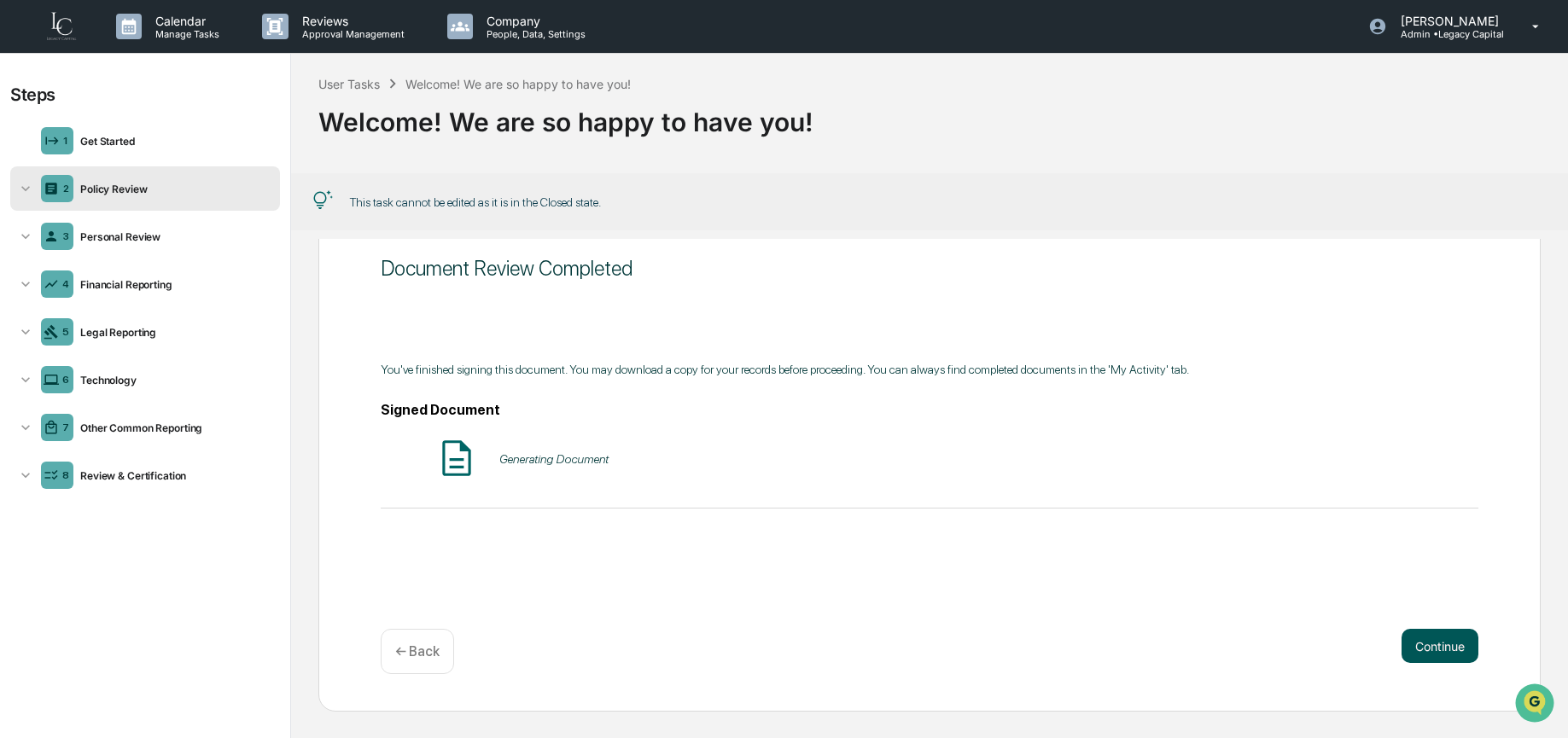
scroll to position [55, 0]
click at [1418, 647] on button "Continue" at bounding box center [1439, 647] width 76 height 35
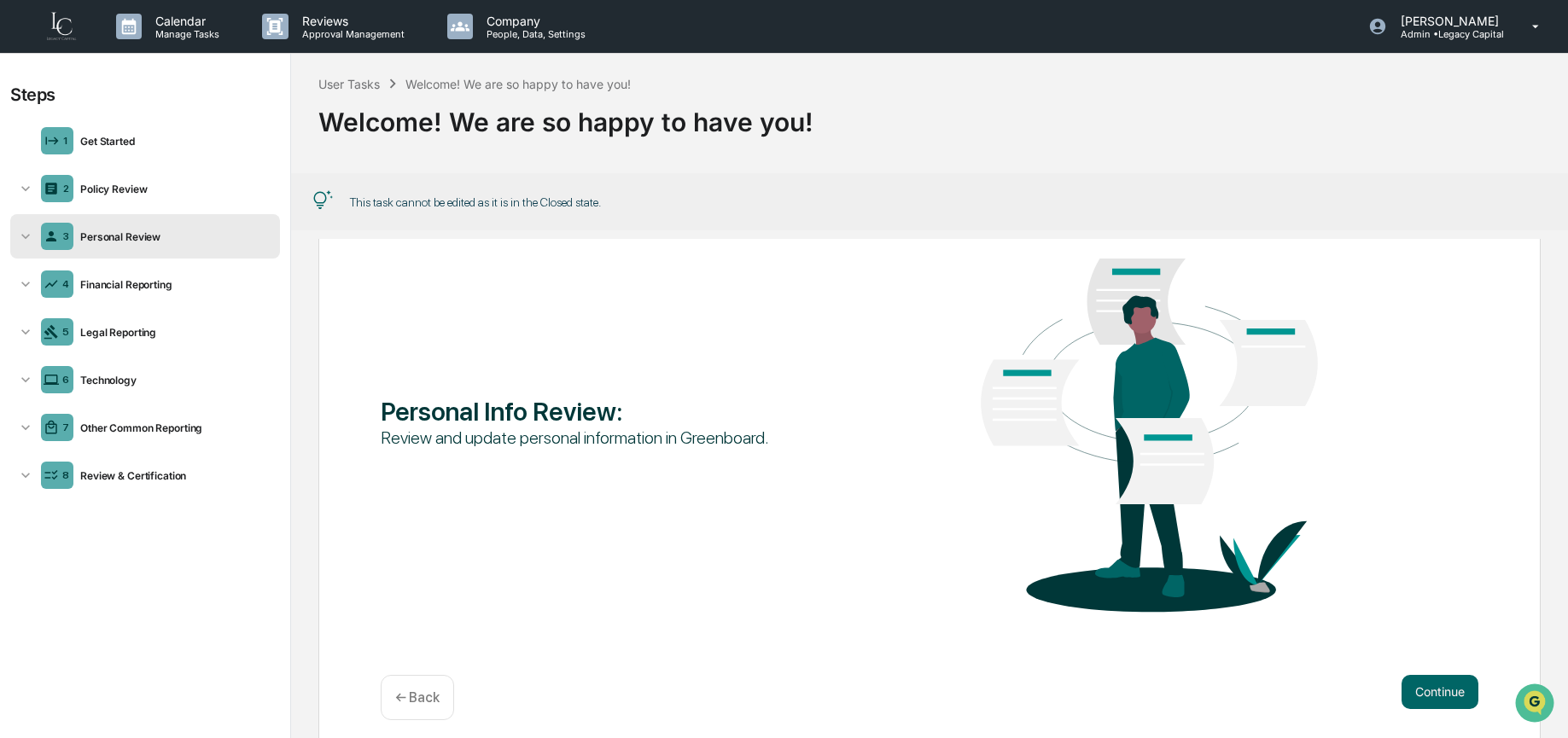
scroll to position [160, 0]
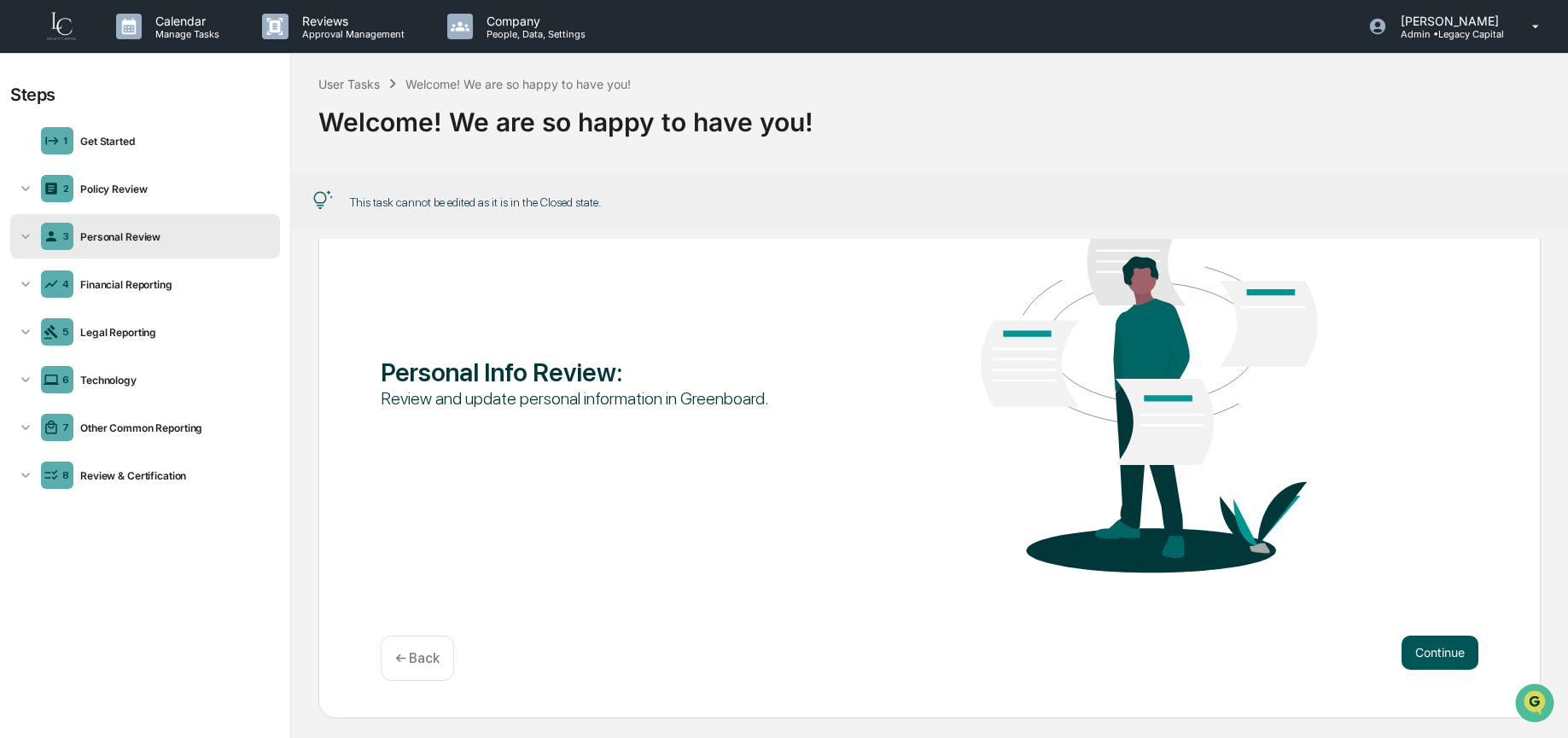
click at [1439, 647] on button "Continue" at bounding box center [1439, 653] width 76 height 35
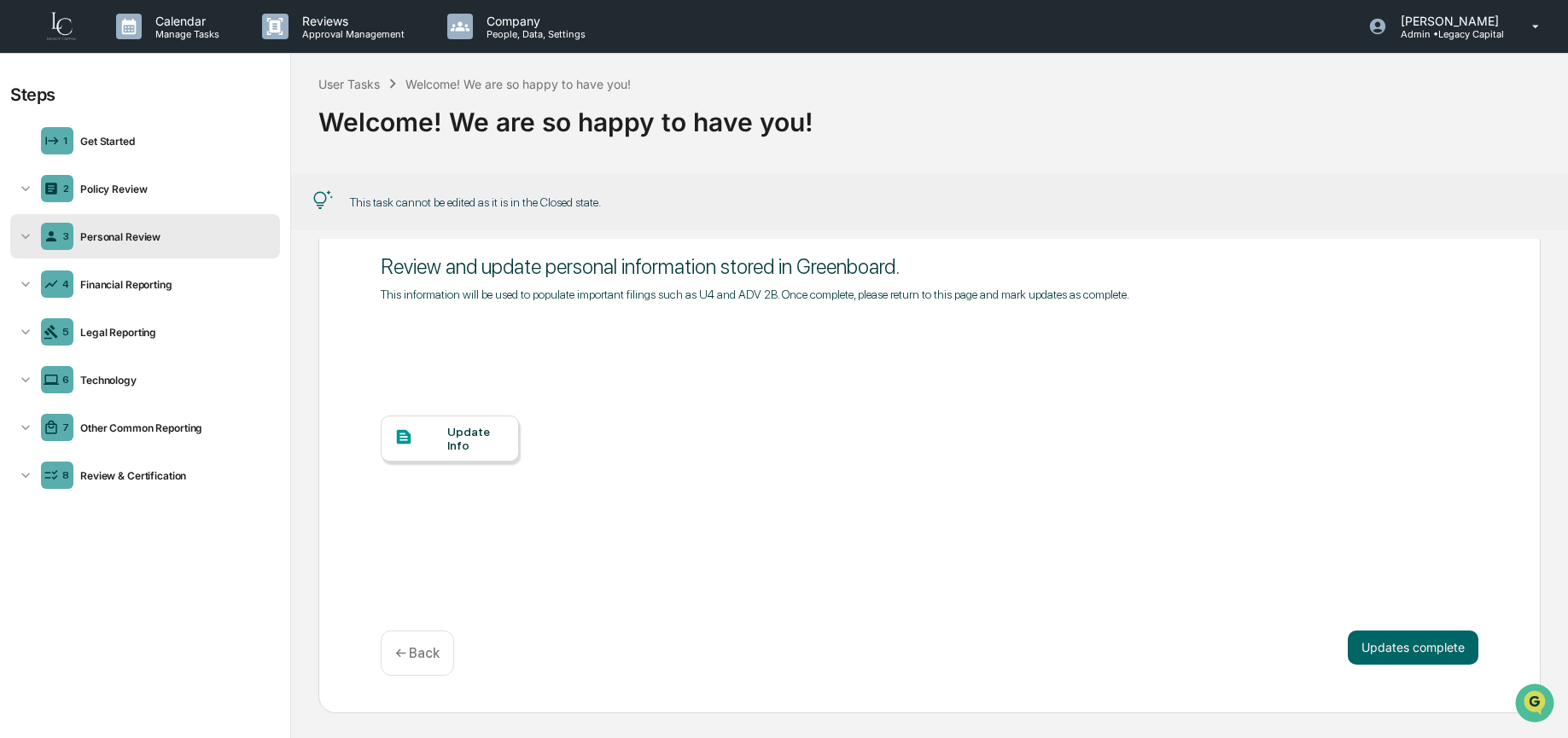
click at [448, 450] on div "Update Info" at bounding box center [475, 439] width 57 height 27
click at [1308, 106] on div "Welcome! We are so happy to have you!" at bounding box center [929, 116] width 1222 height 45
click at [1461, 34] on p "Admin • Legacy Capital" at bounding box center [1447, 34] width 120 height 12
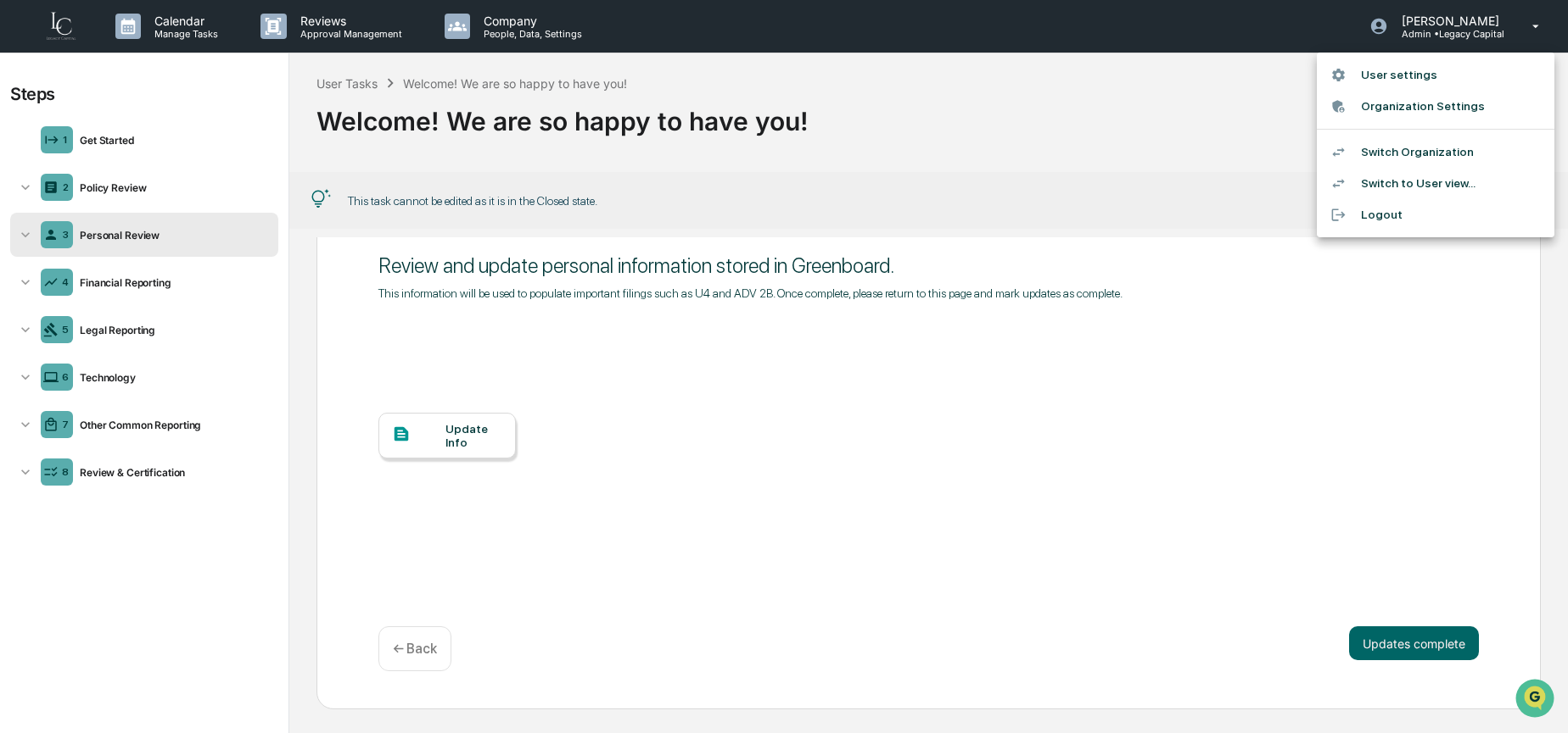
click at [1461, 75] on li "User settings" at bounding box center [1435, 75] width 237 height 32
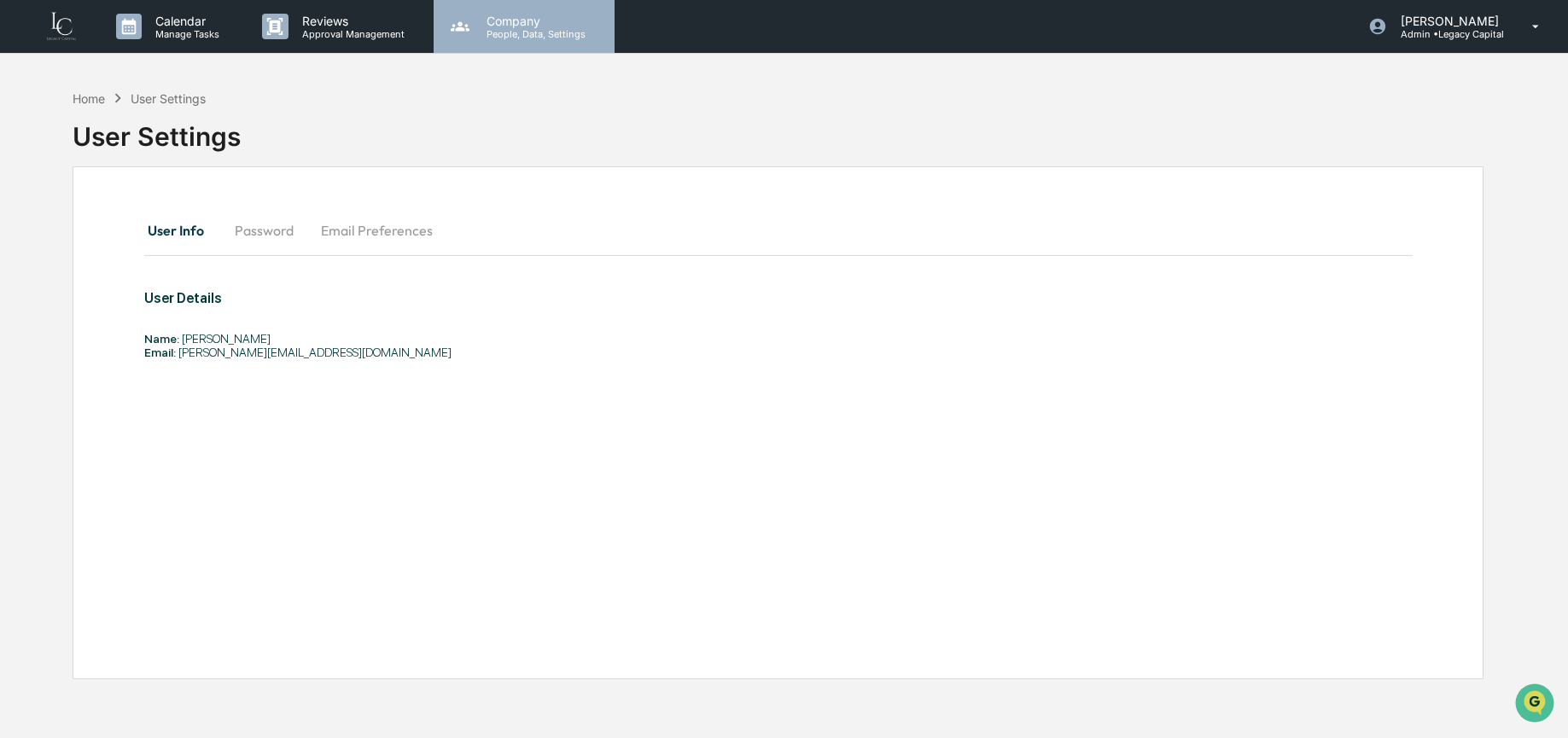
click at [509, 7] on div "Company People, Data, Settings" at bounding box center [524, 26] width 181 height 53
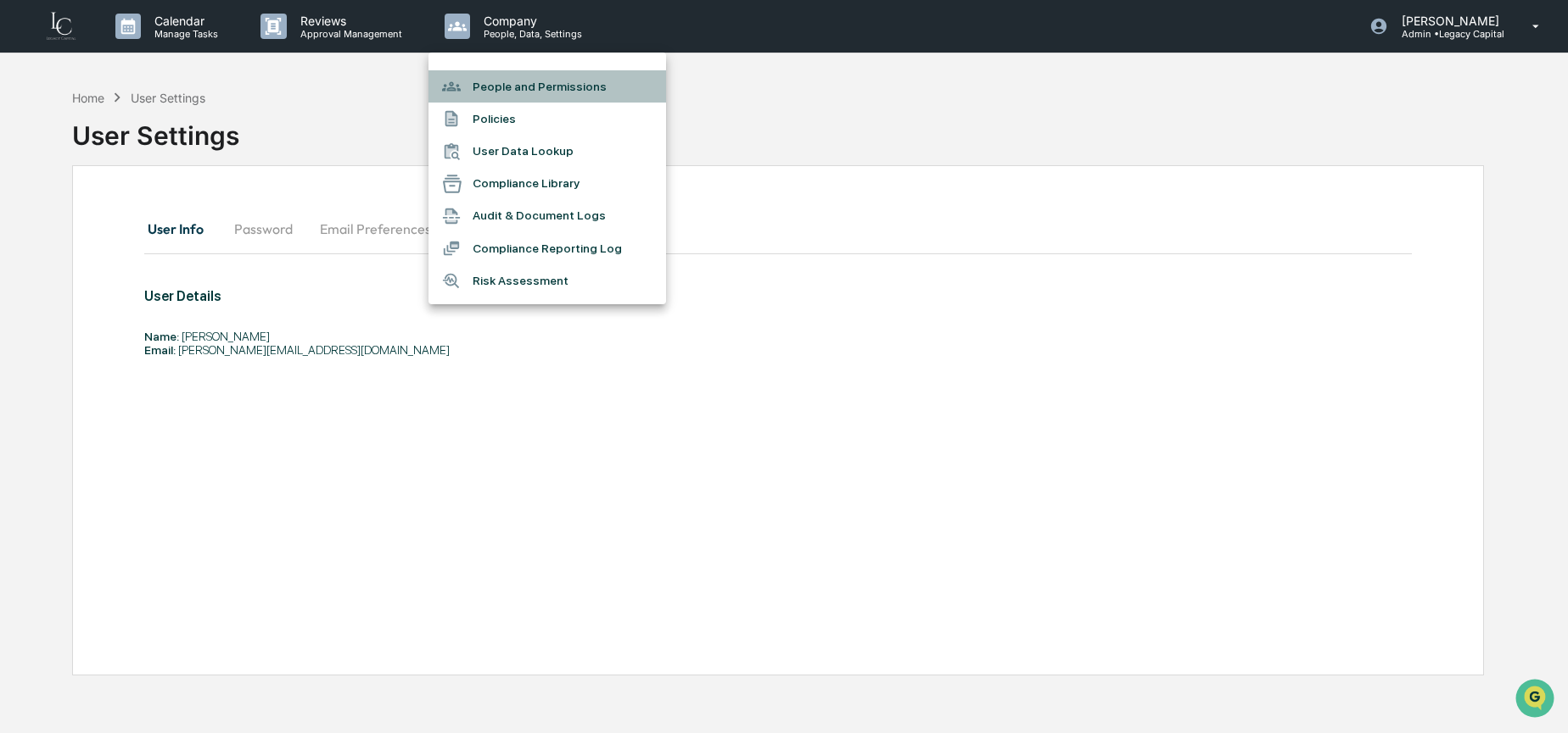
click at [492, 92] on li "People and Permissions" at bounding box center [547, 86] width 237 height 32
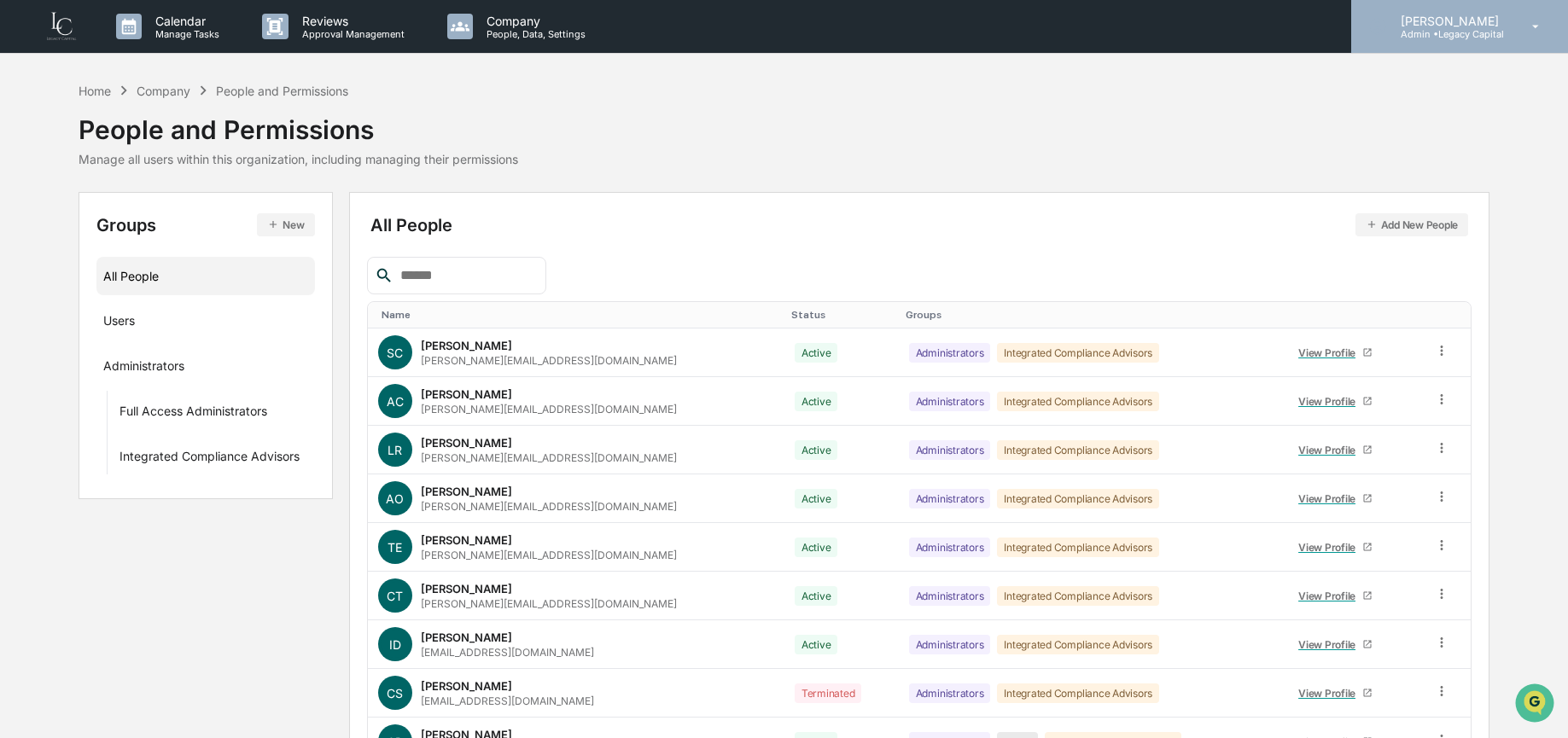
click at [1460, 19] on p "[PERSON_NAME]" at bounding box center [1447, 21] width 120 height 15
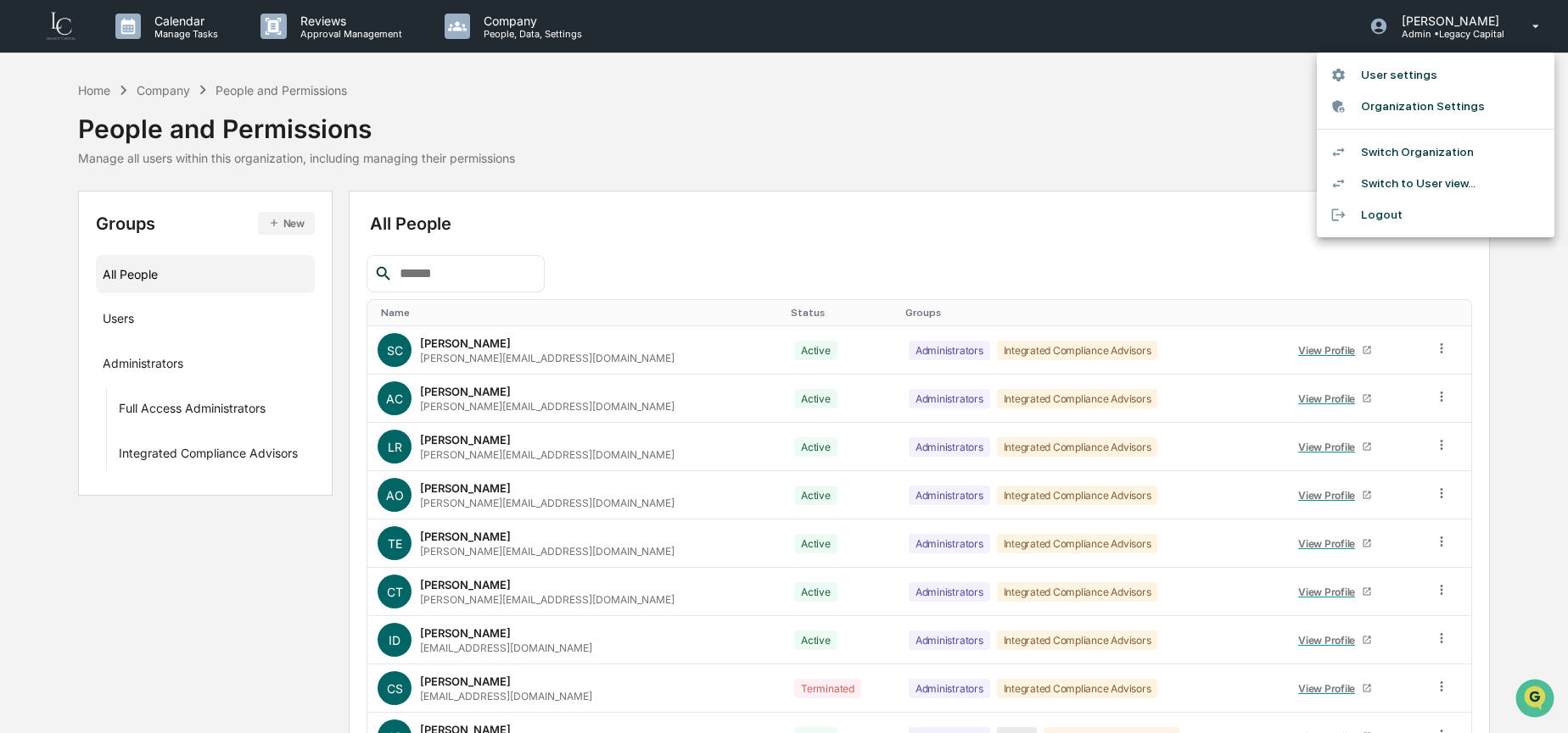
click at [1451, 180] on li "Switch to User view..." at bounding box center [1435, 183] width 237 height 32
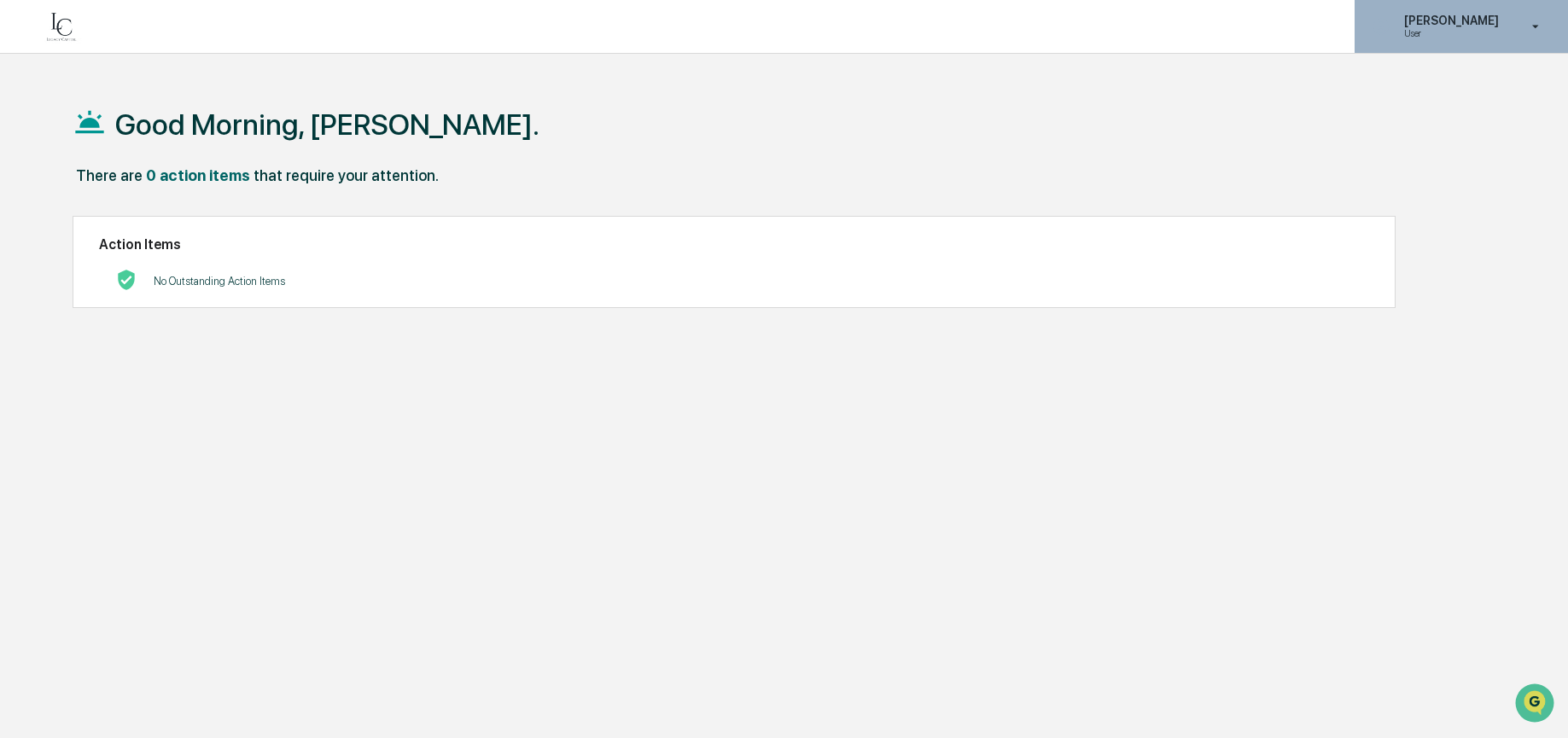
click at [1459, 25] on p "[PERSON_NAME]" at bounding box center [1449, 21] width 117 height 14
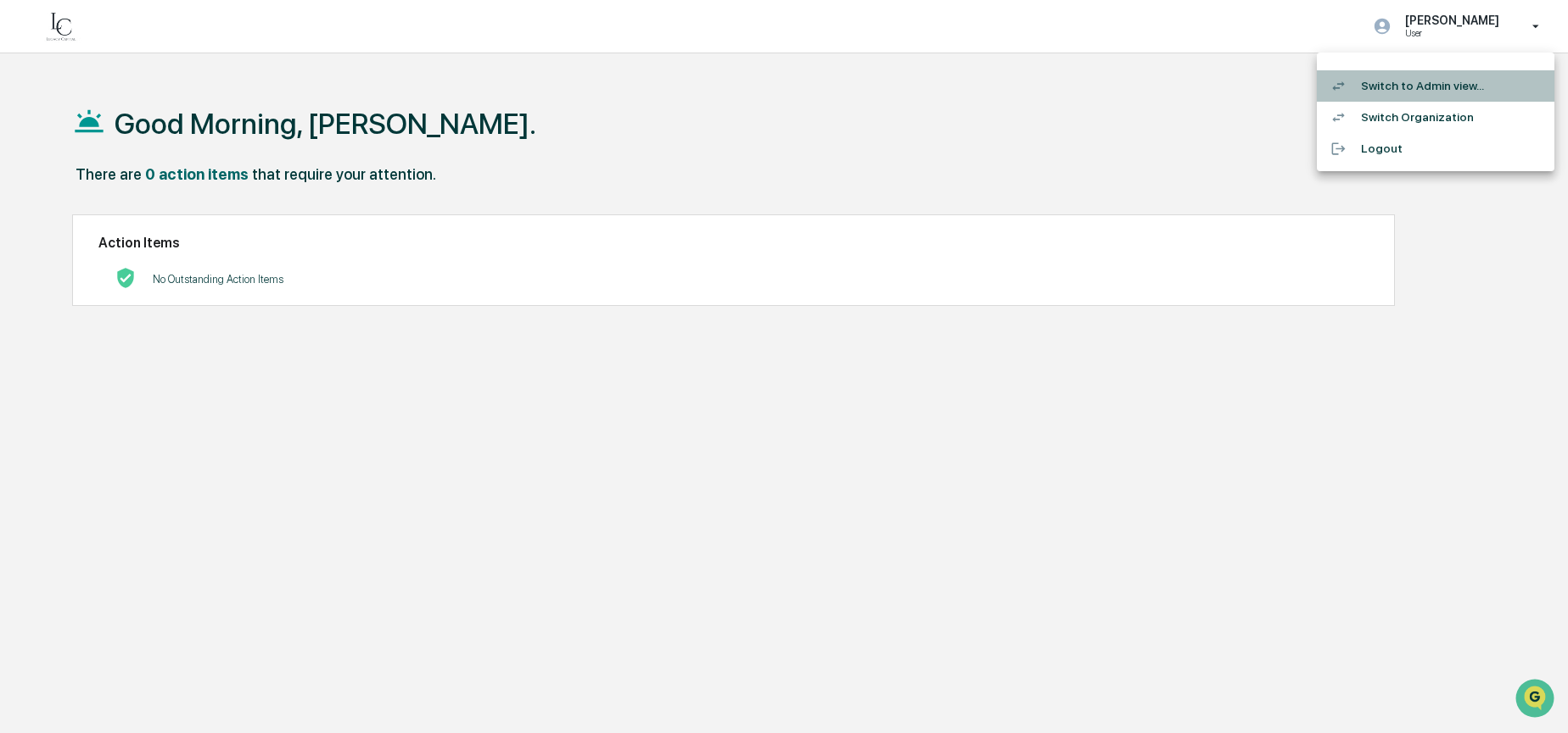
click at [1456, 83] on li "Switch to Admin view..." at bounding box center [1435, 86] width 237 height 32
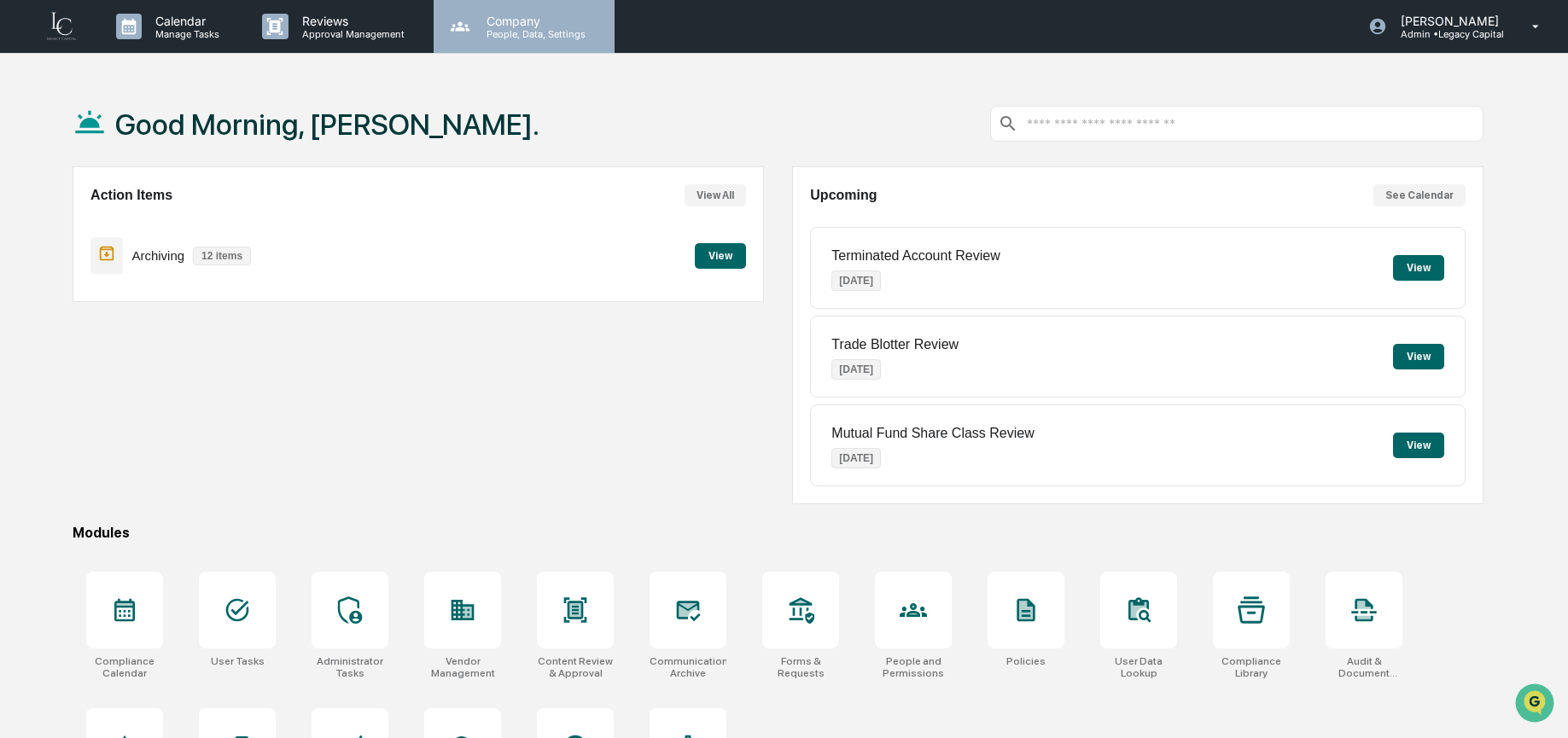
click at [527, 41] on div "Company People, Data, Settings" at bounding box center [524, 26] width 181 height 53
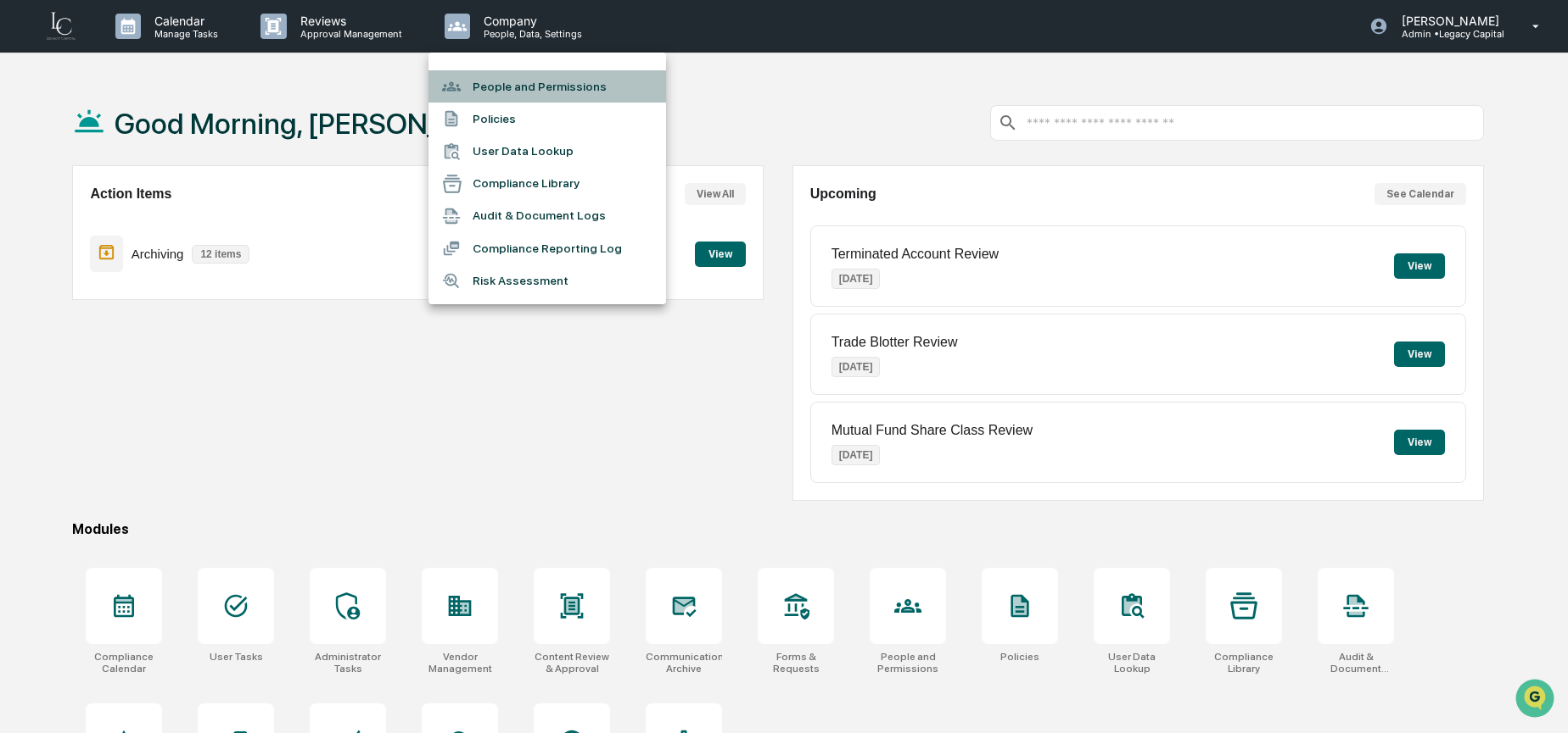
click at [564, 88] on li "People and Permissions" at bounding box center [547, 86] width 237 height 32
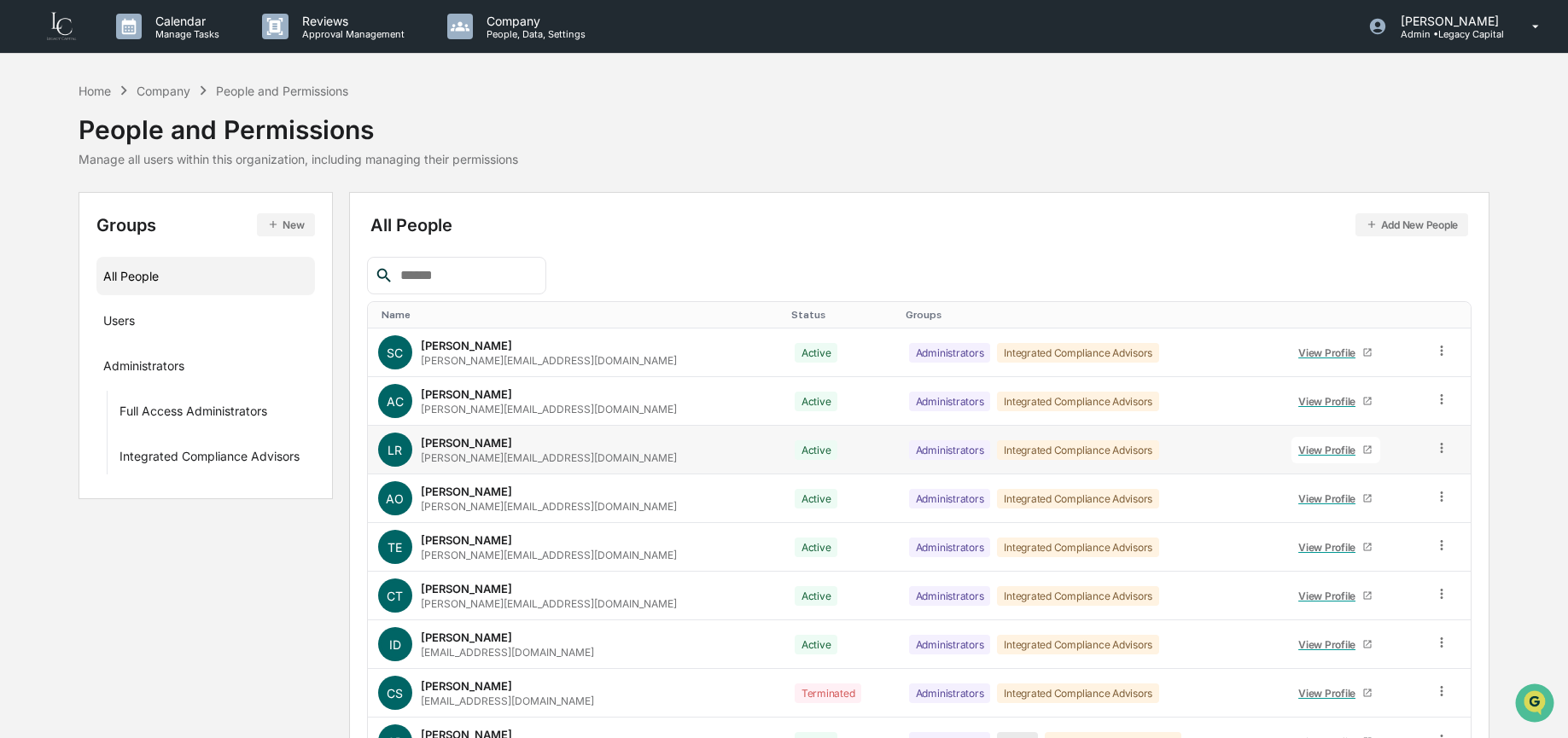
click at [1434, 453] on icon at bounding box center [1441, 448] width 16 height 16
click at [1419, 482] on div "Groups & Permissions" at bounding box center [1365, 477] width 142 height 21
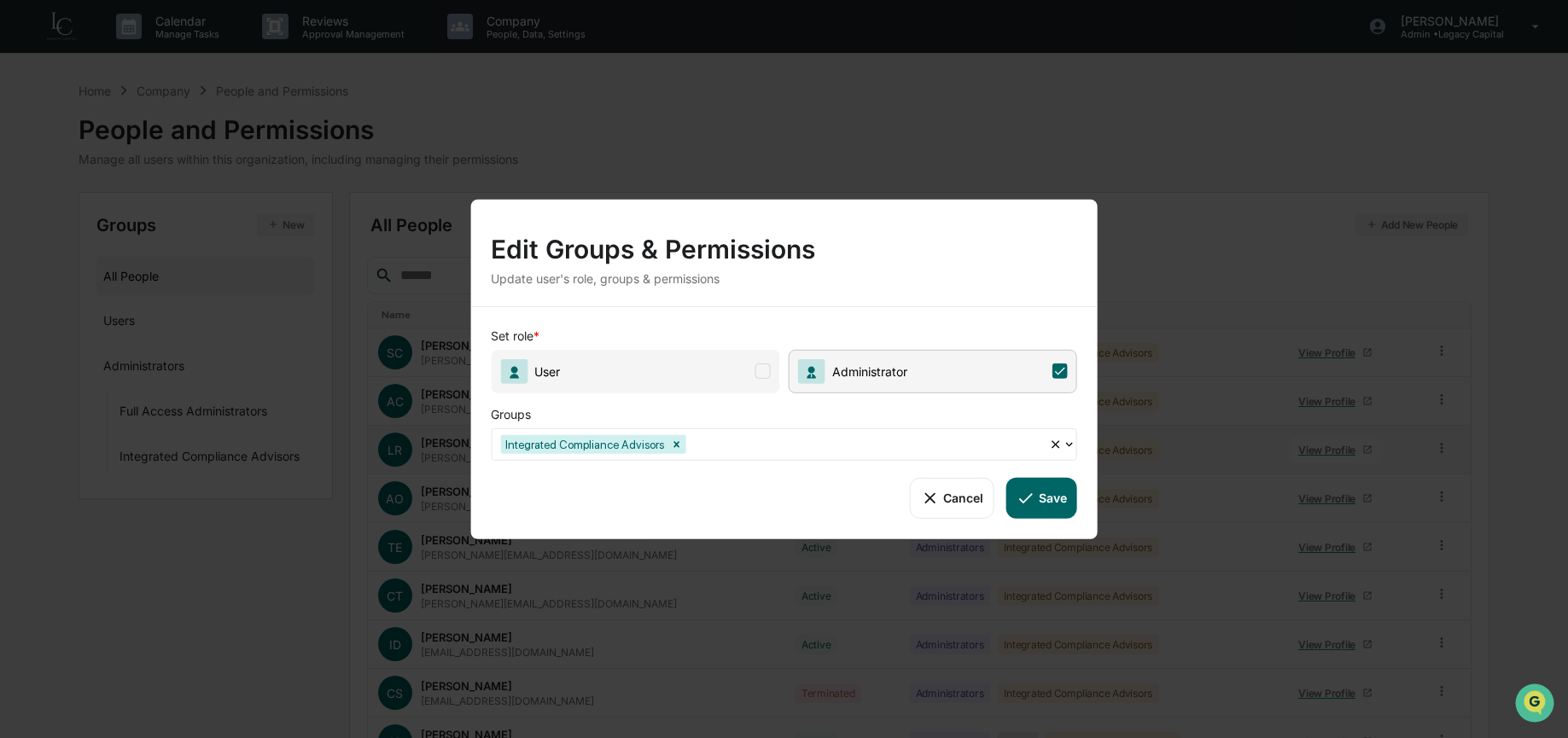
click at [735, 376] on span "User" at bounding box center [634, 370] width 288 height 44
click at [1049, 497] on button "Save" at bounding box center [1042, 497] width 71 height 41
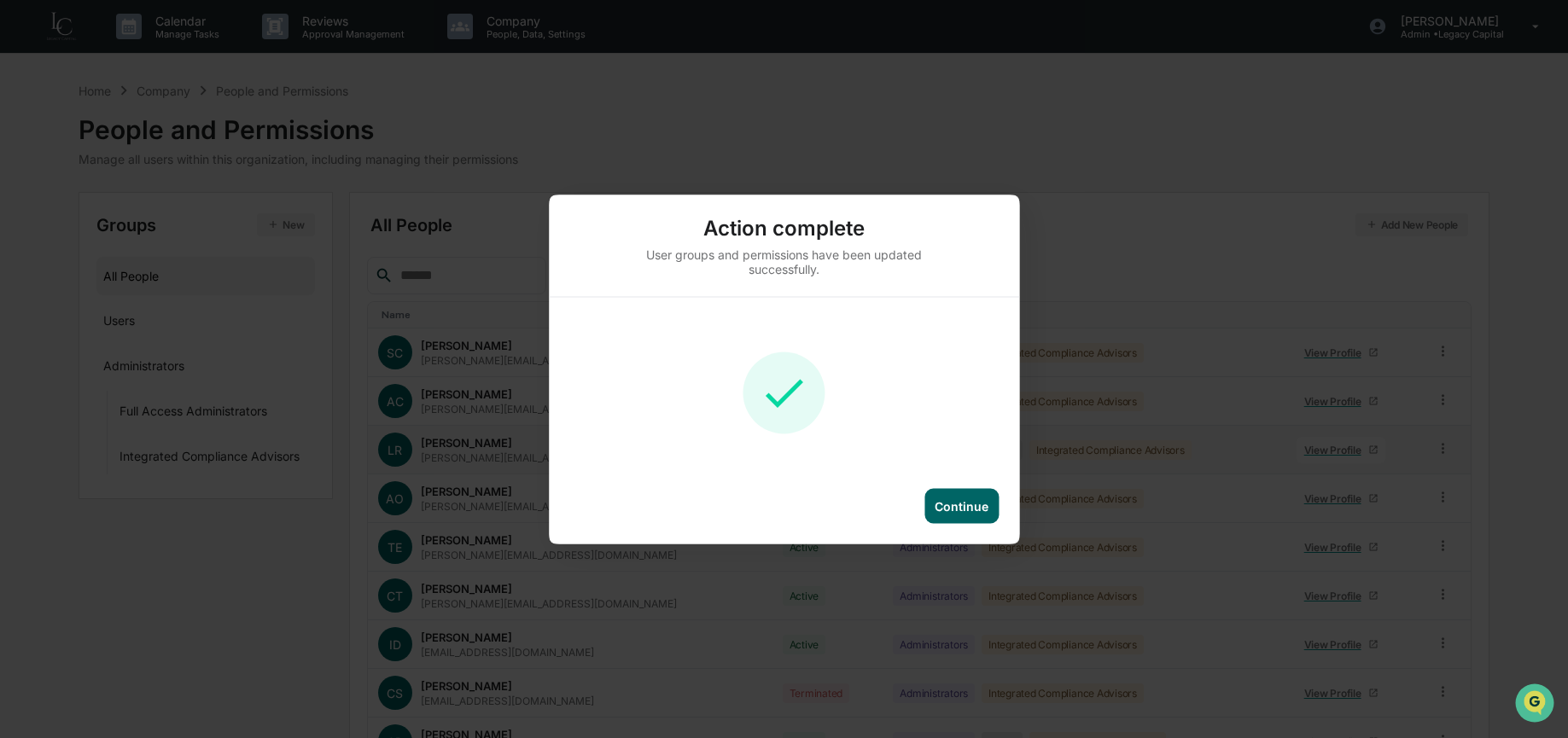
click at [953, 499] on div "Continue" at bounding box center [962, 506] width 54 height 15
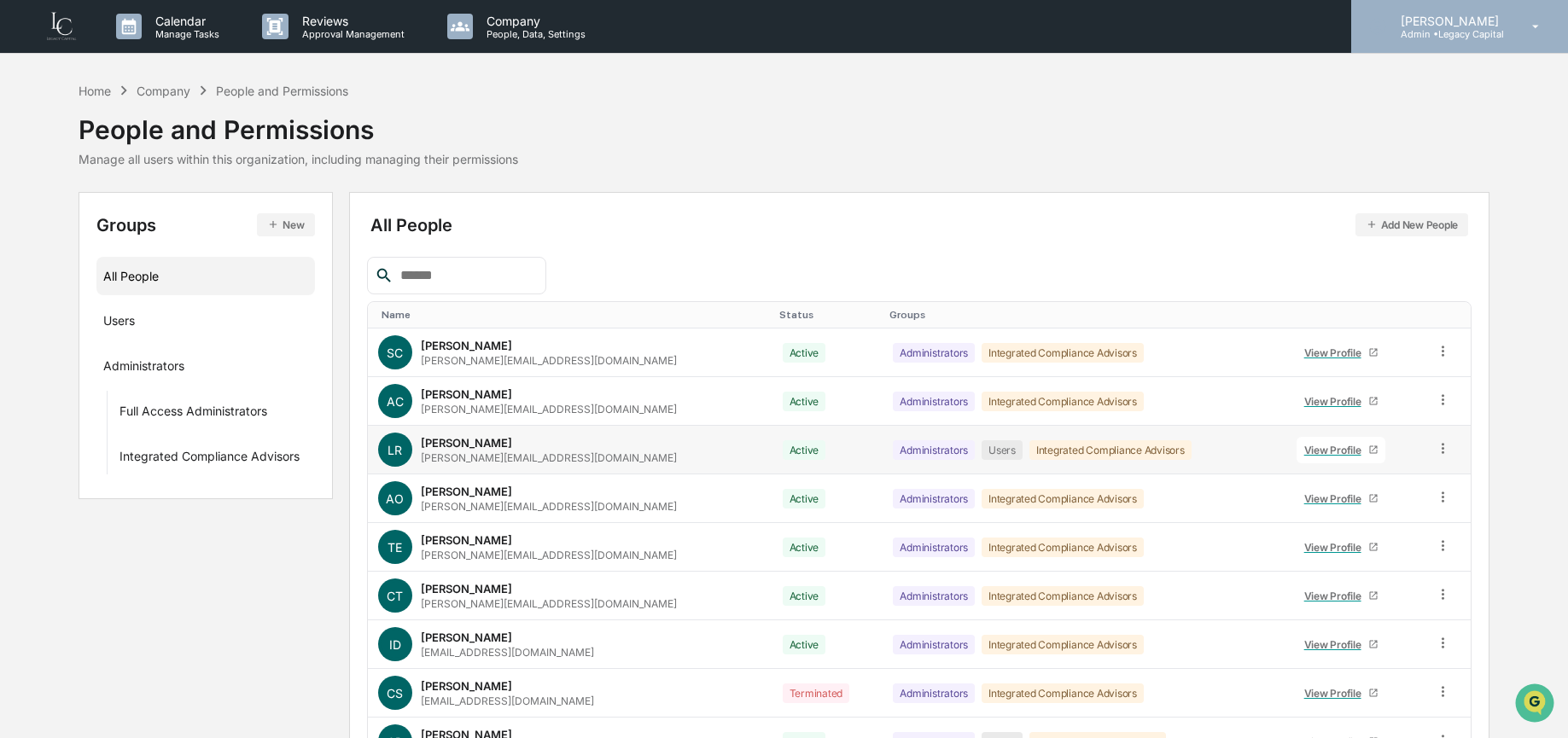
click at [1429, 35] on p "Admin • Legacy Capital" at bounding box center [1447, 34] width 120 height 12
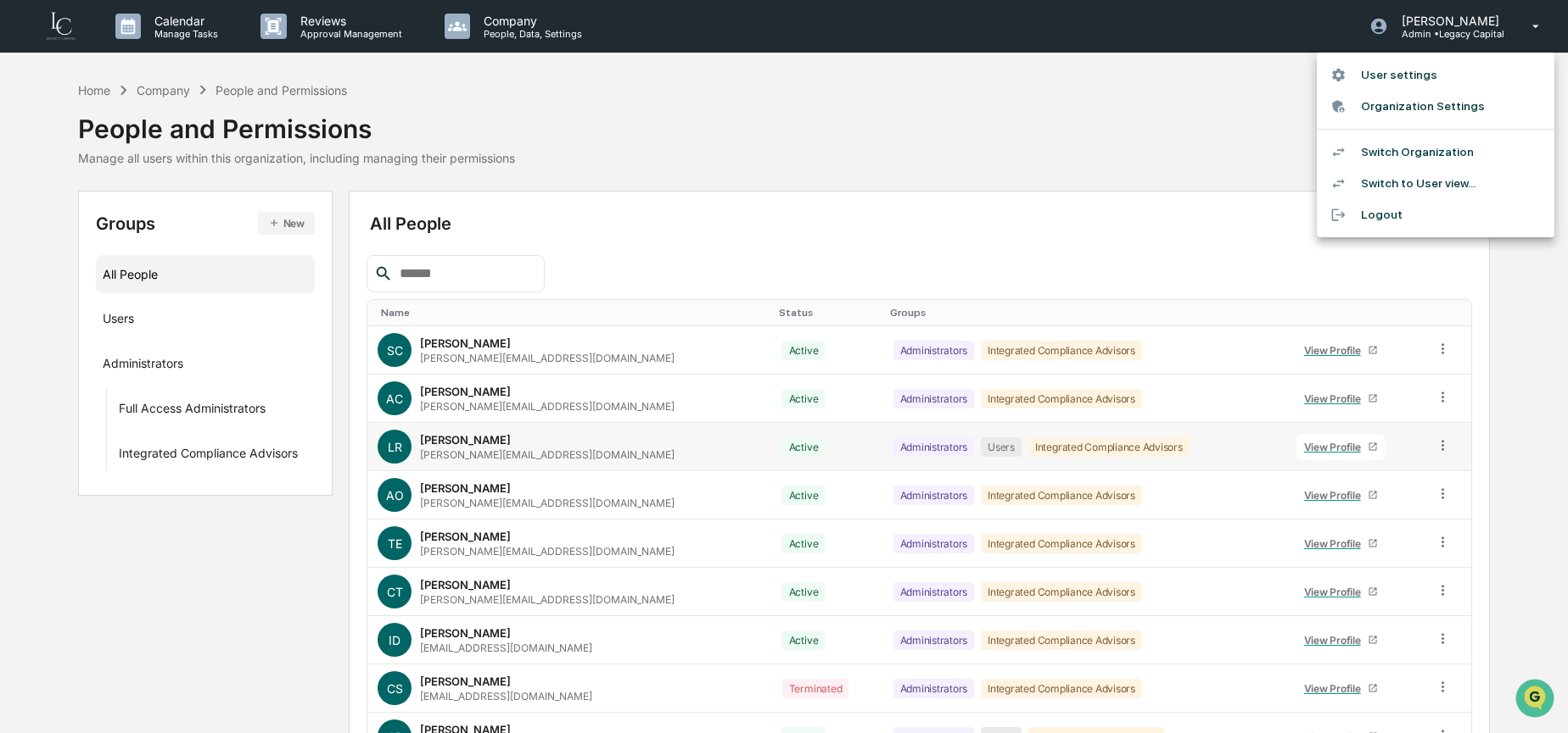
click at [1422, 182] on li "Switch to User view..." at bounding box center [1435, 183] width 237 height 32
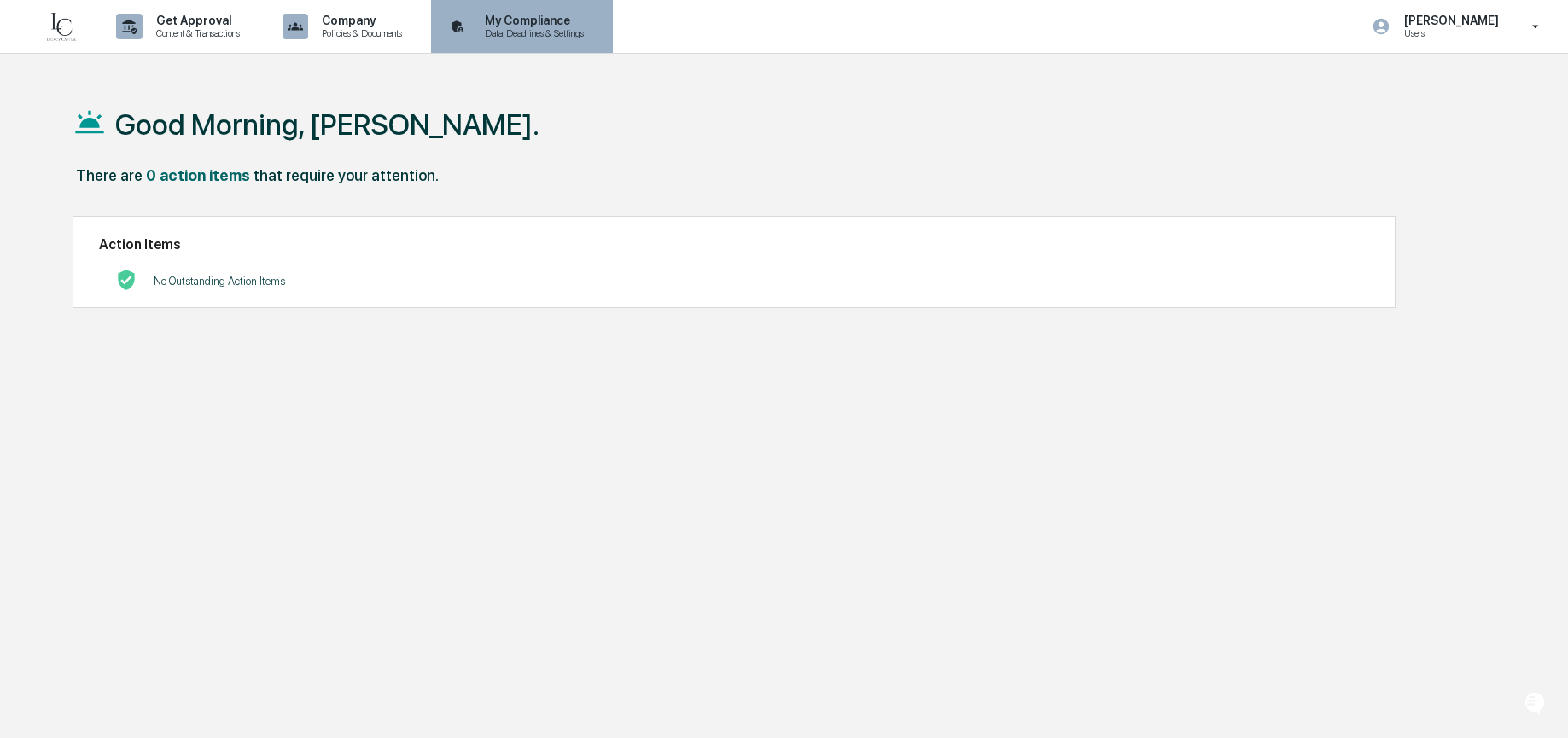
click at [534, 29] on p "Data, Deadlines & Settings" at bounding box center [532, 33] width 121 height 12
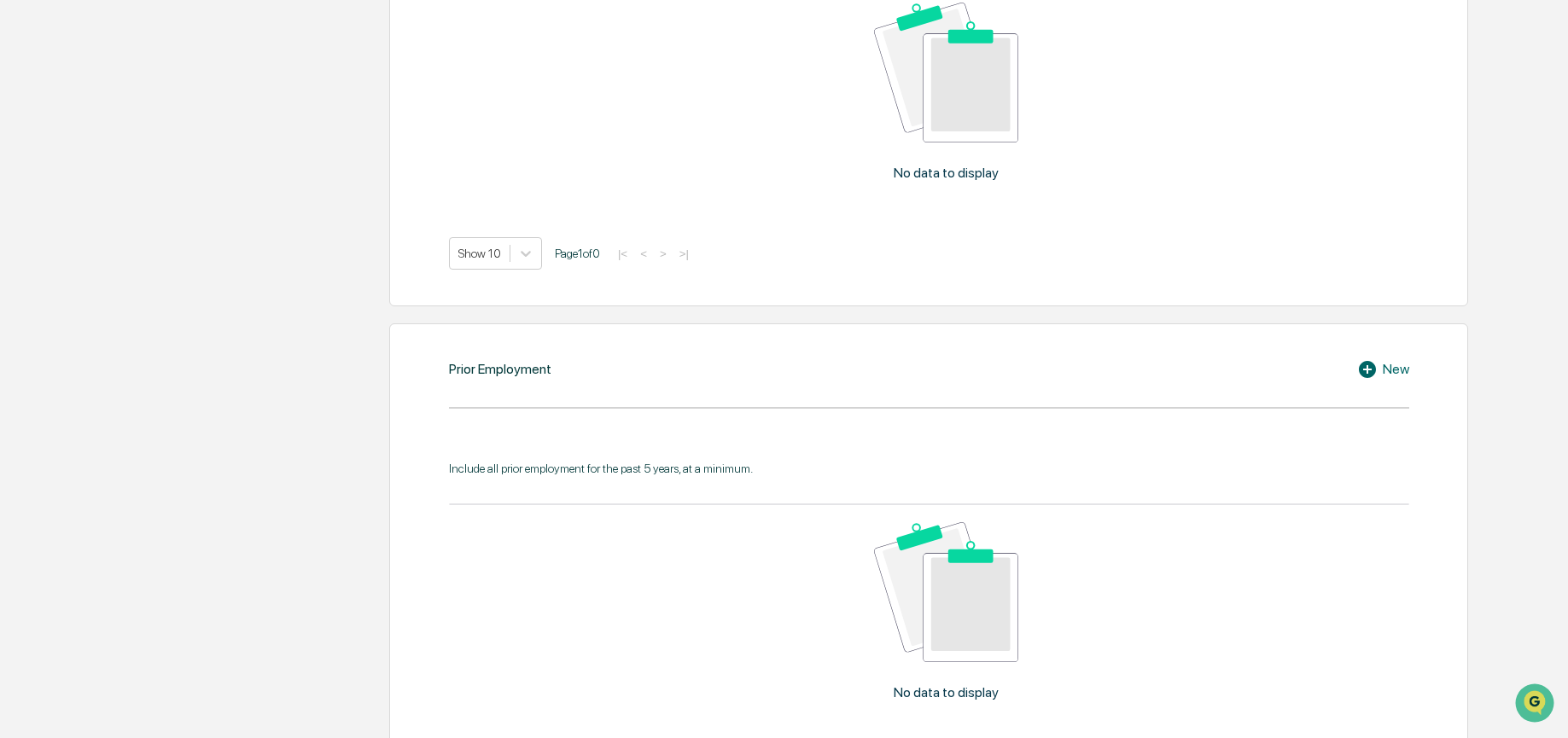
scroll to position [1145, 0]
drag, startPoint x: 670, startPoint y: 457, endPoint x: 770, endPoint y: 464, distance: 100.2
click at [770, 463] on div "Include all prior employment for the past 5 years, at a minimum." at bounding box center [928, 465] width 960 height 14
drag, startPoint x: 736, startPoint y: 466, endPoint x: 483, endPoint y: 457, distance: 253.2
click at [483, 458] on div "Include all prior employment for the past 5 years, at a minimum." at bounding box center [928, 465] width 960 height 14
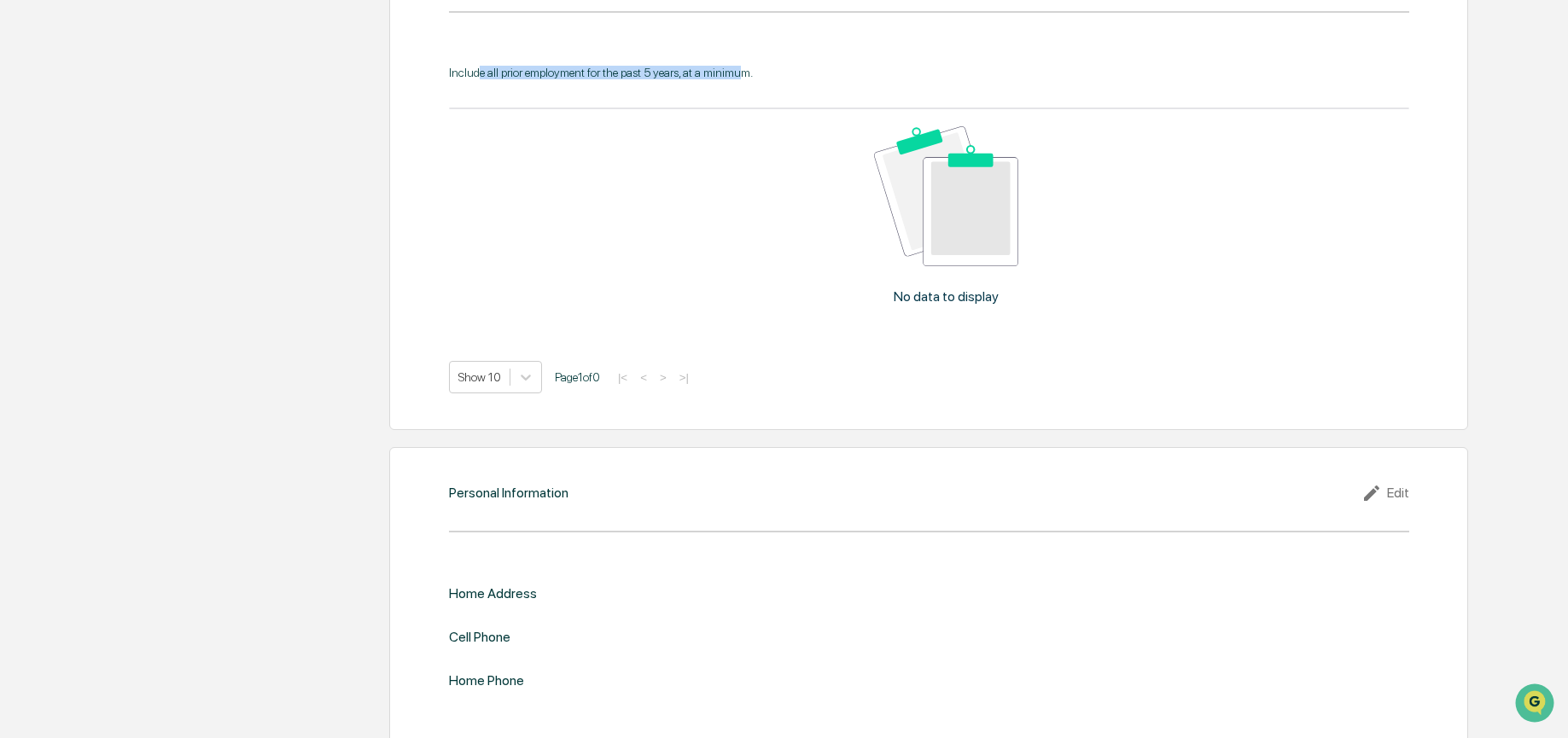
scroll to position [1552, 0]
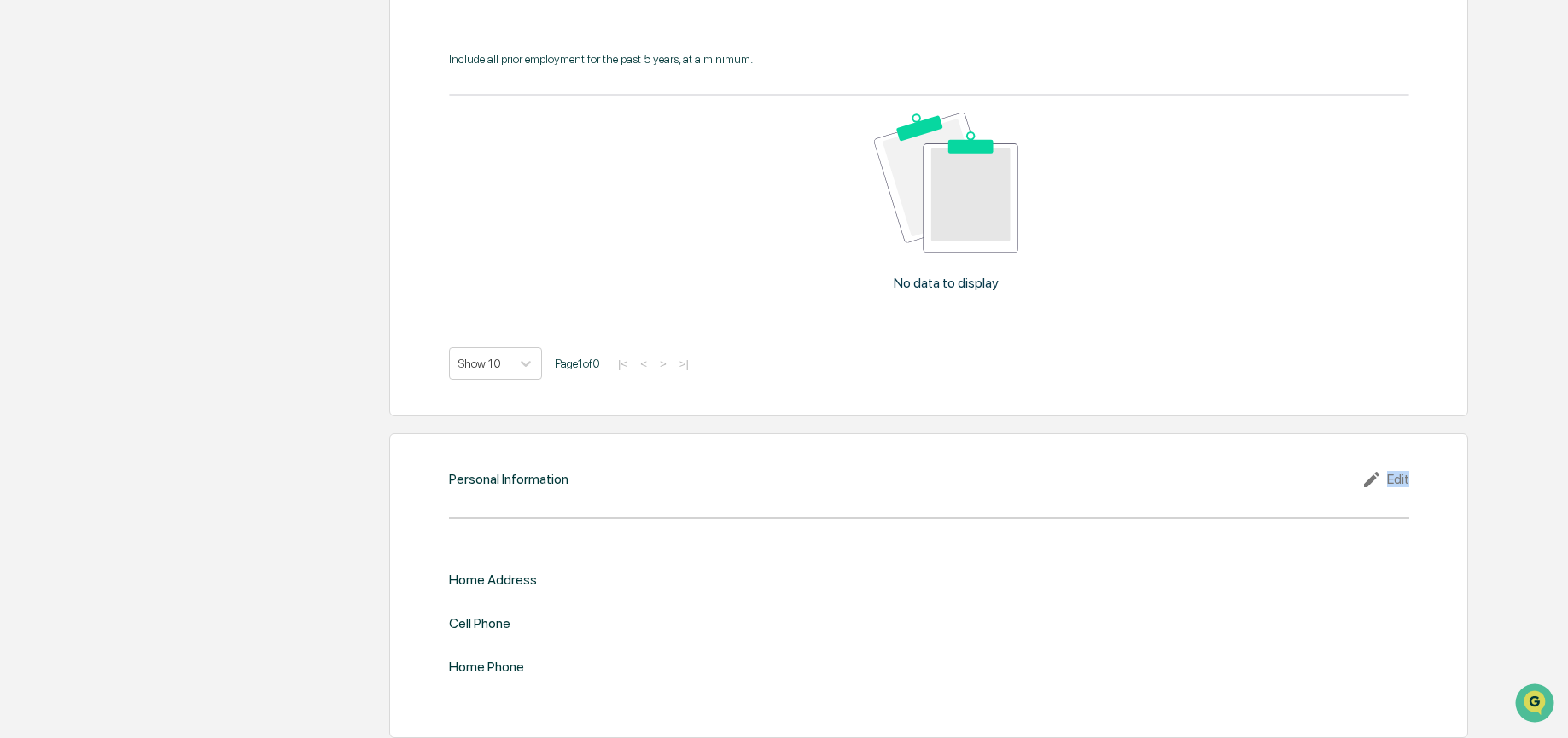
drag, startPoint x: 556, startPoint y: 496, endPoint x: 582, endPoint y: 495, distance: 26.0
click at [582, 498] on div "Personal Information Edit Home Address Cell Phone Home Phone" at bounding box center [928, 586] width 1079 height 305
drag, startPoint x: 583, startPoint y: 471, endPoint x: 450, endPoint y: 478, distance: 133.2
click at [450, 478] on div "Personal Information Edit" at bounding box center [928, 480] width 960 height 21
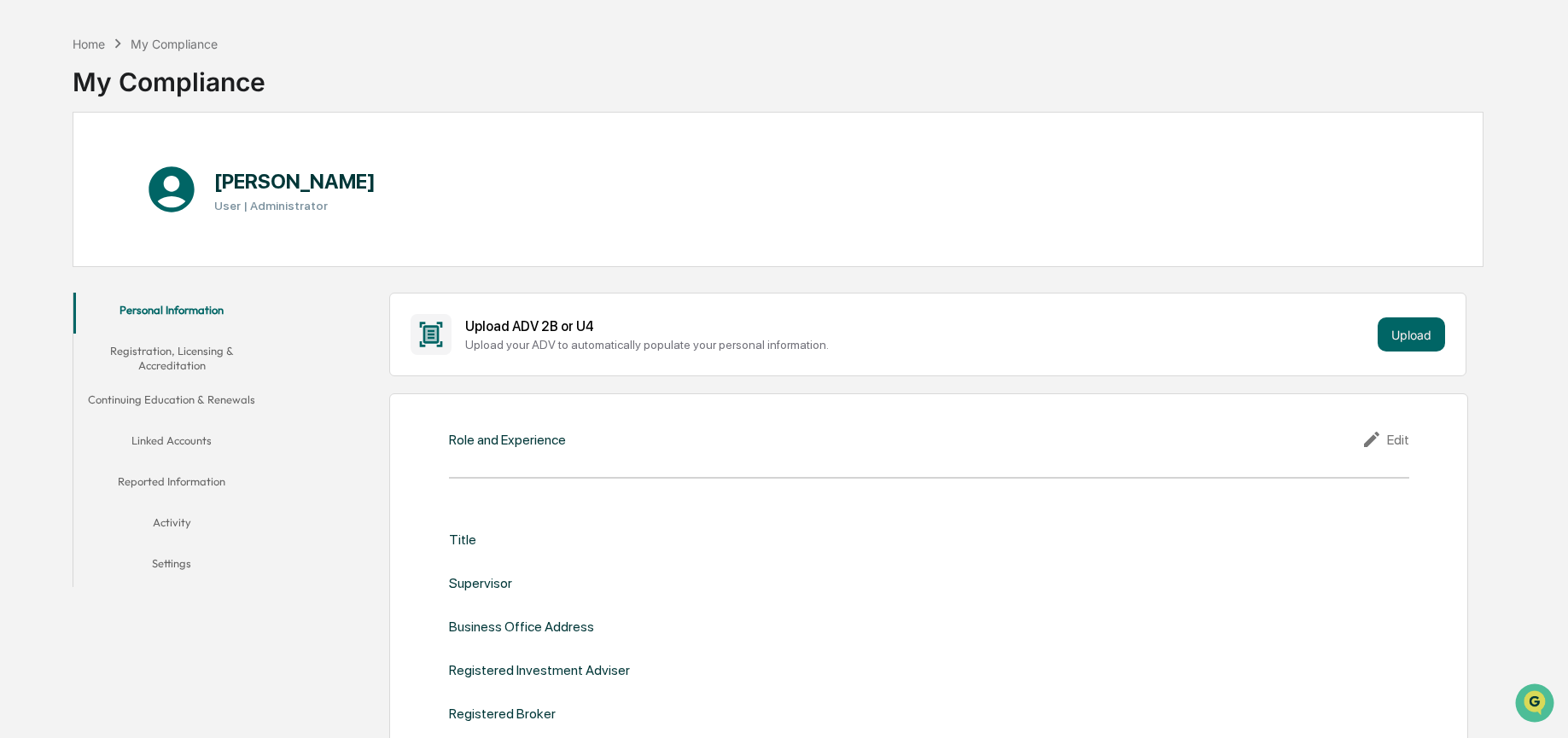
scroll to position [0, 0]
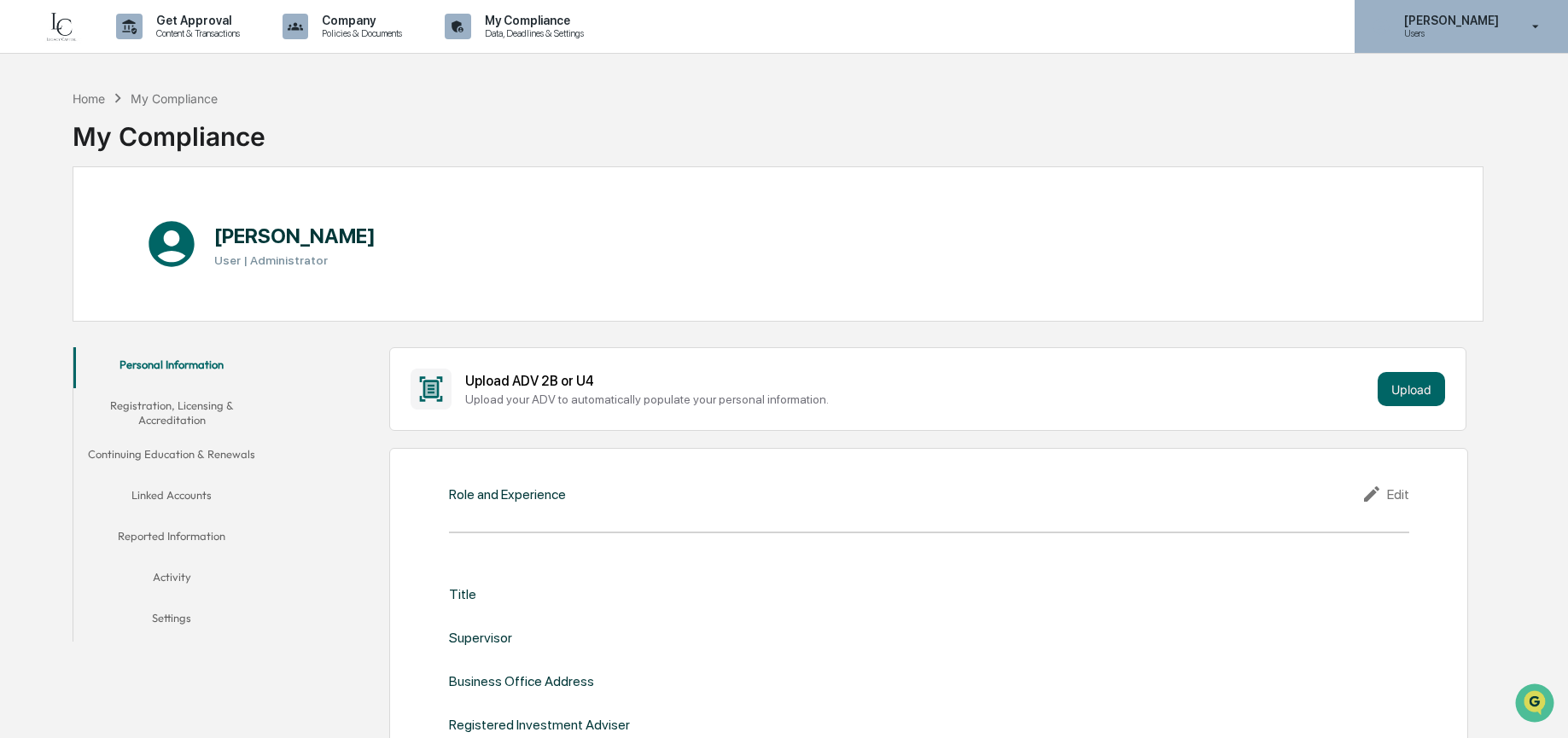
click at [1465, 32] on p "Users" at bounding box center [1449, 33] width 117 height 12
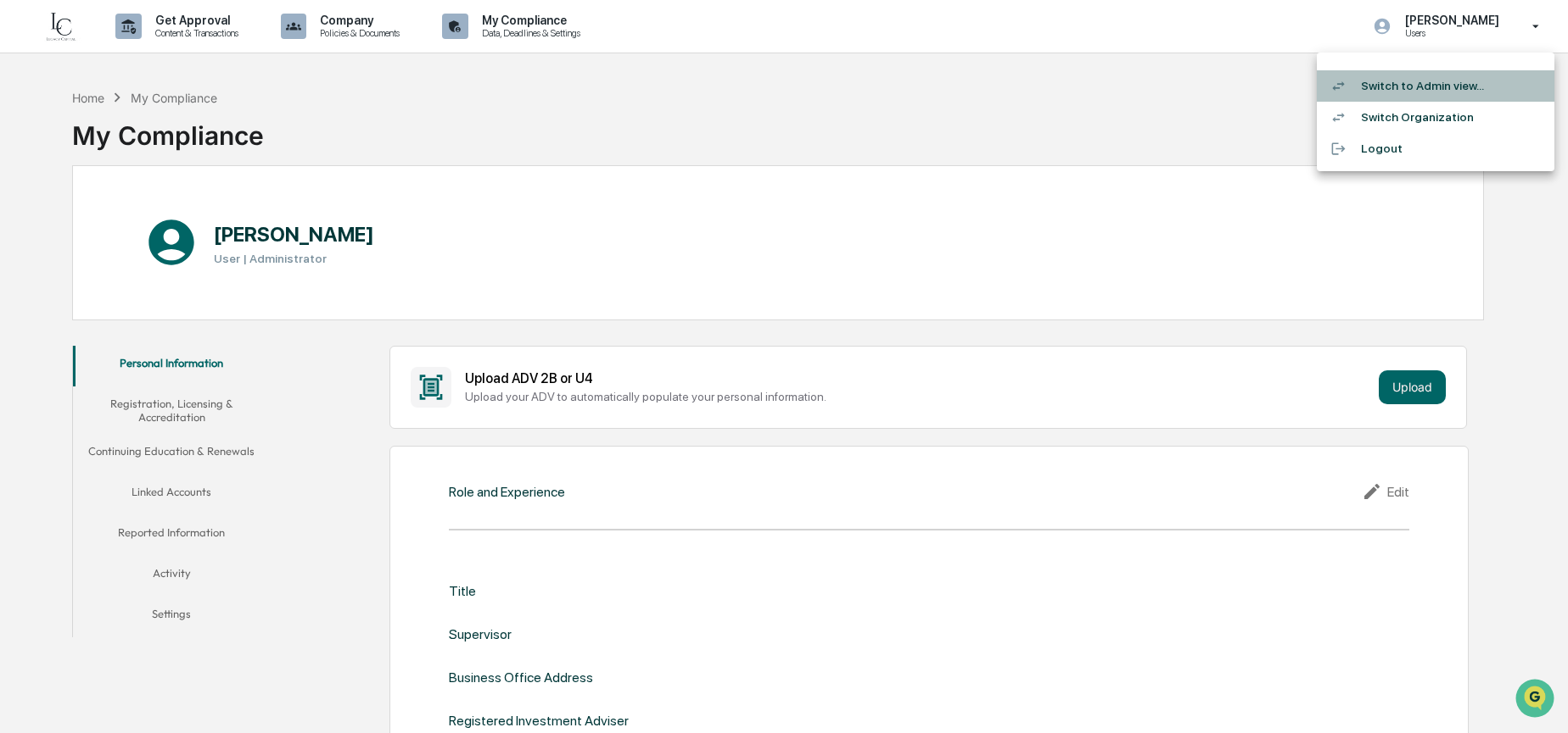
click at [1450, 95] on li "Switch to Admin view..." at bounding box center [1435, 86] width 237 height 32
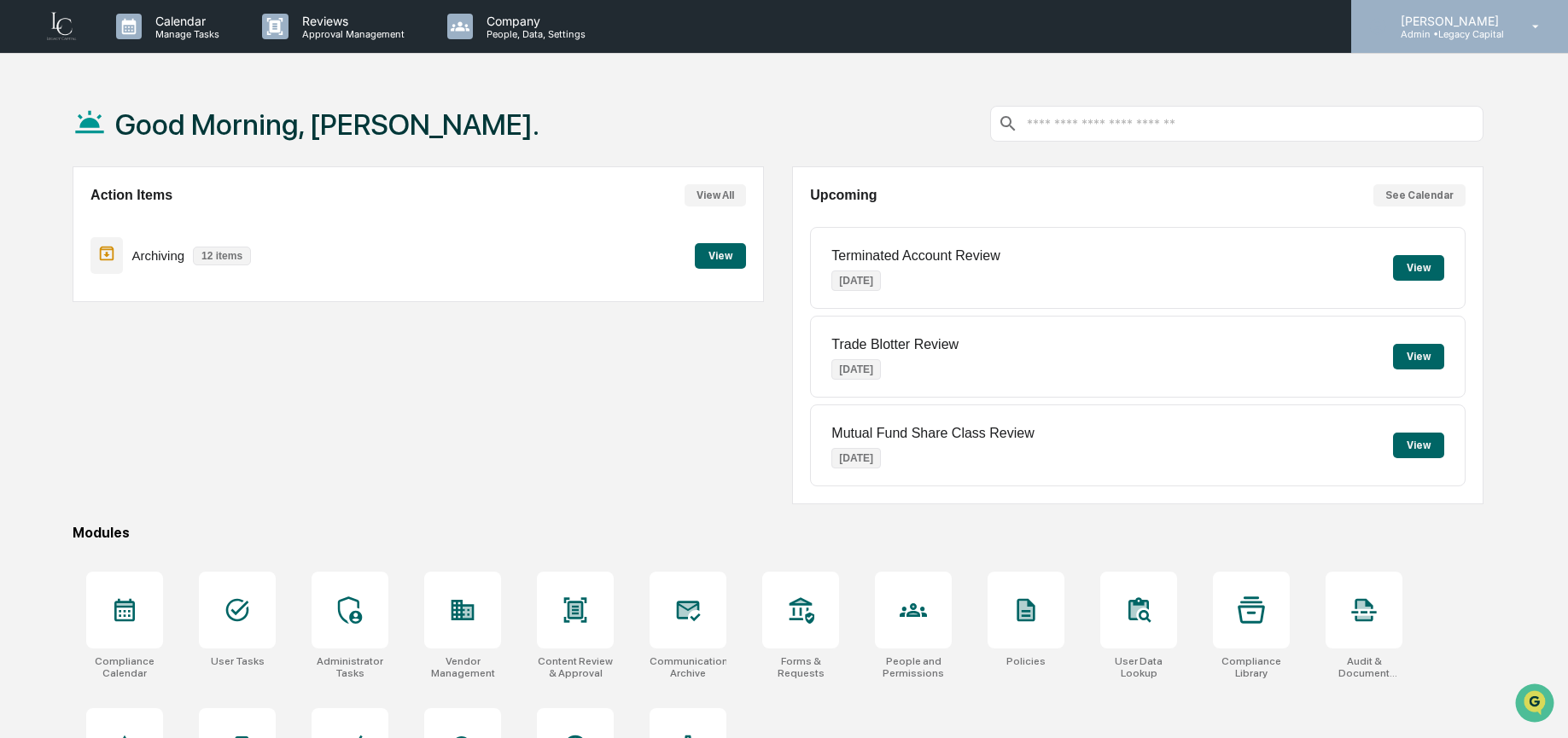
click at [1427, 23] on p "[PERSON_NAME]" at bounding box center [1447, 21] width 120 height 15
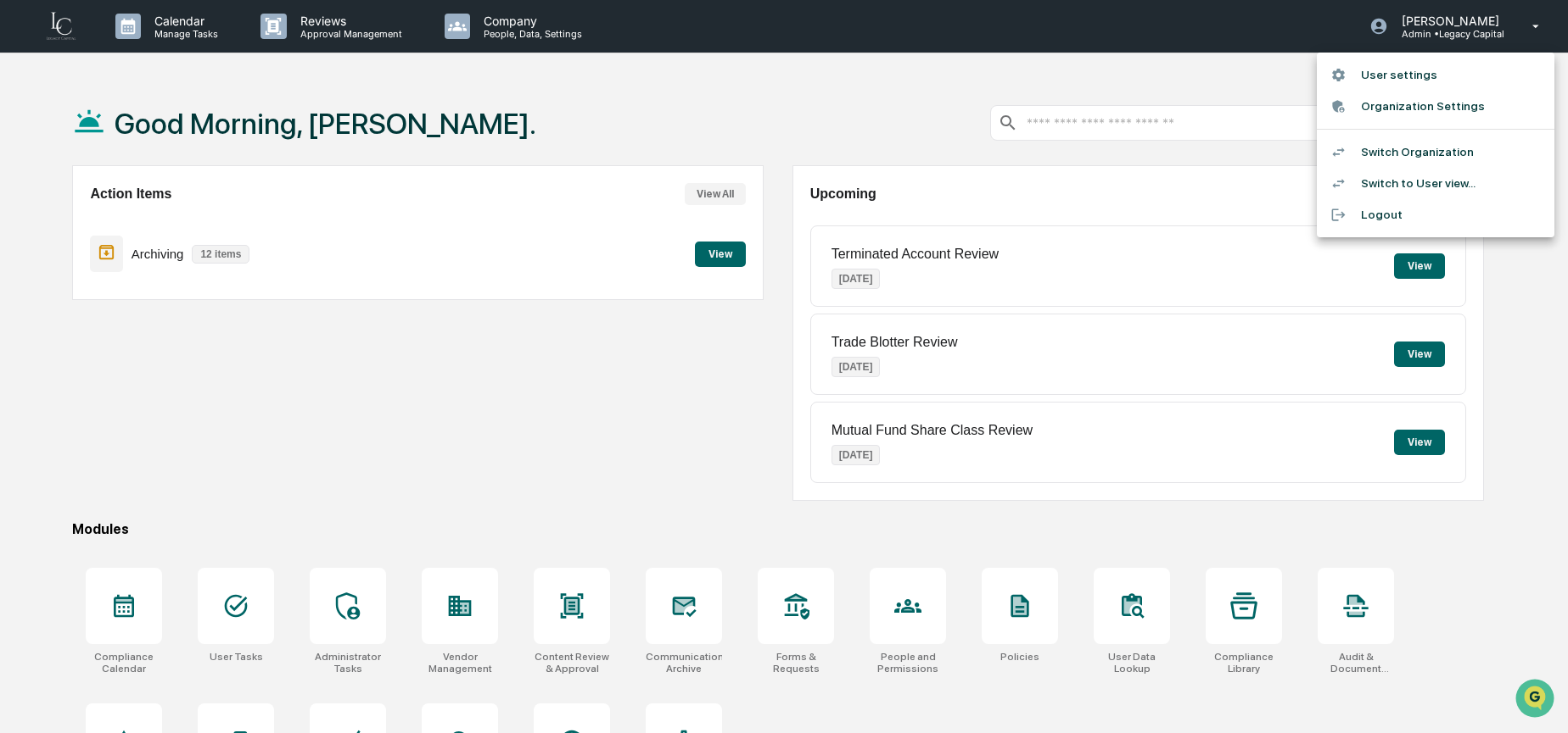
click at [534, 447] on div at bounding box center [784, 366] width 1568 height 733
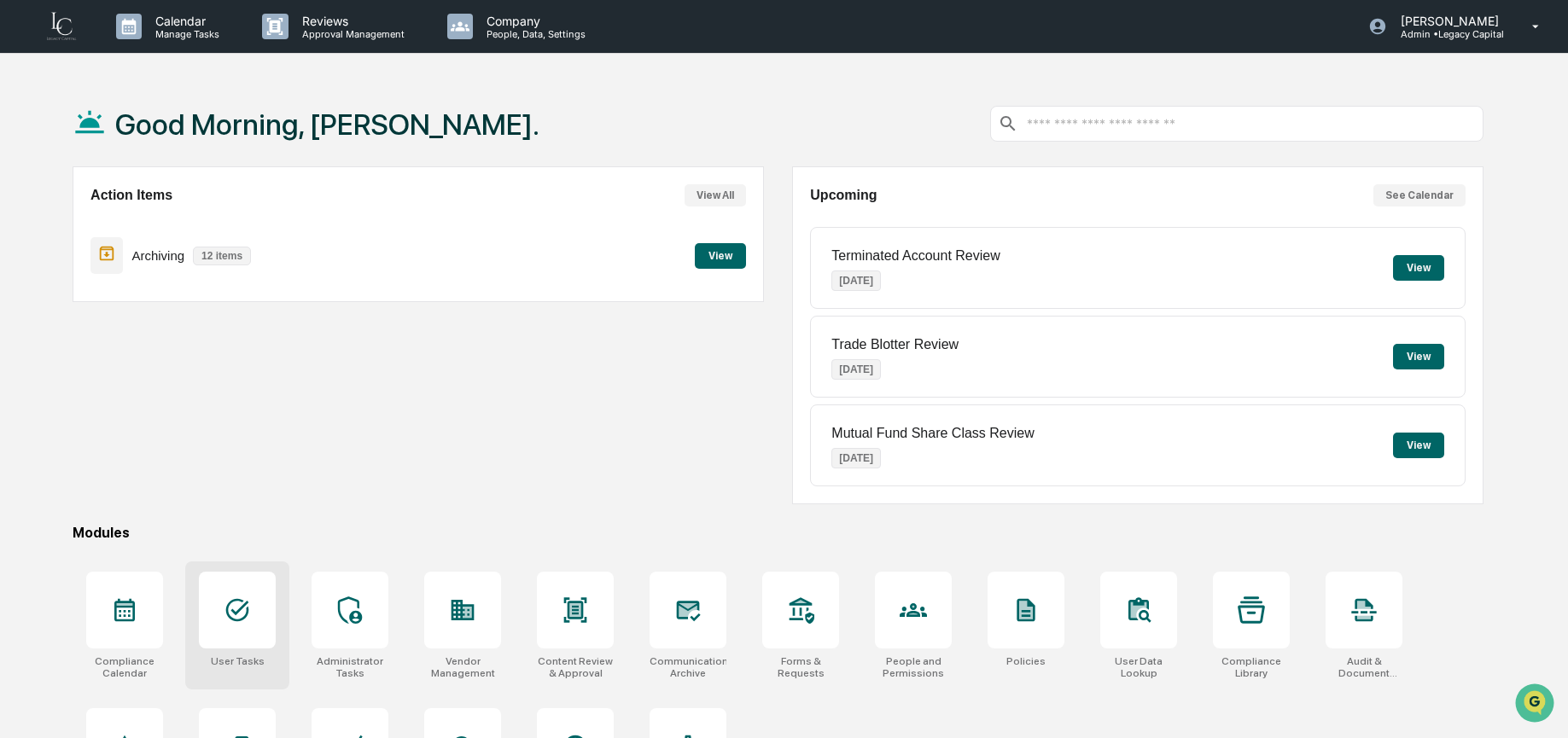
click at [256, 636] on div at bounding box center [237, 610] width 76 height 77
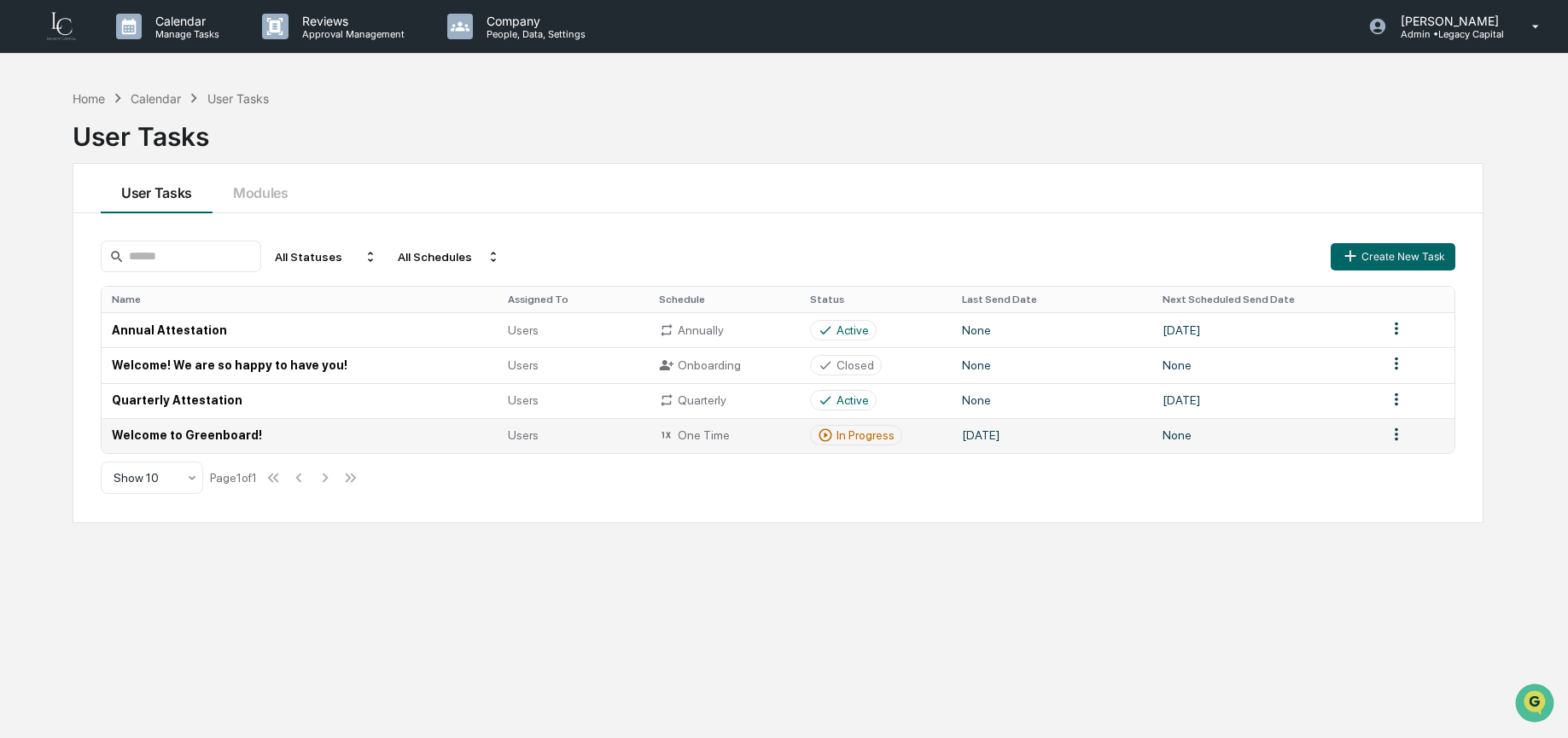
click at [183, 441] on td "Welcome to Greenboard!" at bounding box center [299, 436] width 396 height 35
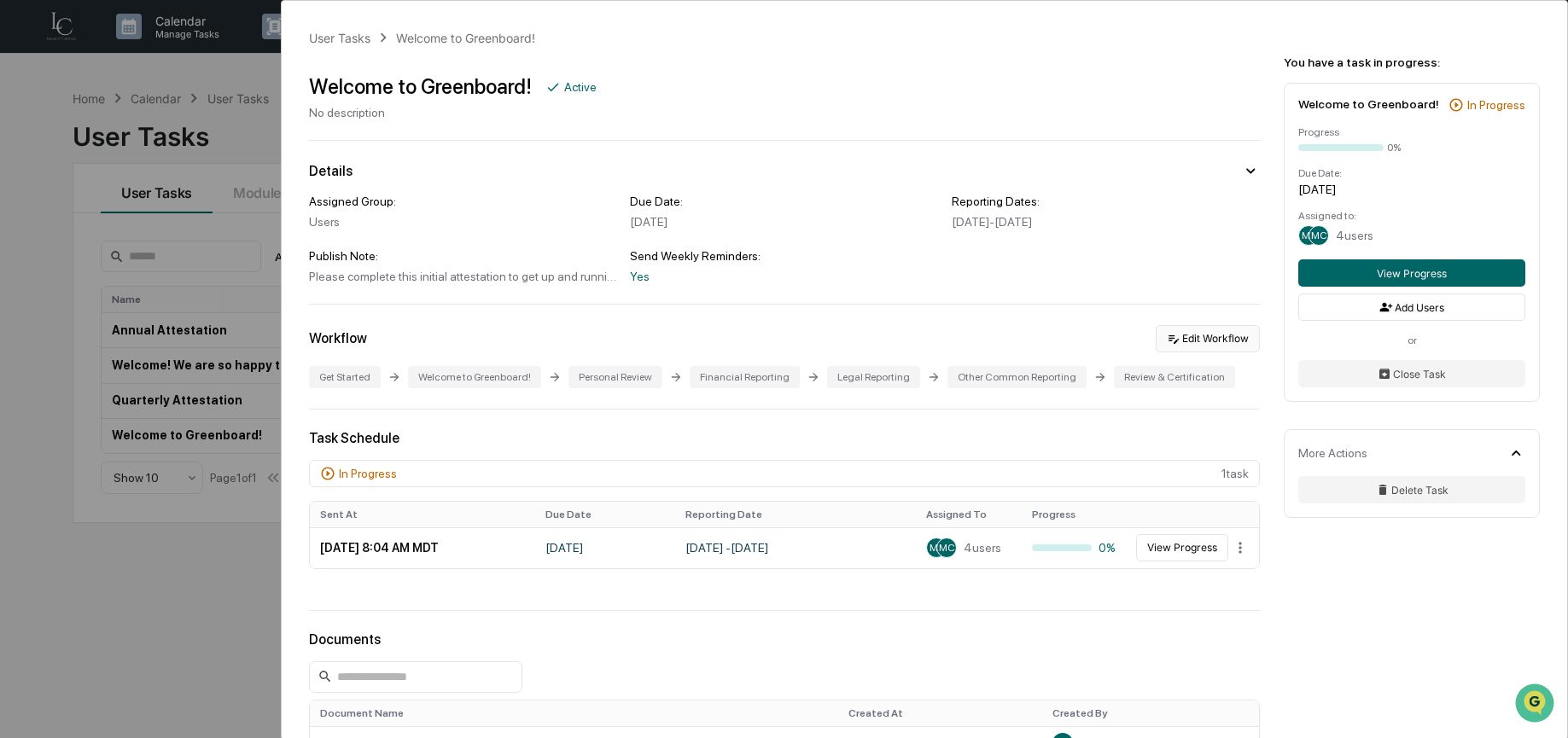
click at [1204, 344] on button "Edit Workflow" at bounding box center [1208, 339] width 104 height 27
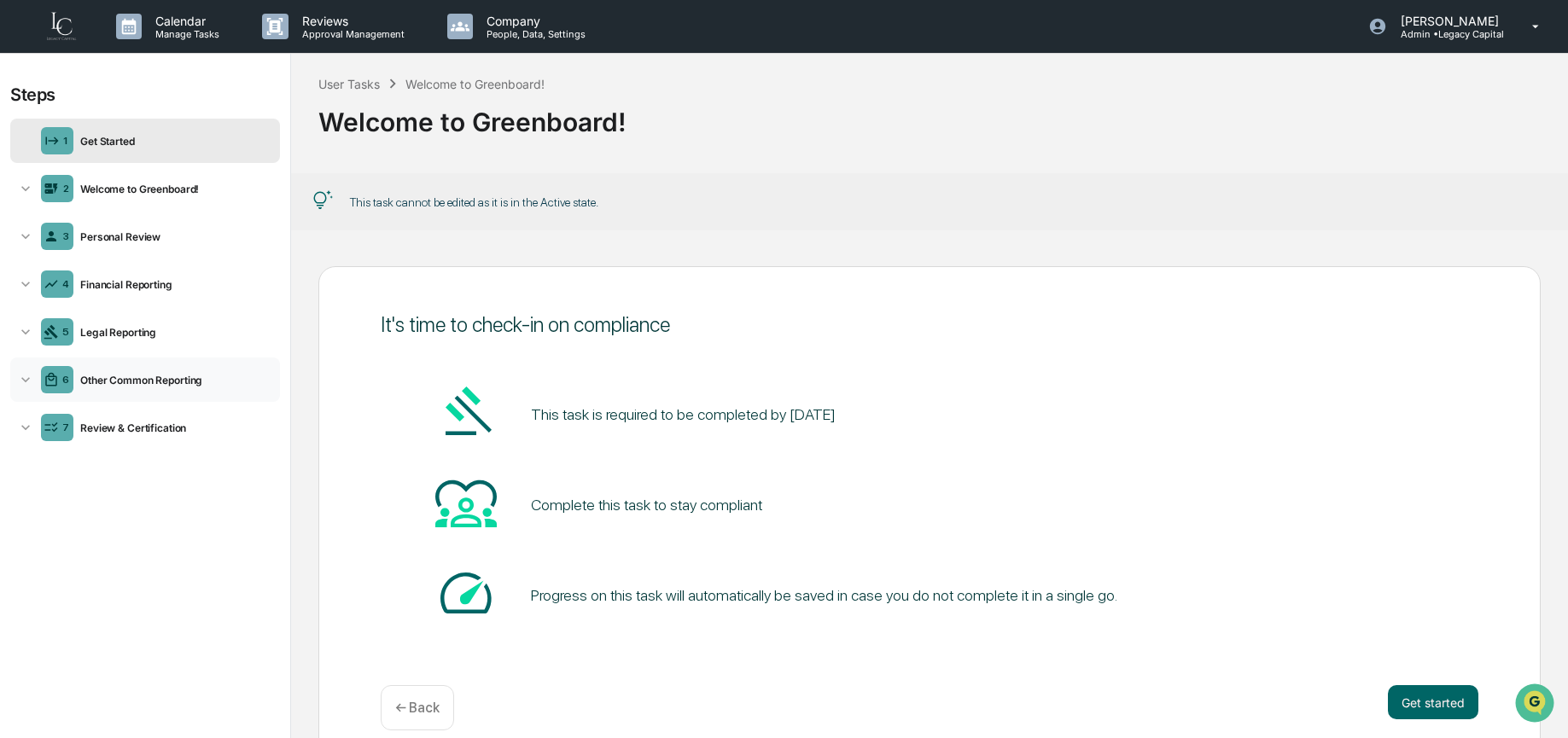
click at [161, 391] on div "6 Other Common Reporting" at bounding box center [145, 380] width 270 height 45
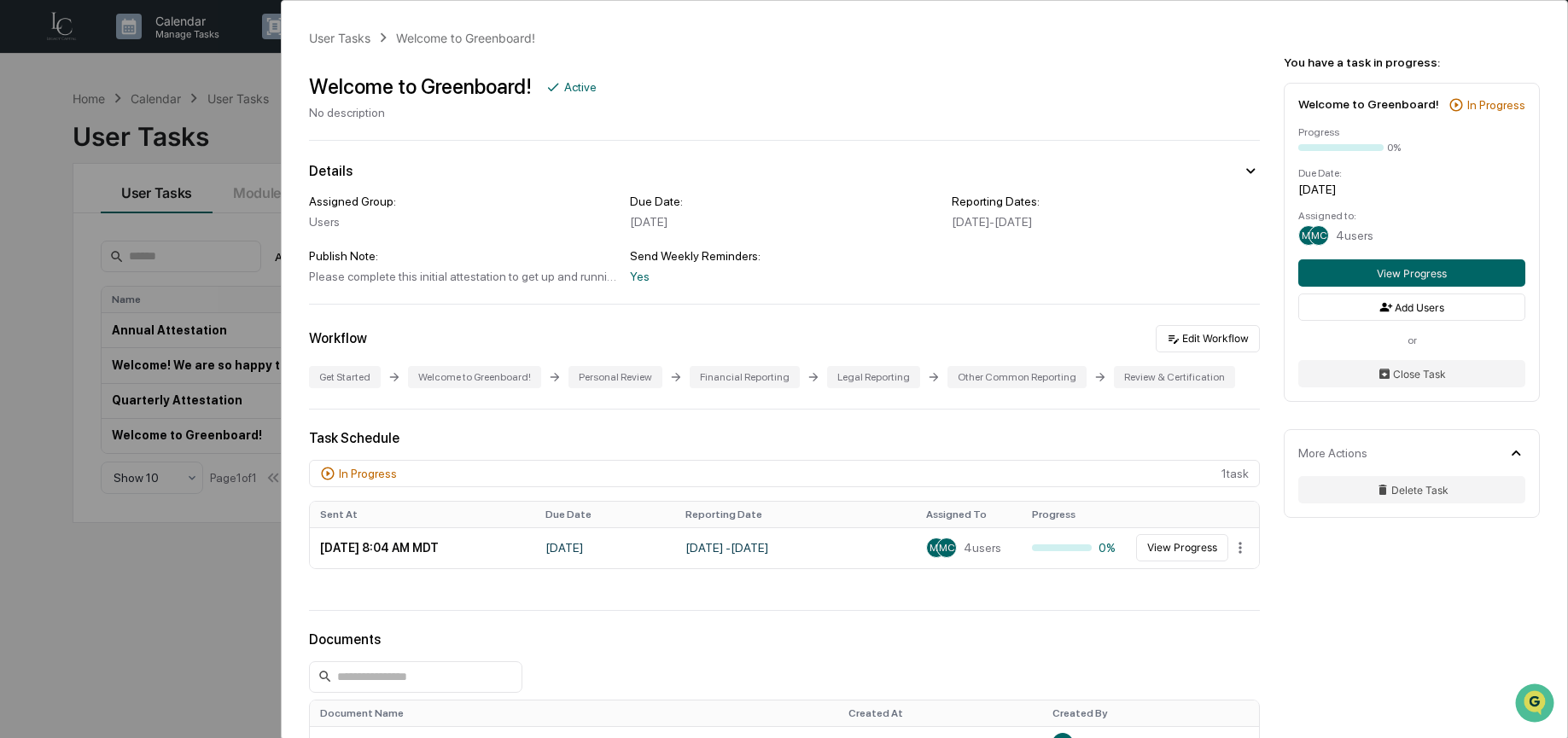
click at [204, 244] on div "User Tasks Welcome to Greenboard! Welcome to Greenboard! Active No description …" at bounding box center [784, 369] width 1568 height 738
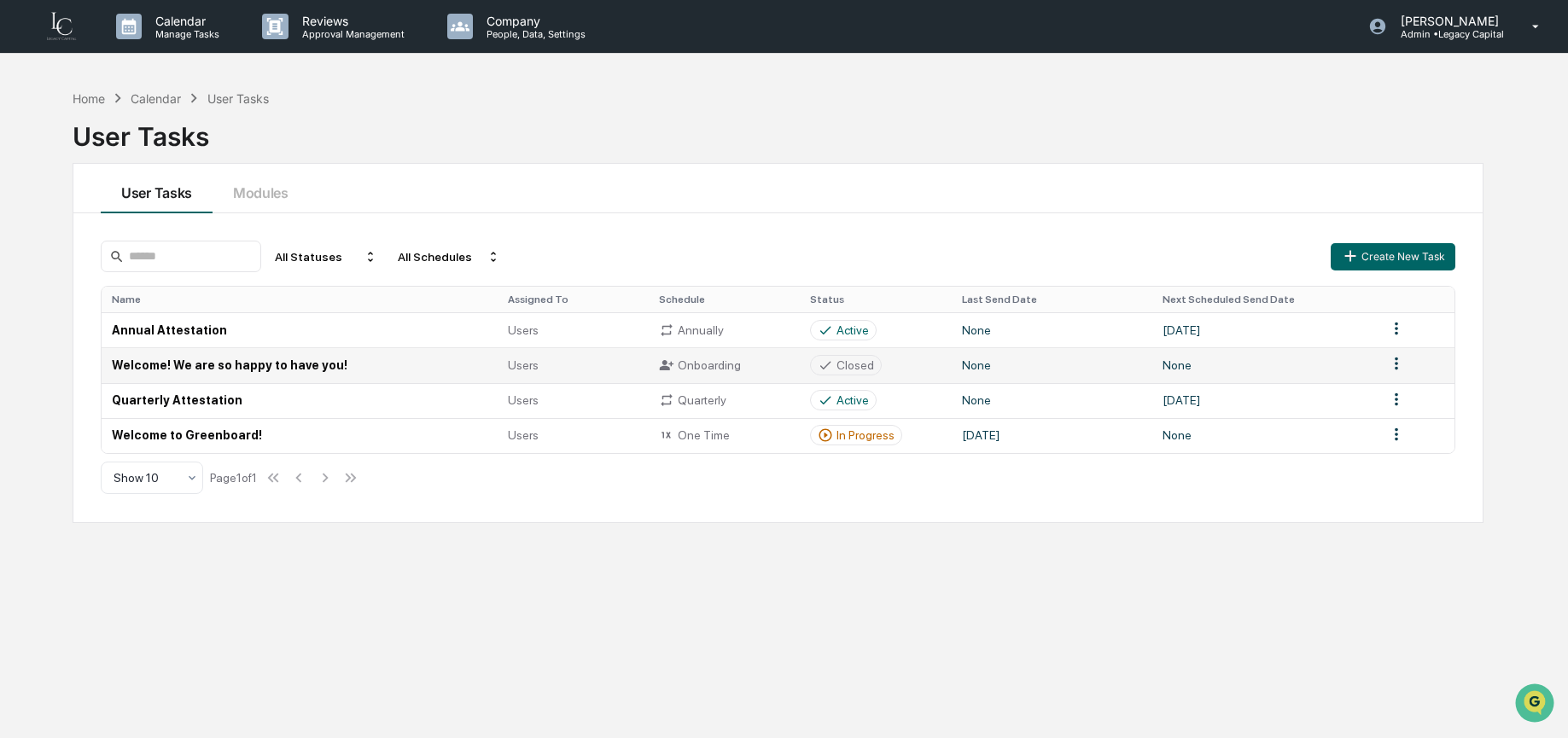
click at [206, 371] on td "Welcome! We are so happy to have you!" at bounding box center [299, 365] width 396 height 35
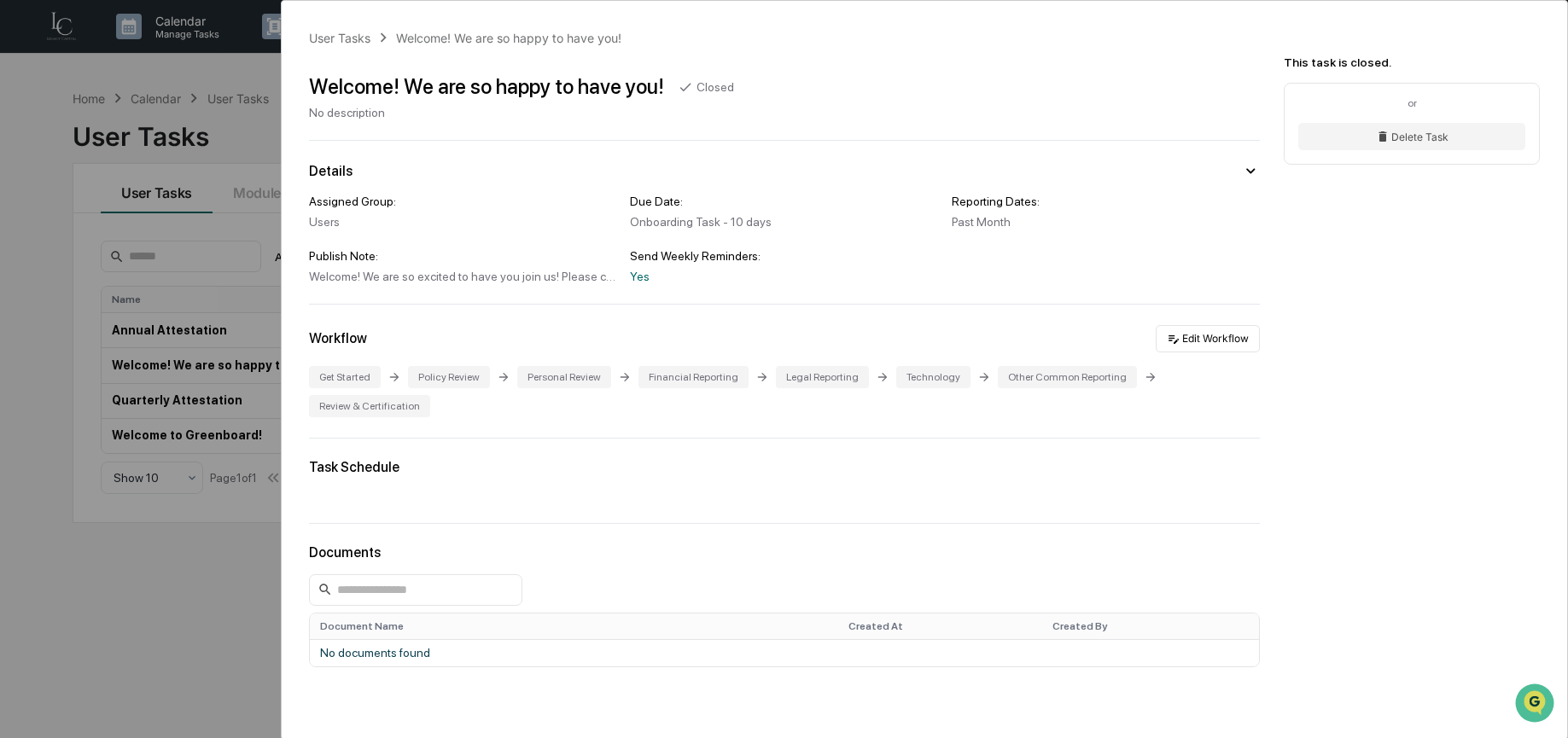
click at [99, 258] on div "User Tasks Welcome! We are so happy to have you! Welcome! We are so happy to ha…" at bounding box center [784, 369] width 1568 height 738
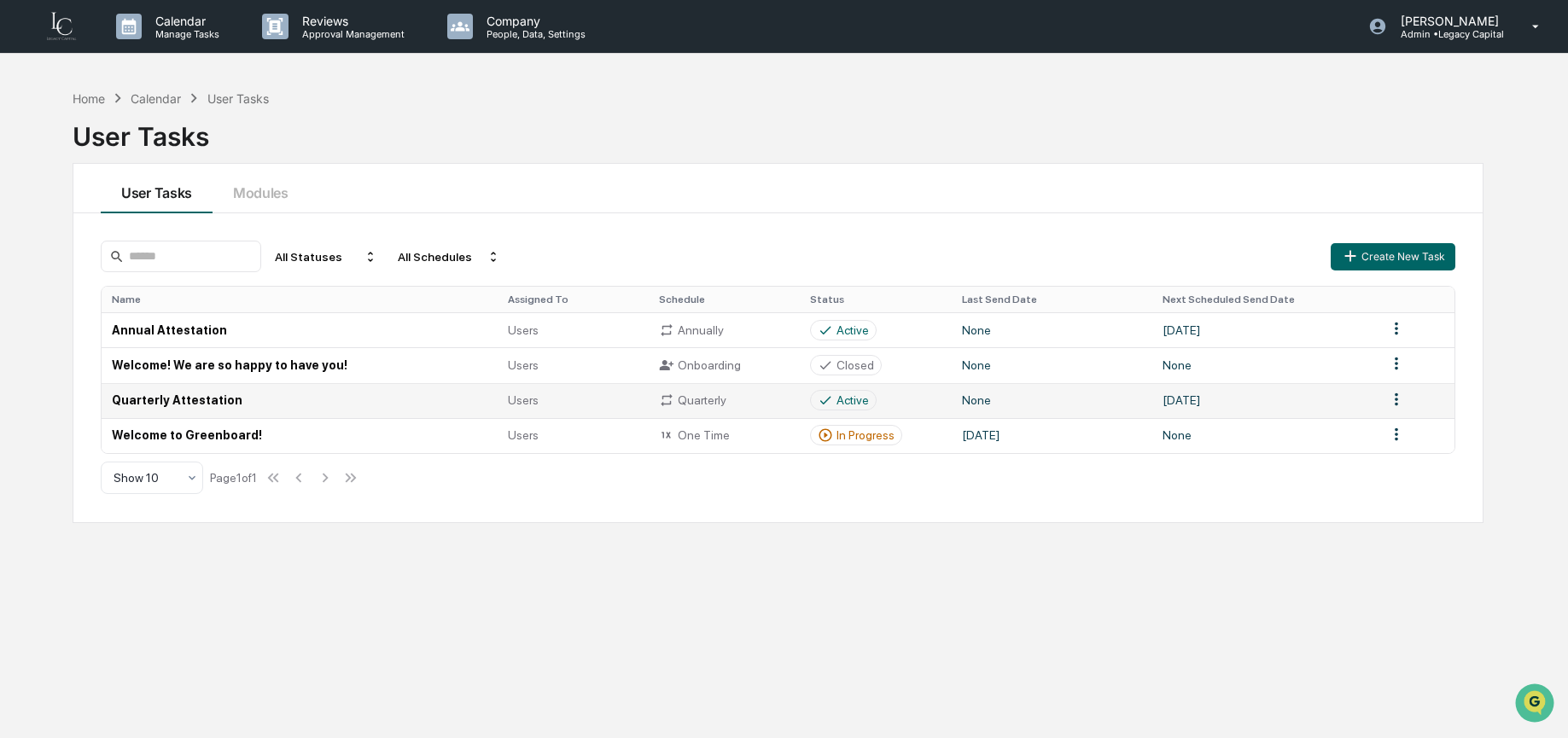
click at [267, 410] on td "Quarterly Attestation" at bounding box center [299, 401] width 396 height 35
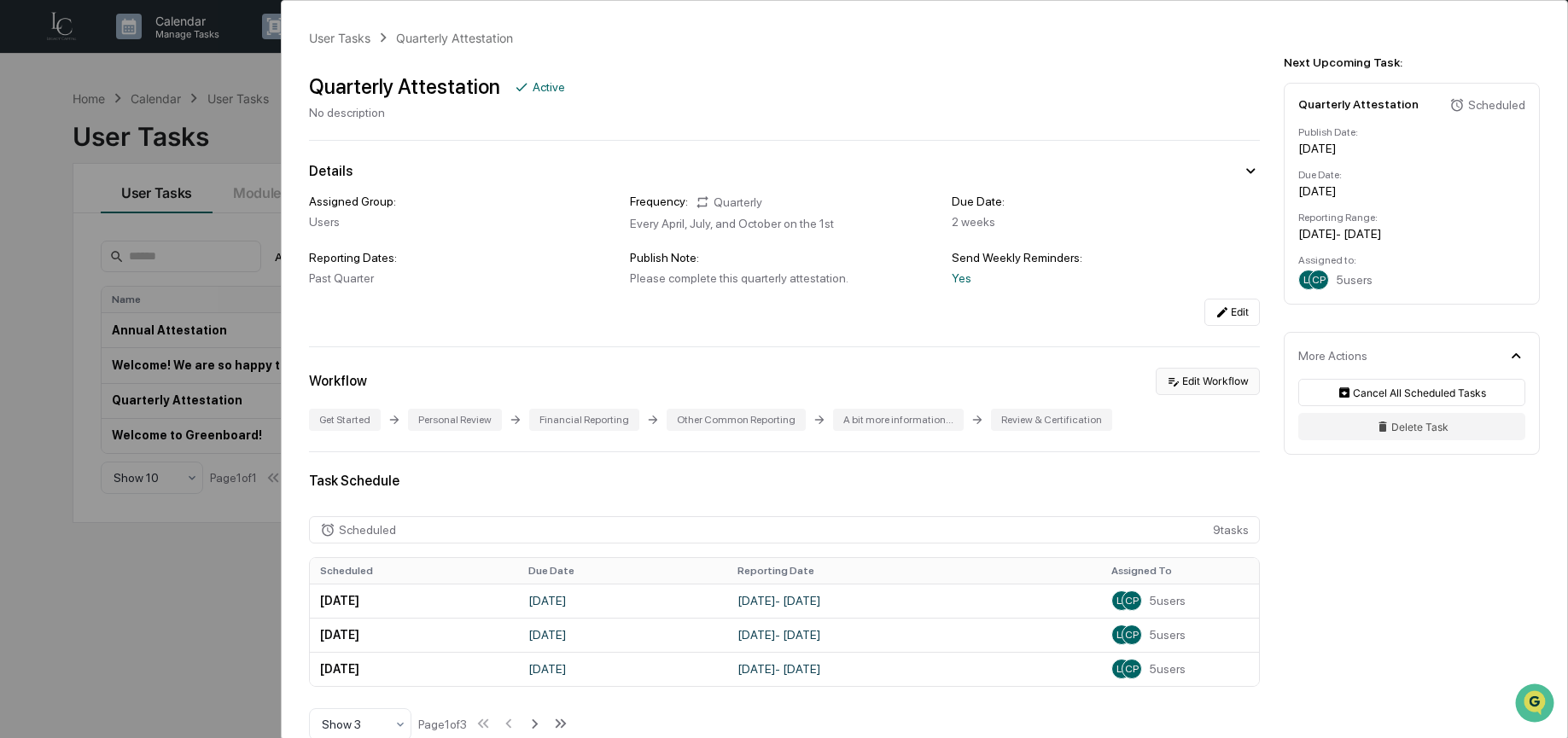
click at [1199, 381] on button "Edit Workflow" at bounding box center [1208, 381] width 104 height 27
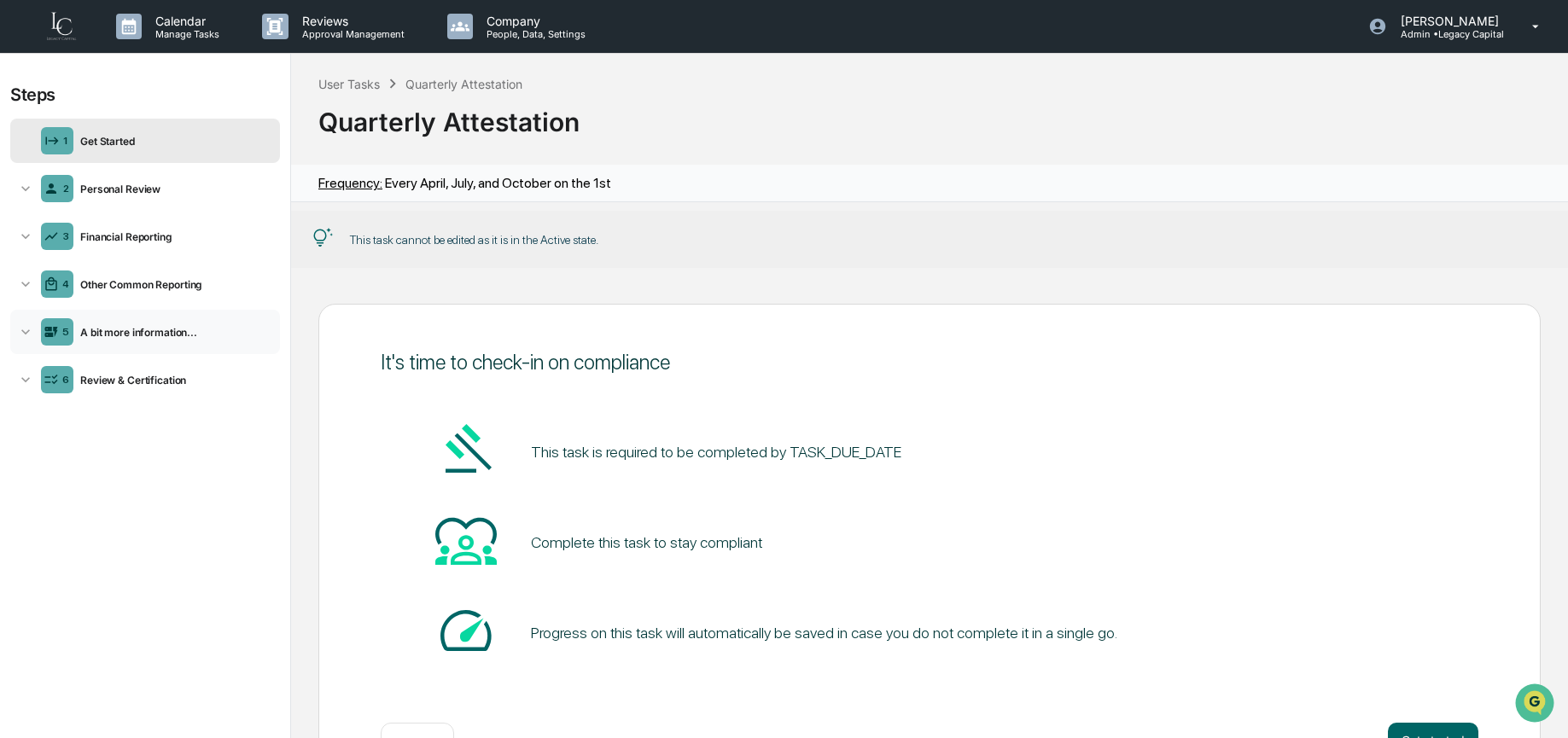
click at [180, 330] on div "A bit more information..." at bounding box center [173, 333] width 200 height 13
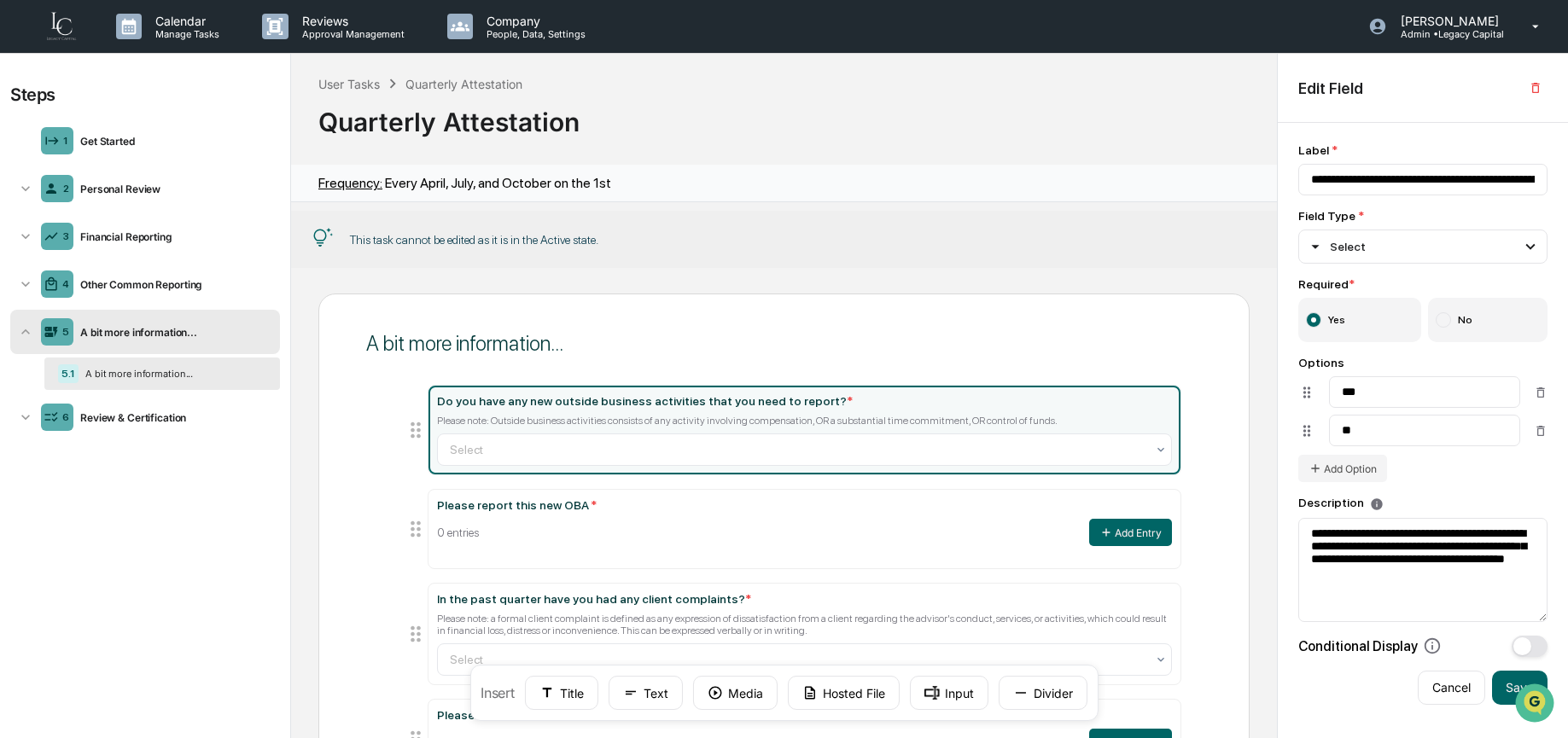
scroll to position [23, 0]
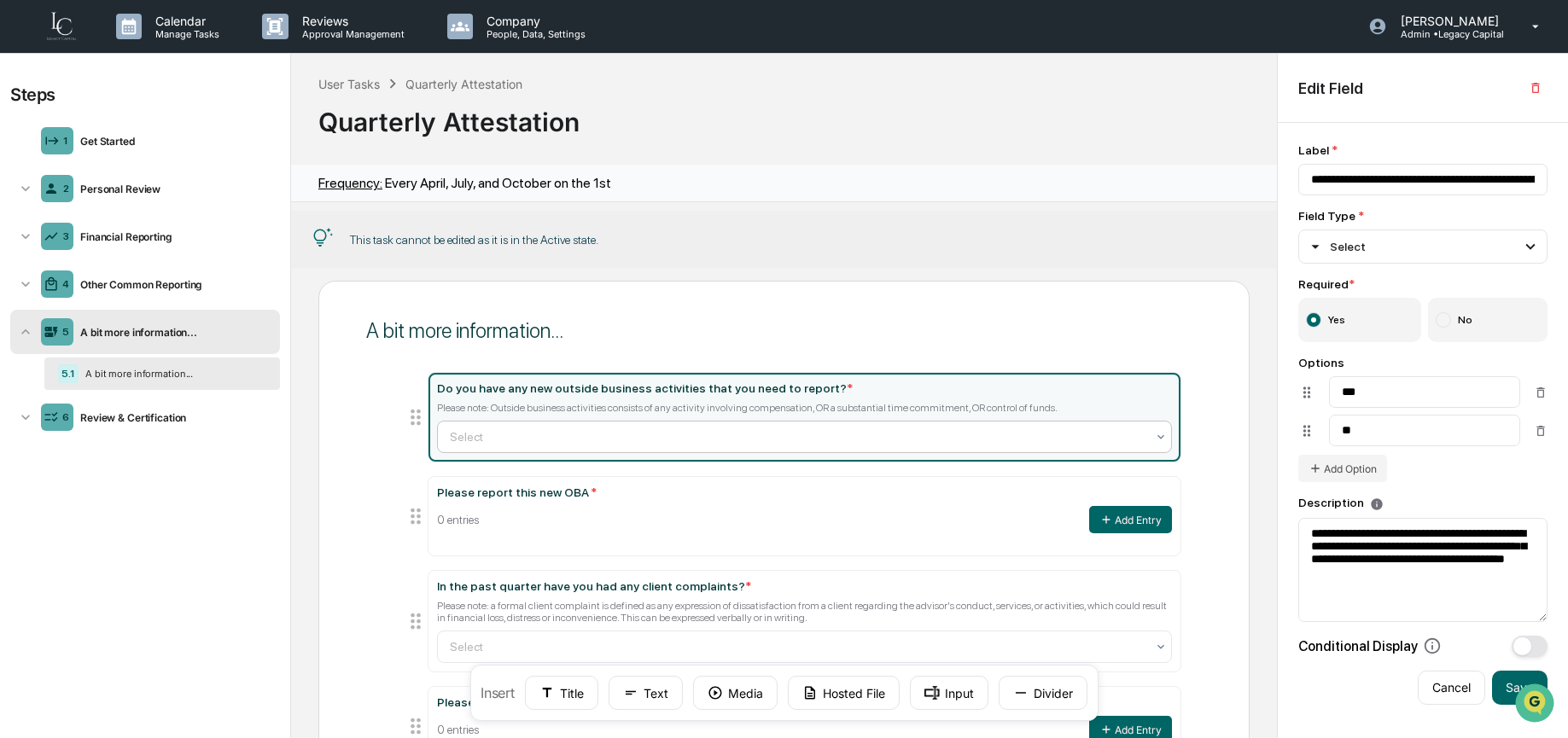
click at [784, 433] on div at bounding box center [798, 437] width 697 height 17
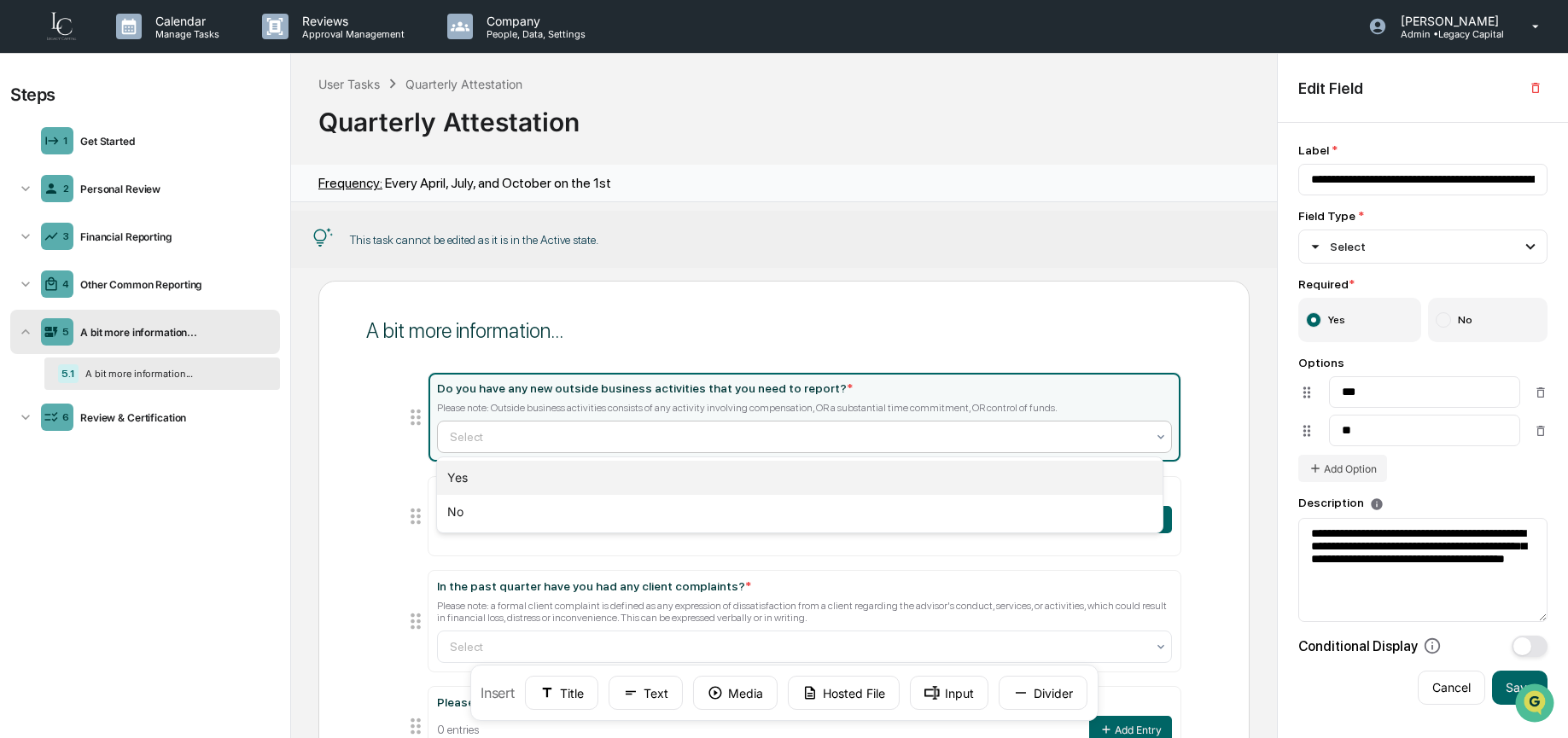
click at [769, 474] on div "Yes" at bounding box center [799, 478] width 726 height 35
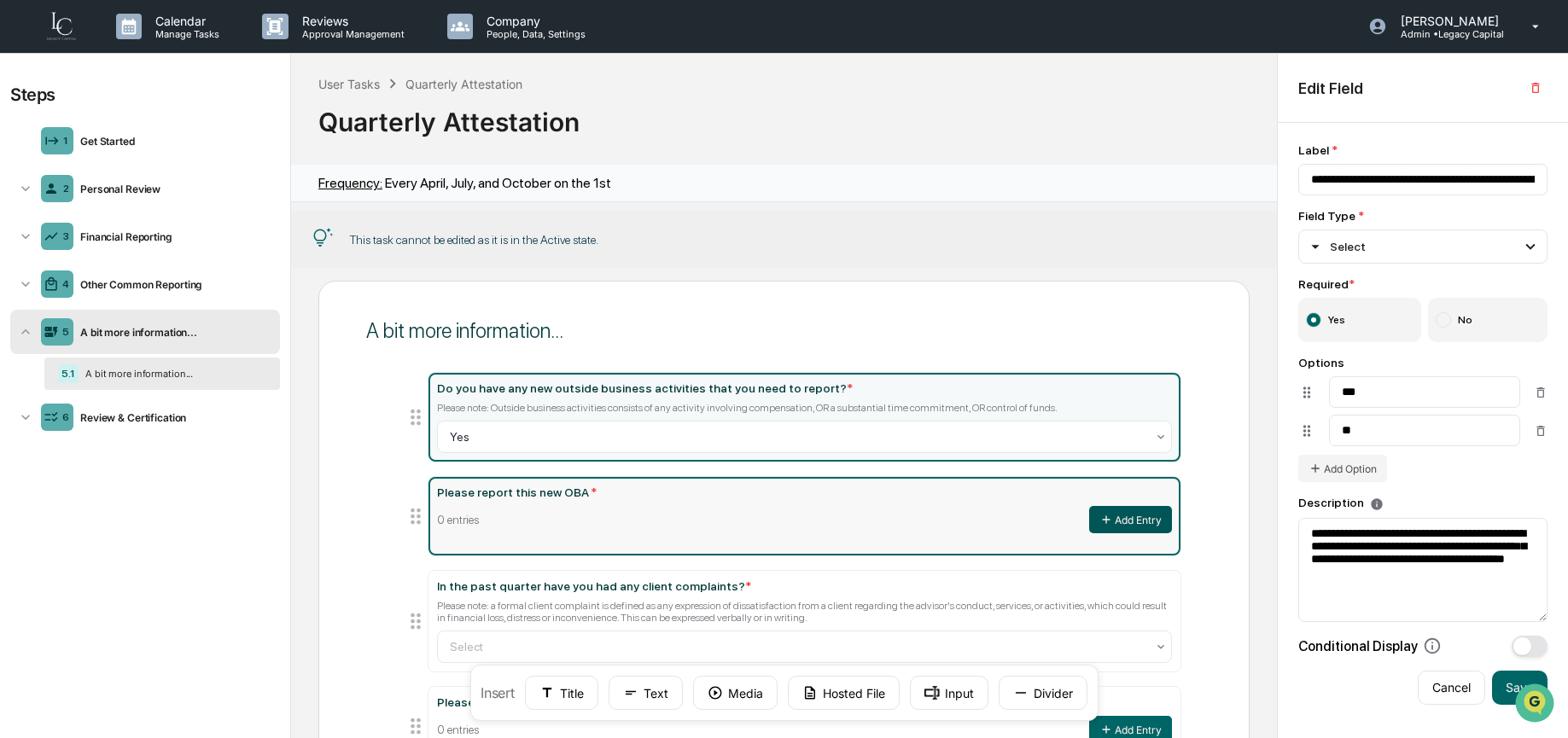
click at [1137, 522] on button "Add Entry" at bounding box center [1131, 520] width 83 height 27
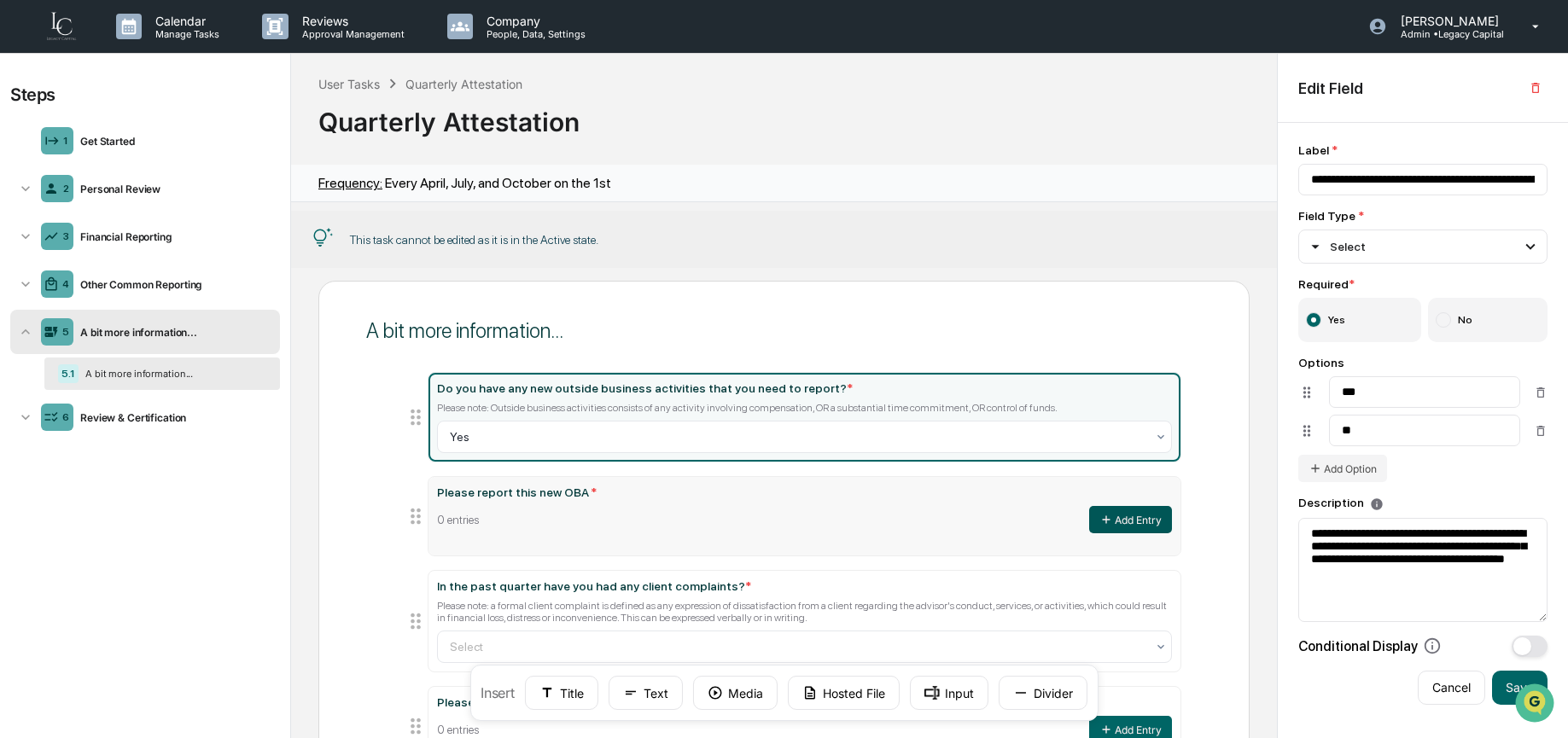
type input "**********"
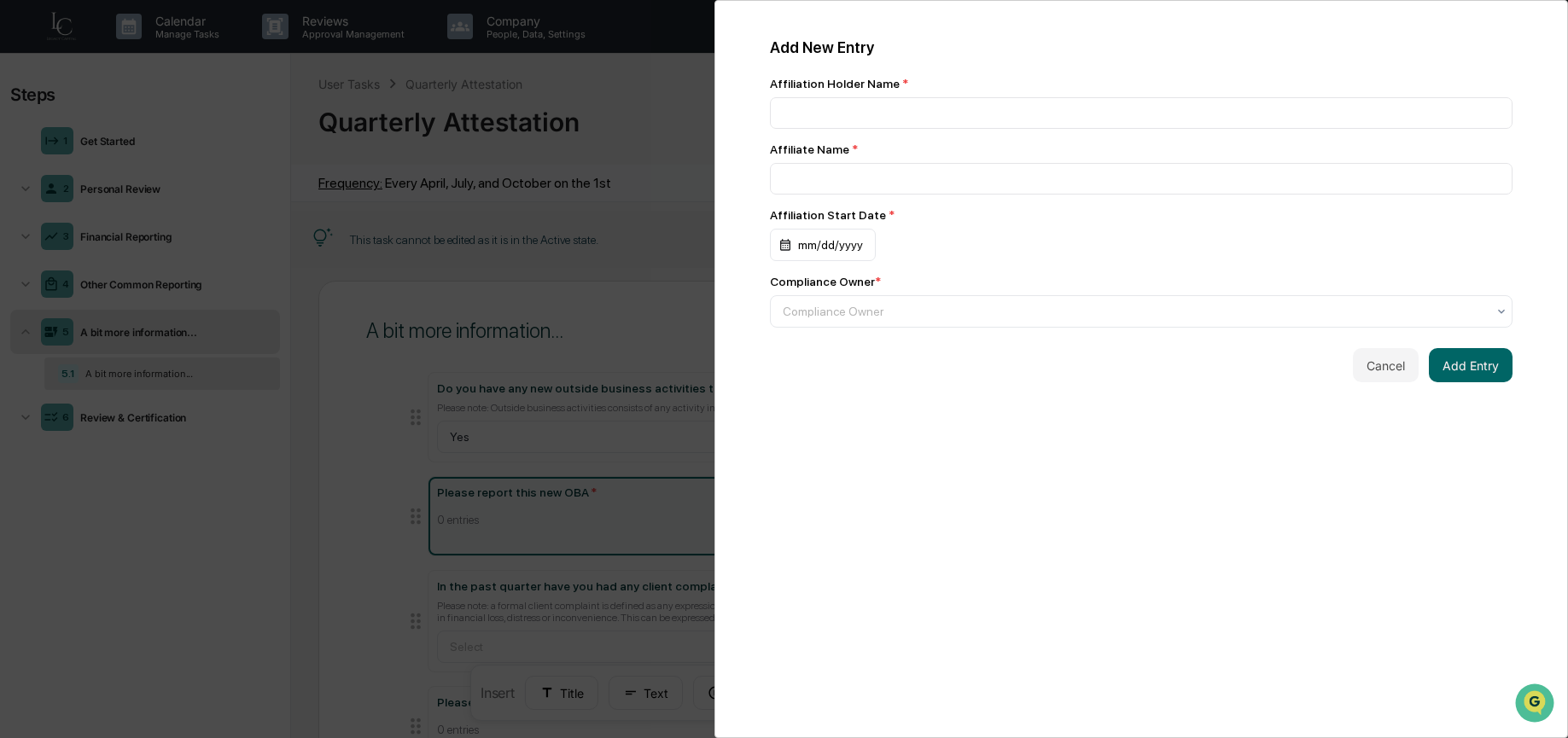
click at [491, 356] on div "Add New Entry Affiliation Holder Name * Affiliate Name * Affiliation Start Date…" at bounding box center [784, 369] width 1568 height 738
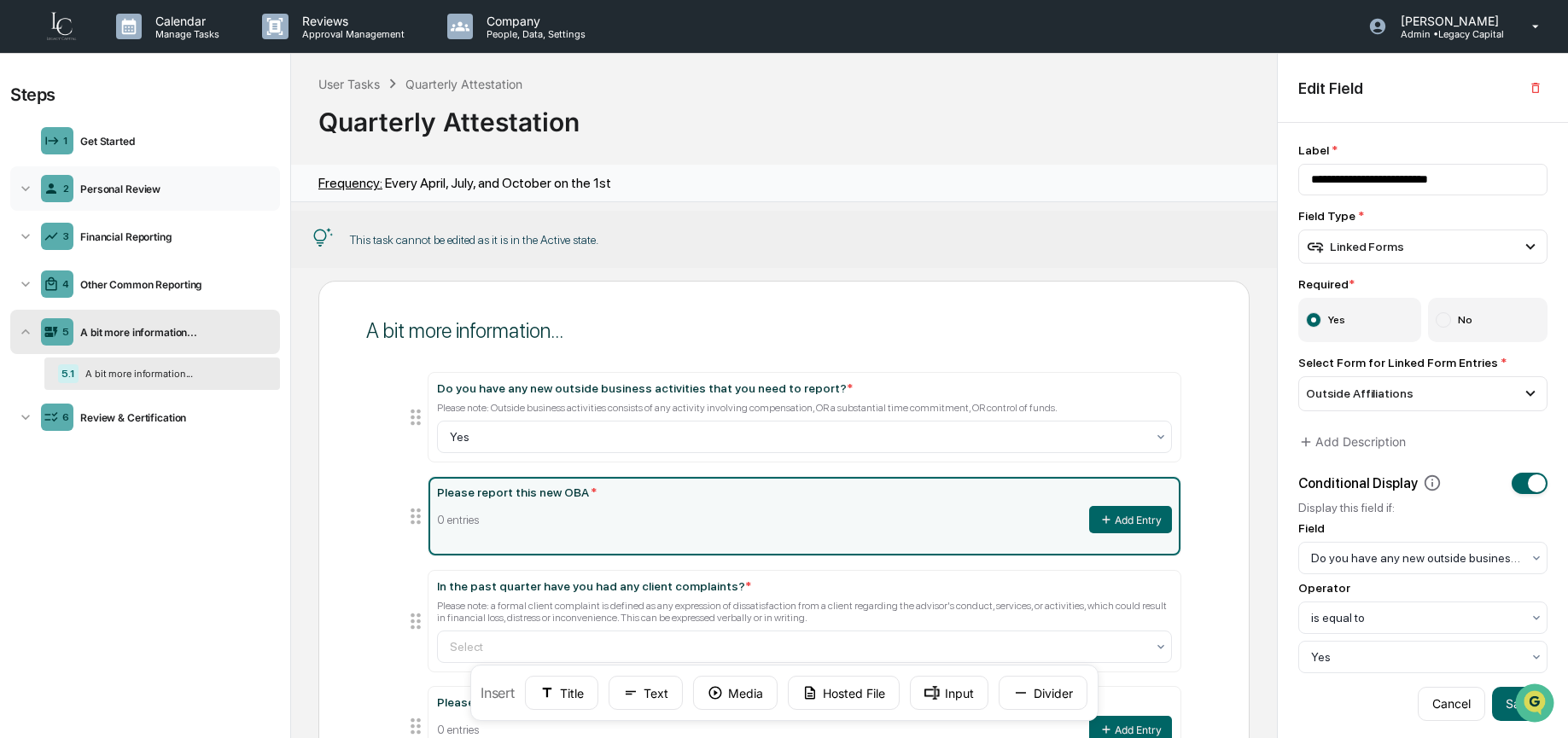
click at [102, 183] on div "Personal Review" at bounding box center [173, 189] width 200 height 13
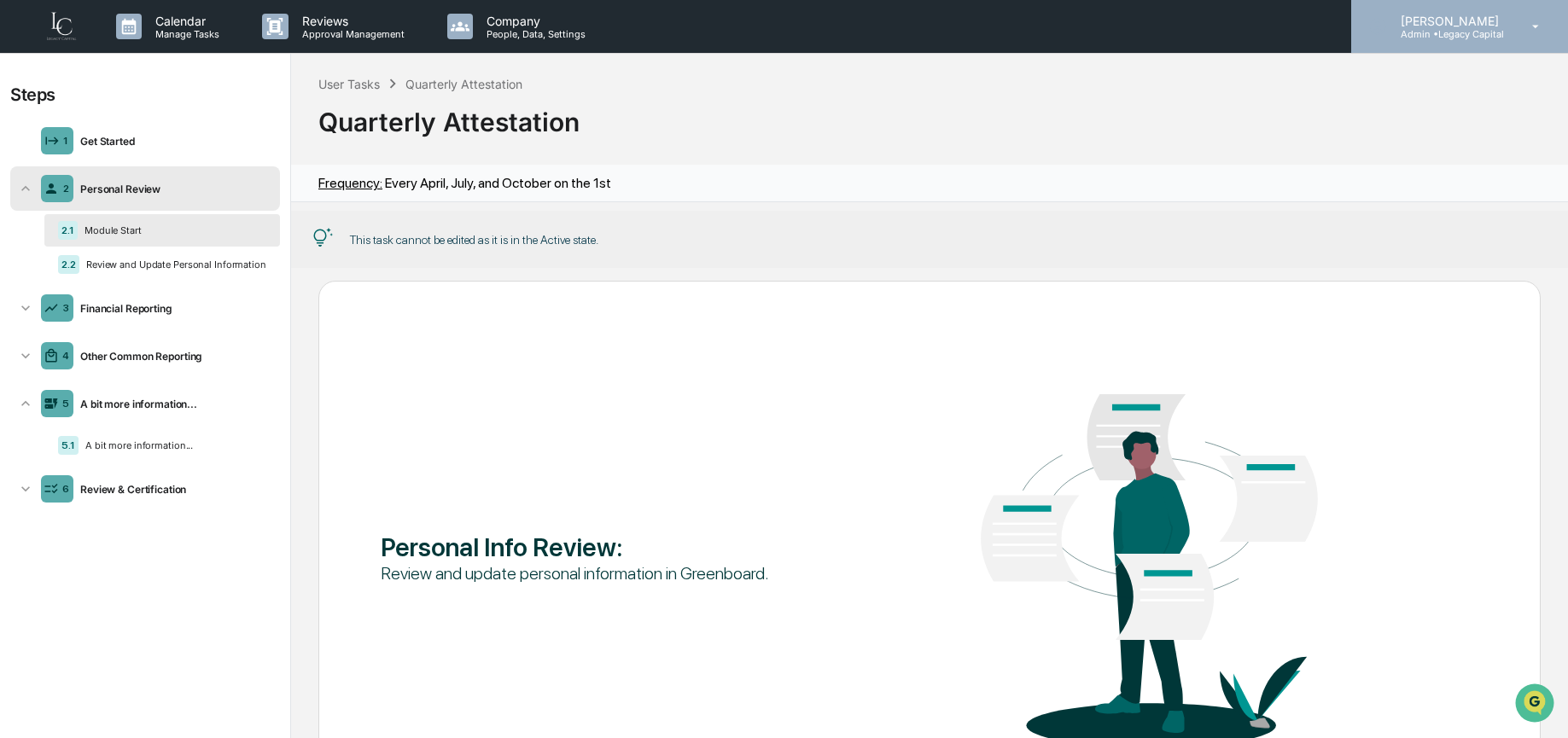
click at [1425, 26] on p "[PERSON_NAME]" at bounding box center [1447, 21] width 120 height 15
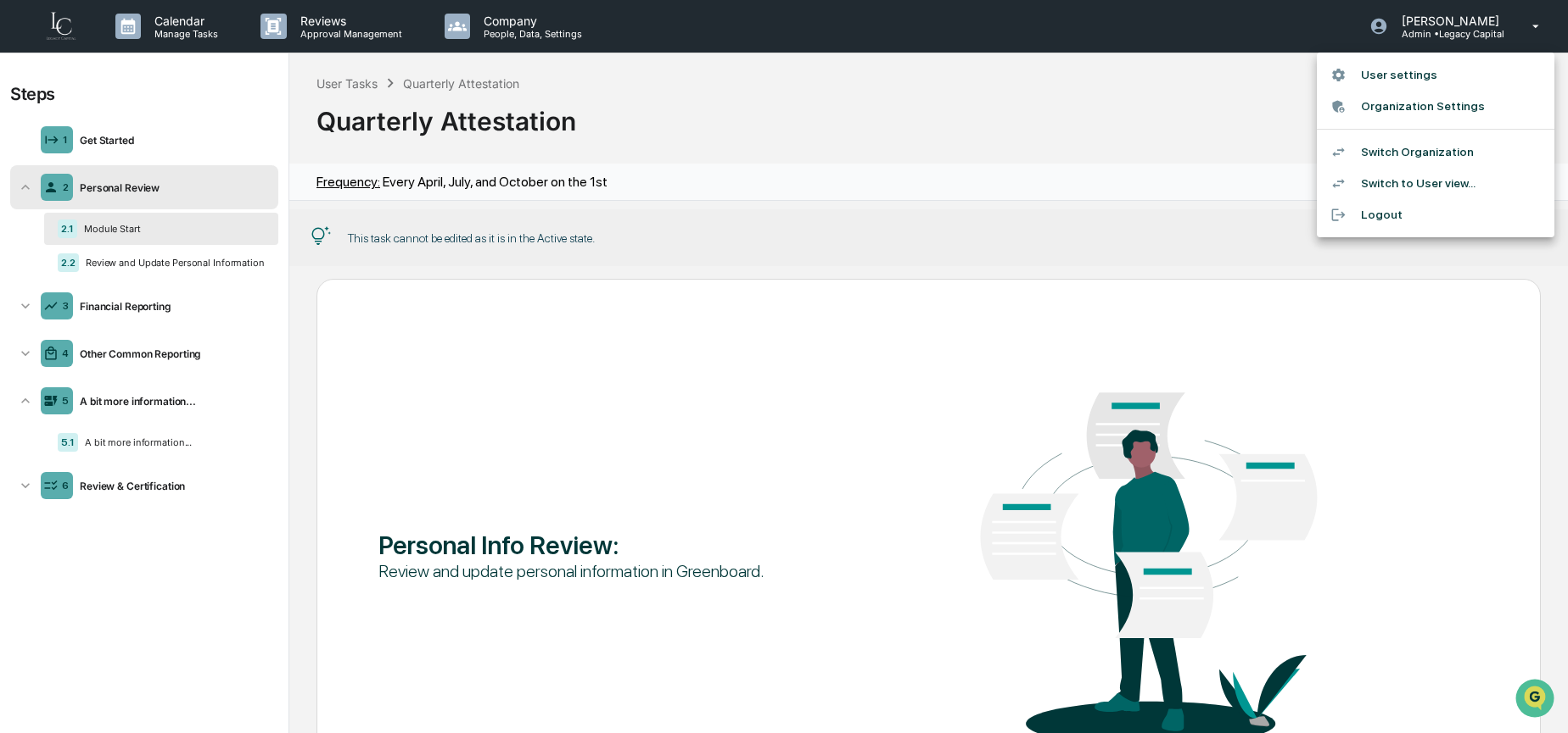
click at [62, 35] on div at bounding box center [784, 366] width 1568 height 733
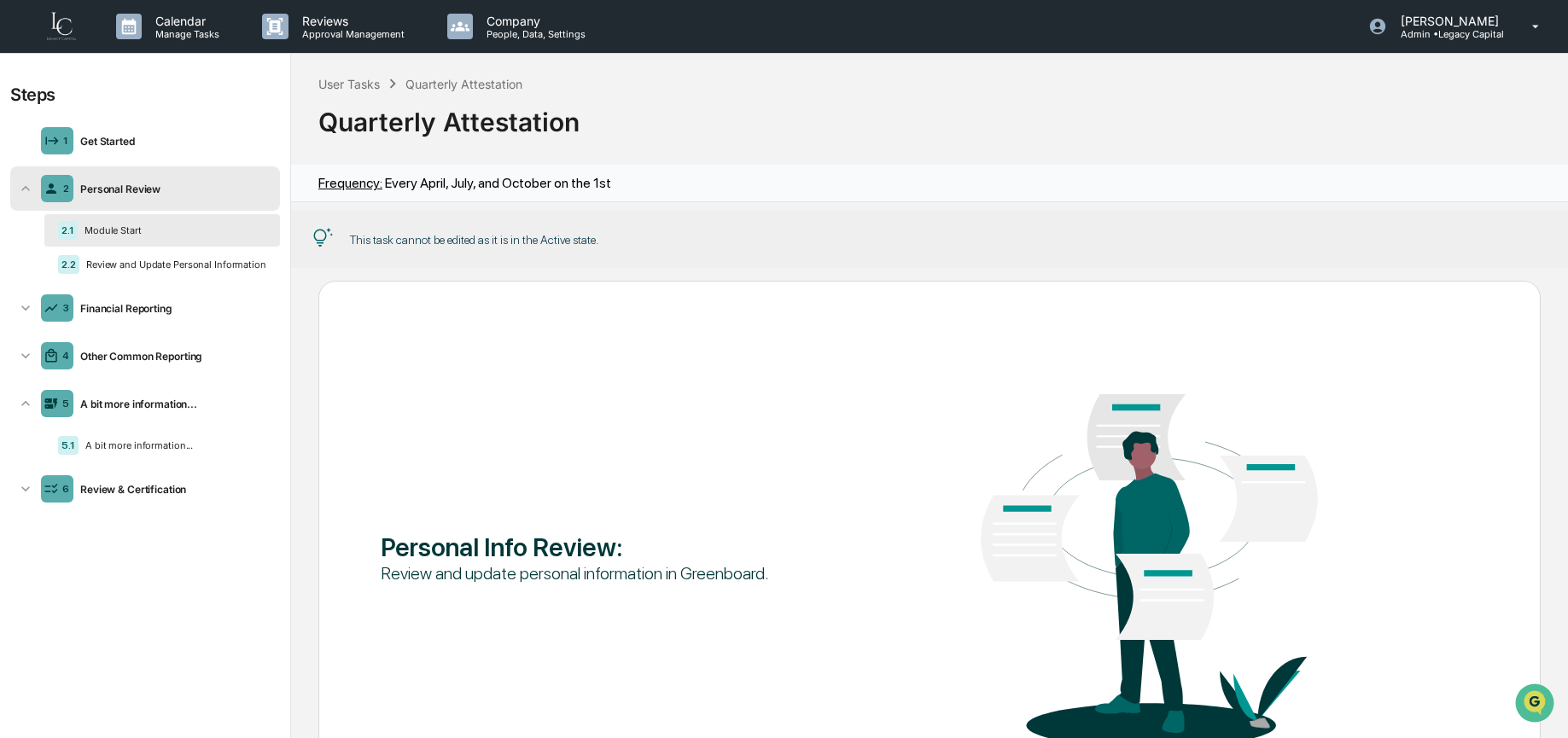
click at [62, 33] on img at bounding box center [62, 26] width 41 height 33
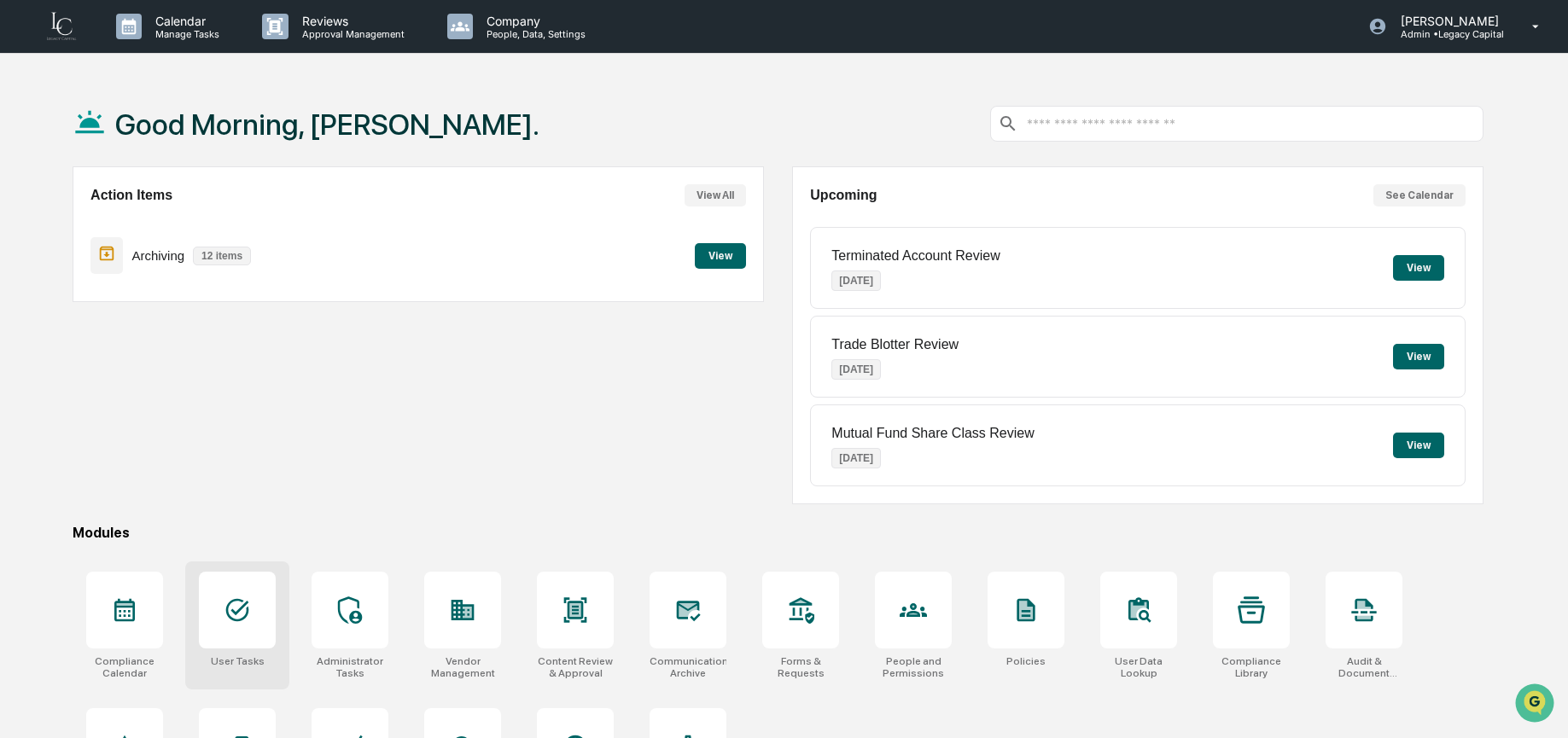
click at [228, 630] on div at bounding box center [237, 610] width 76 height 77
